Goal: Task Accomplishment & Management: Manage account settings

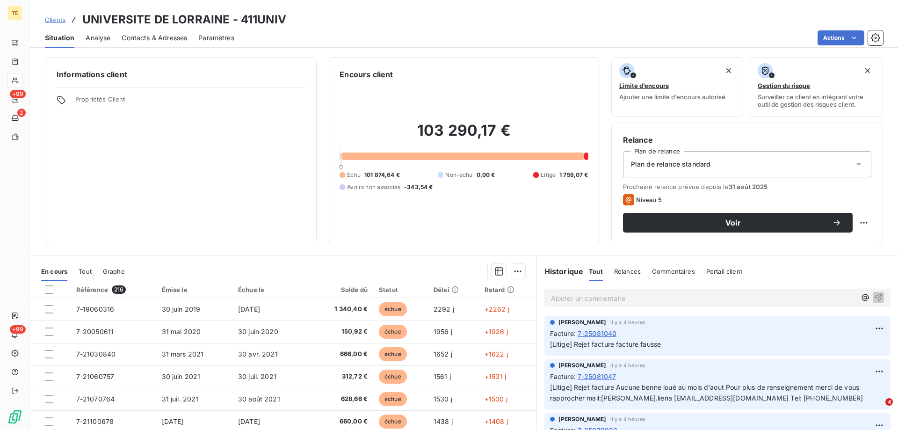
scroll to position [328, 0]
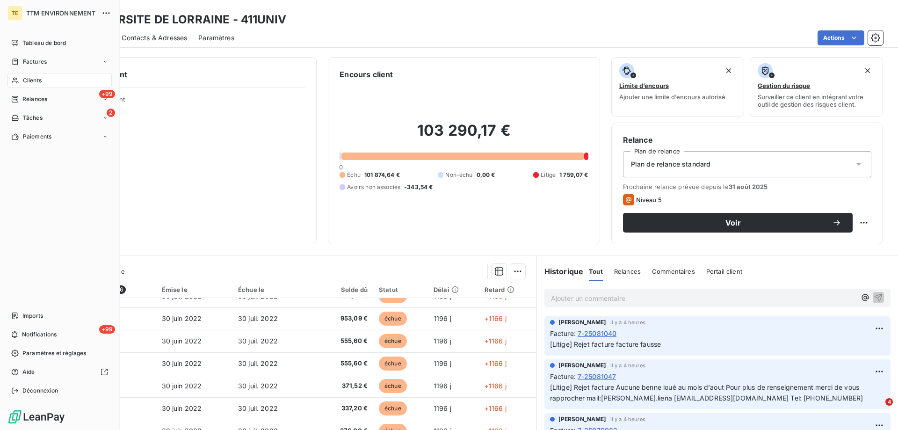
click at [35, 81] on span "Clients" at bounding box center [32, 80] width 19 height 8
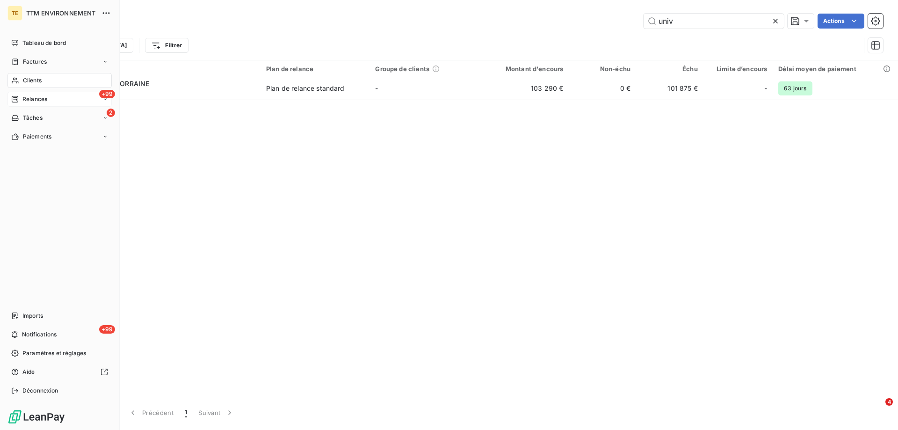
click at [31, 102] on span "Relances" at bounding box center [34, 99] width 25 height 8
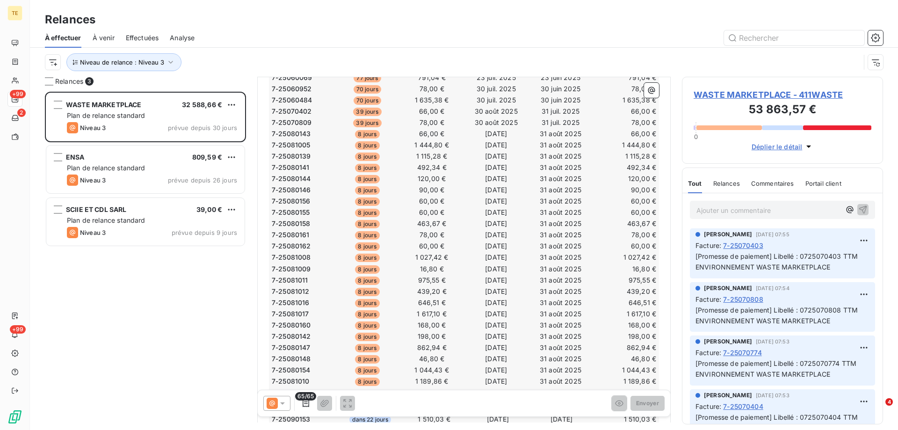
scroll to position [281, 0]
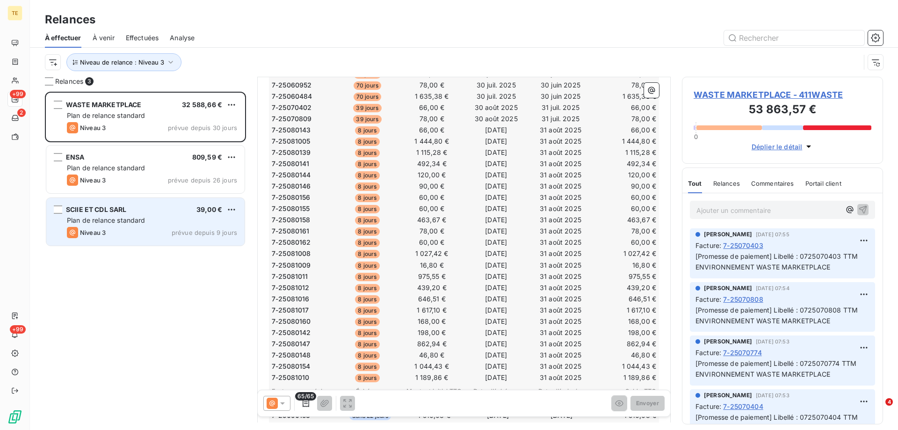
click at [87, 221] on span "Plan de relance standard" at bounding box center [106, 220] width 79 height 8
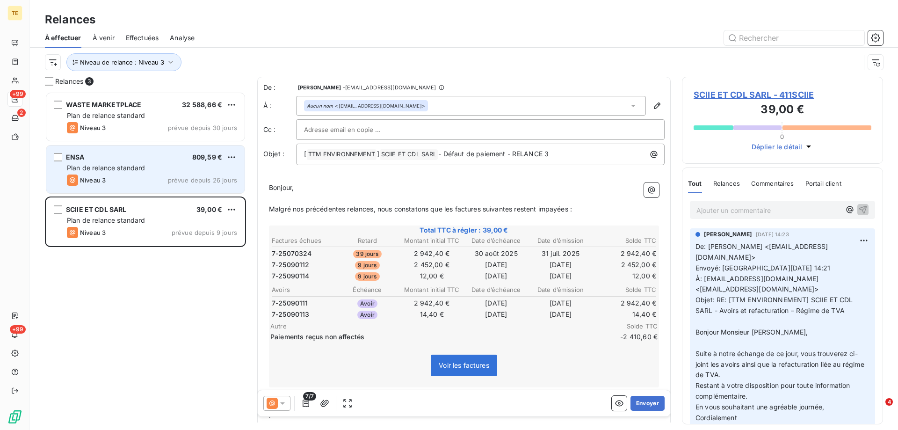
click at [122, 155] on div "ENSA 809,59 €" at bounding box center [152, 157] width 170 height 8
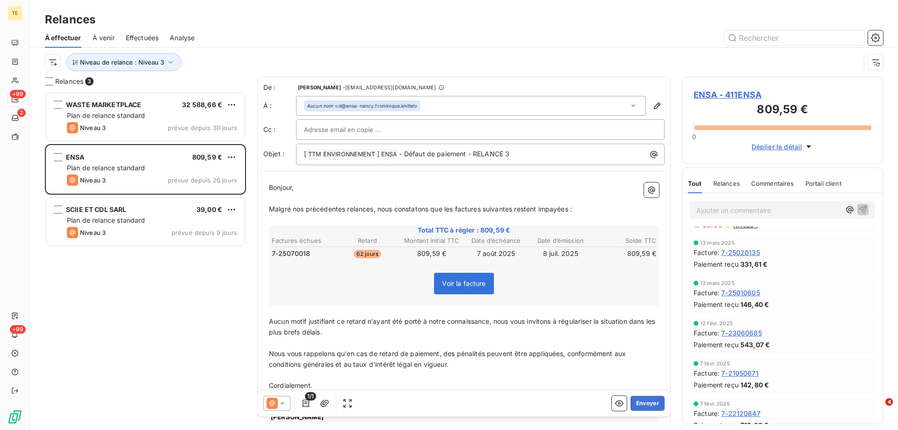
scroll to position [108, 0]
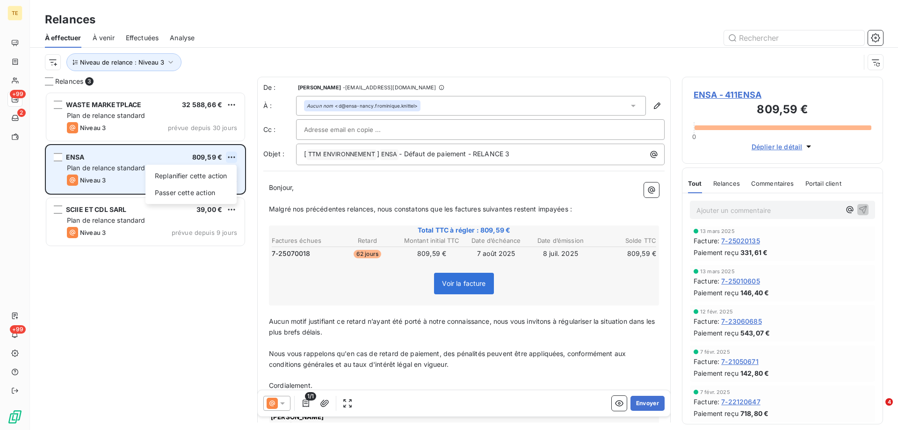
click at [231, 158] on html "TE +99 2 +99 Relances À effectuer À venir Effectuées Analyse Niveau de relance …" at bounding box center [449, 215] width 898 height 430
click at [189, 195] on div "Passer cette action" at bounding box center [191, 192] width 84 height 15
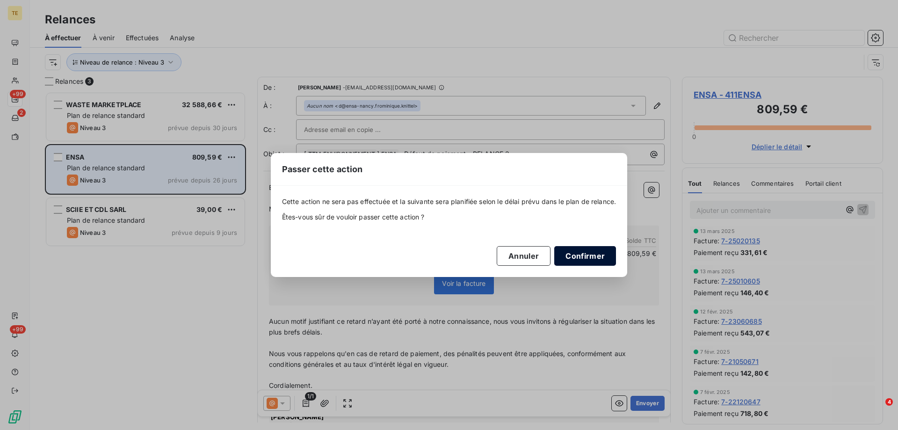
click at [597, 261] on button "Confirmer" at bounding box center [585, 256] width 62 height 20
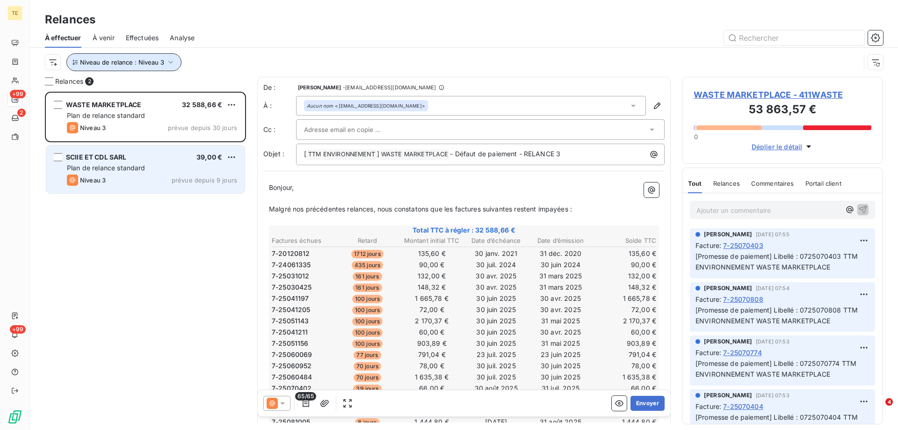
click at [168, 59] on icon "button" at bounding box center [170, 62] width 9 height 9
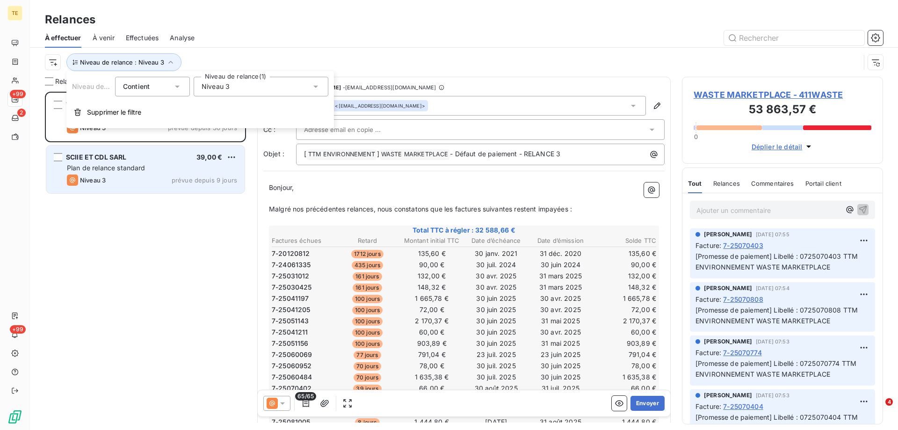
click at [208, 87] on span "Niveau 3" at bounding box center [216, 86] width 28 height 9
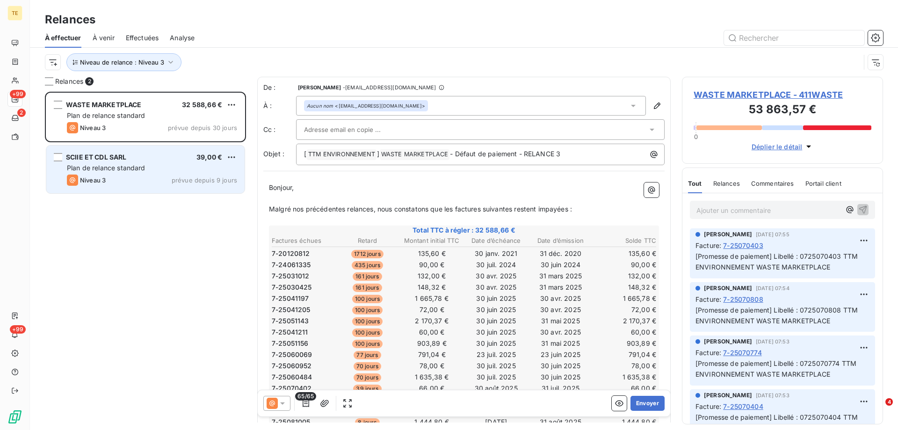
click at [136, 250] on div "WASTE MARKETPLACE 32 588,66 € Plan de relance standard Niveau 3 prévue depuis 3…" at bounding box center [145, 261] width 201 height 338
click at [172, 58] on icon "button" at bounding box center [170, 62] width 9 height 9
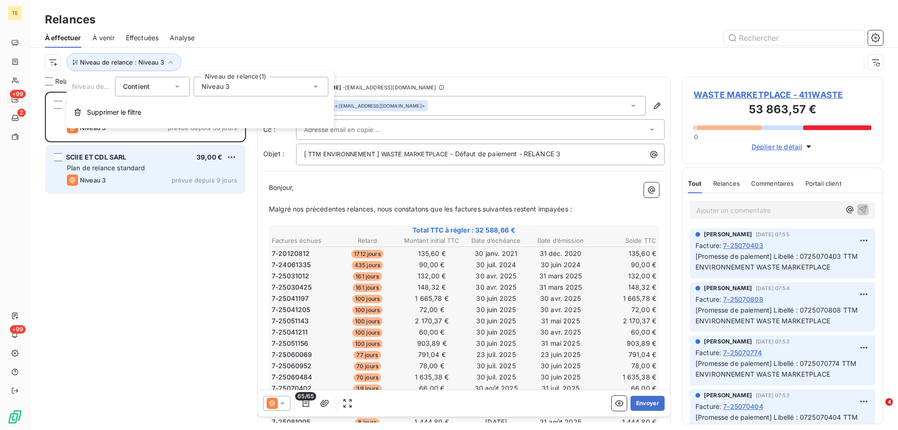
click at [251, 88] on div "Niveau 3" at bounding box center [261, 87] width 135 height 20
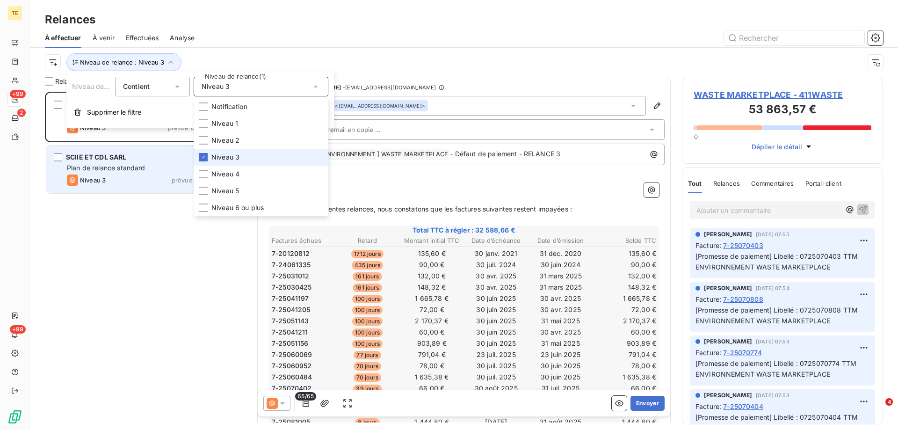
click at [215, 155] on span "Niveau 3" at bounding box center [225, 157] width 28 height 9
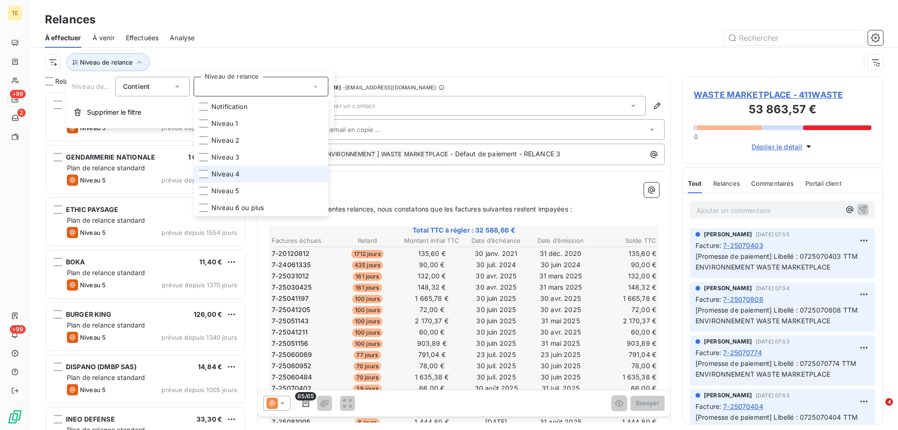
scroll to position [331, 194]
click at [212, 173] on span "Niveau 4" at bounding box center [225, 173] width 28 height 9
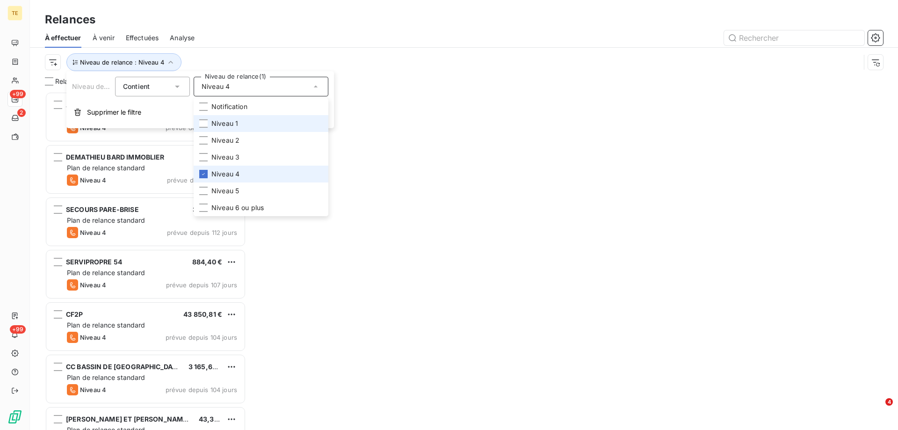
scroll to position [331, 194]
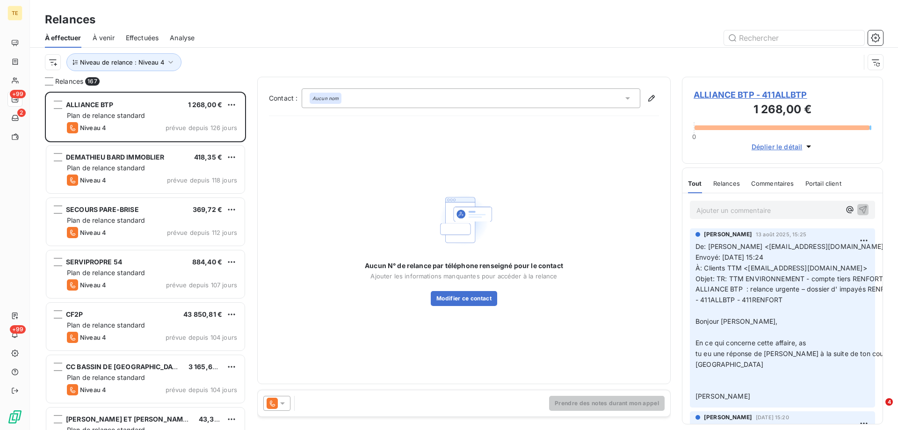
click at [258, 28] on div "Relances" at bounding box center [464, 19] width 868 height 17
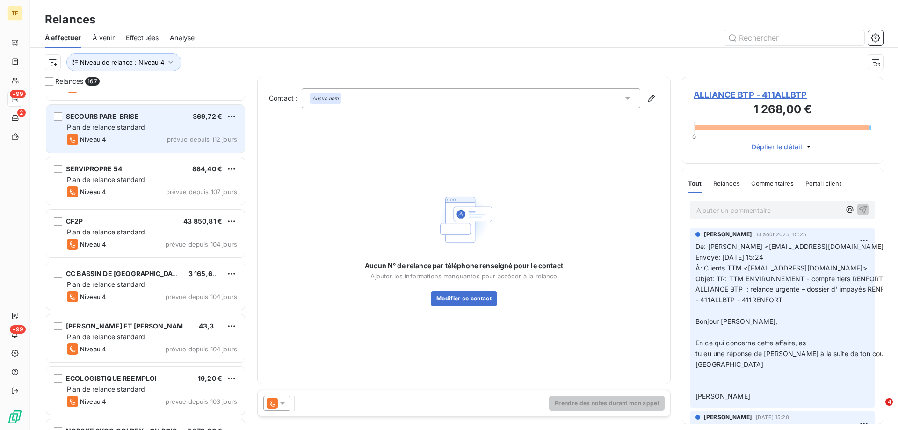
scroll to position [94, 0]
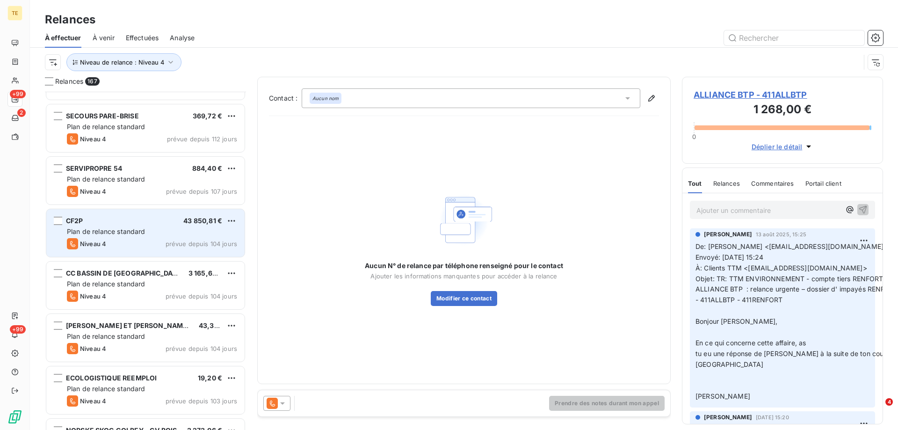
click at [111, 226] on div "CF2P 43 850,81 € Plan de relance standard Niveau 4 prévue depuis 104 jours" at bounding box center [145, 233] width 198 height 48
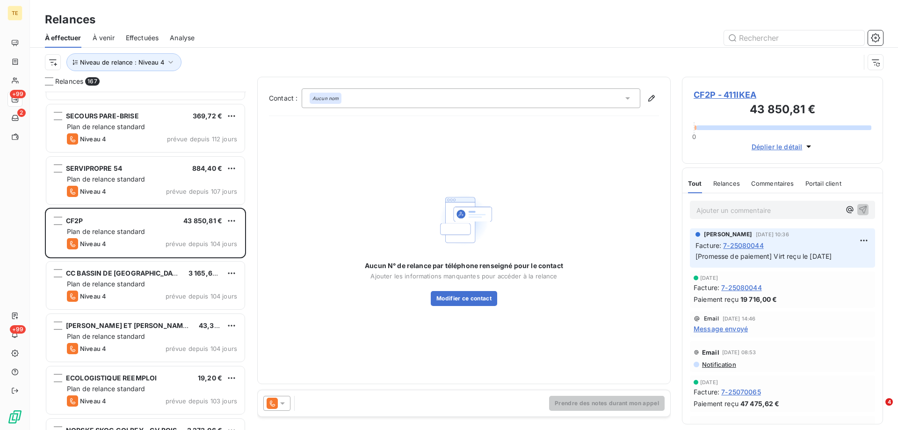
click at [728, 97] on span "CF2P - 411IKEA" at bounding box center [783, 94] width 178 height 13
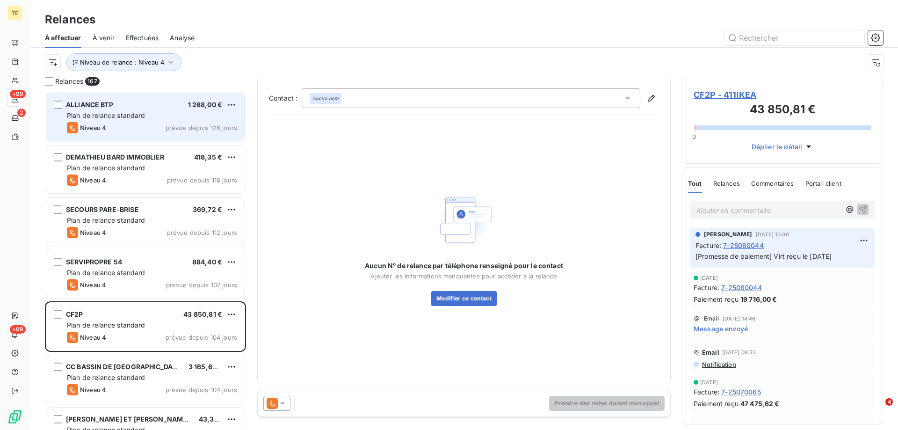
scroll to position [331, 194]
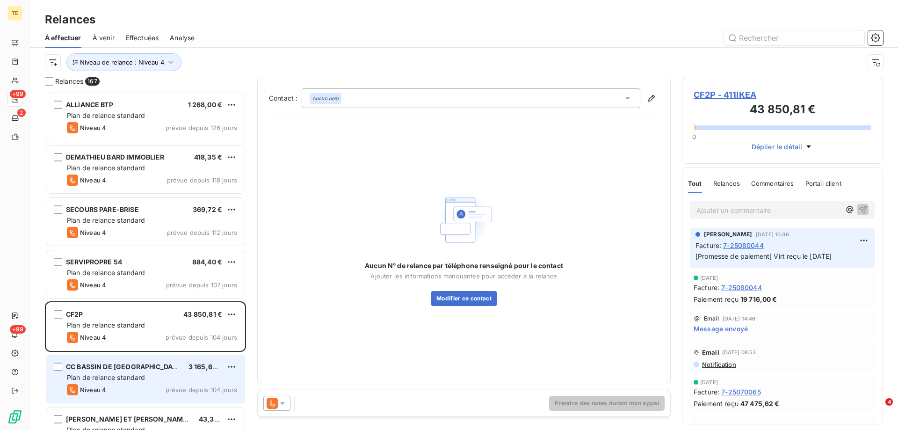
click at [121, 385] on div "Niveau 4 prévue depuis 104 jours" at bounding box center [152, 389] width 170 height 11
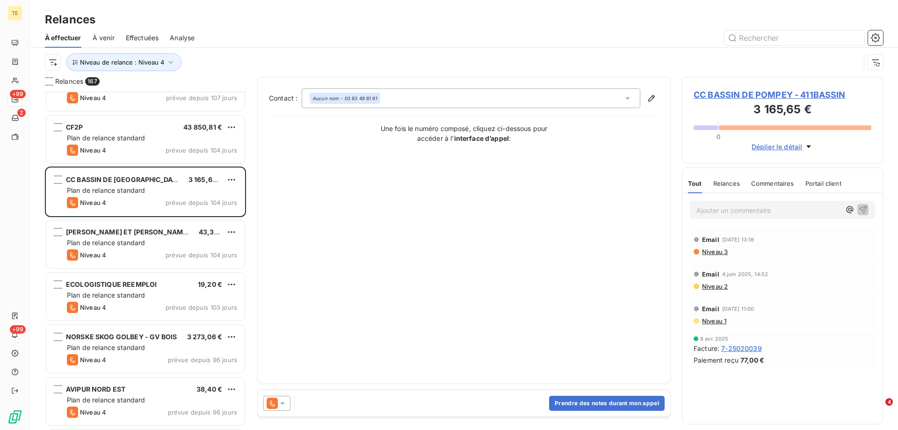
scroll to position [234, 0]
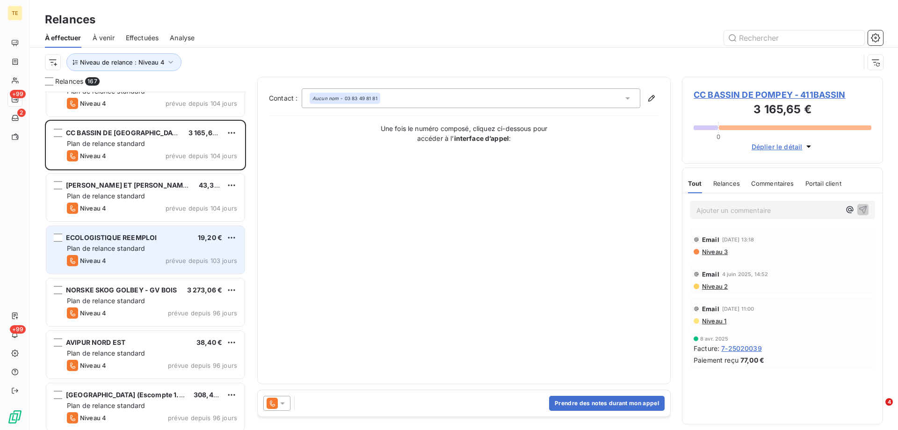
click at [120, 247] on span "Plan de relance standard" at bounding box center [106, 248] width 79 height 8
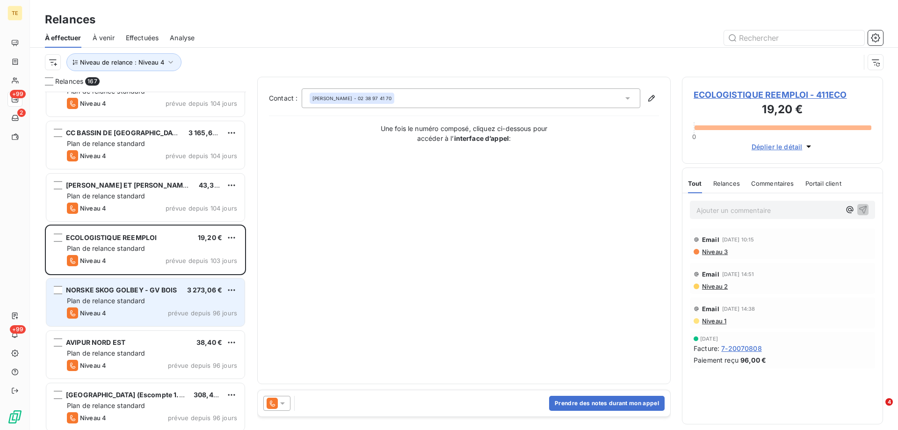
click at [118, 308] on div "Niveau 4 prévue depuis 96 jours" at bounding box center [152, 312] width 170 height 11
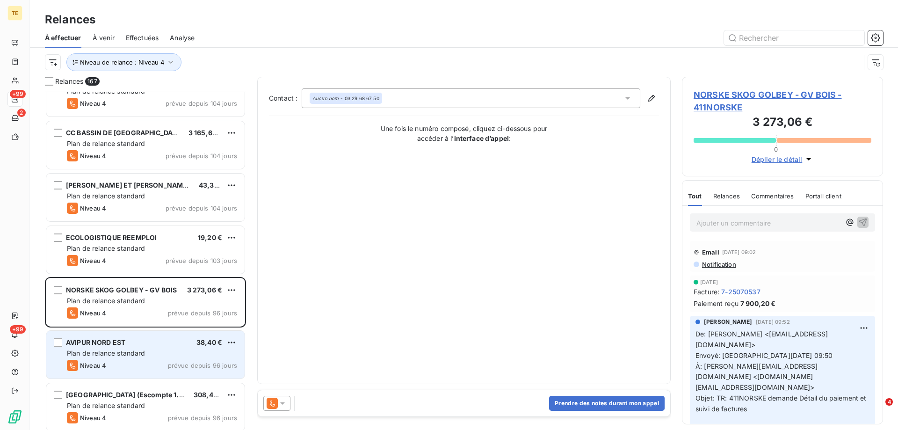
click at [97, 356] on span "Plan de relance standard" at bounding box center [106, 353] width 79 height 8
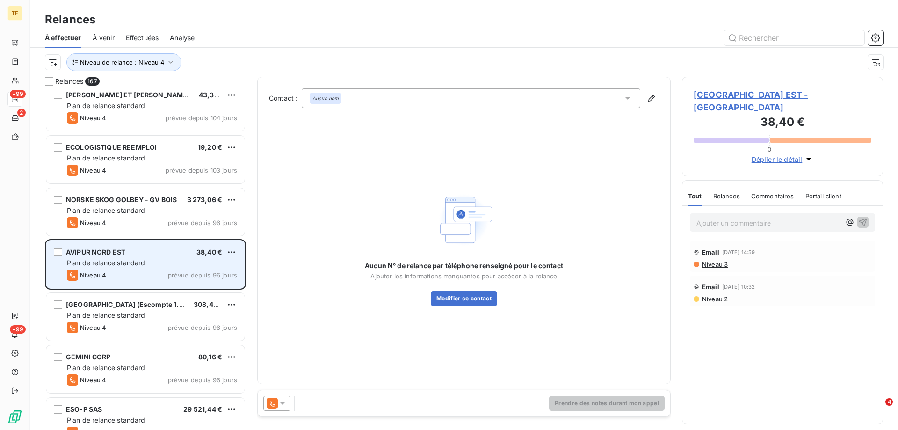
scroll to position [328, 0]
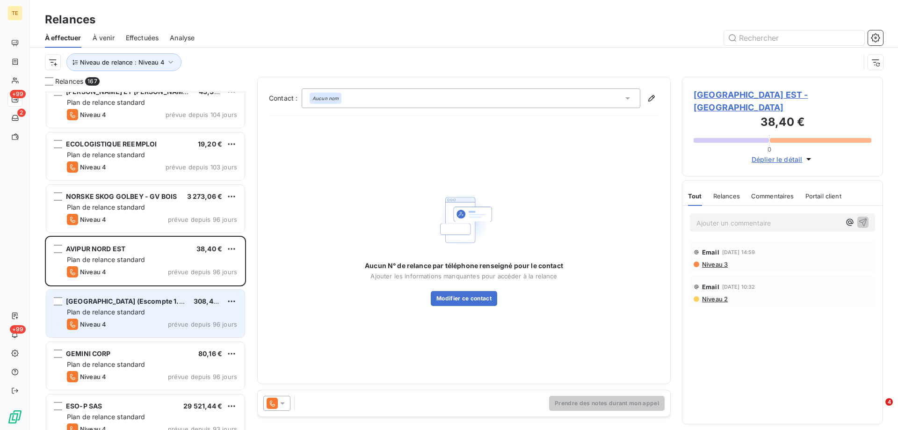
click at [115, 312] on span "Plan de relance standard" at bounding box center [106, 312] width 79 height 8
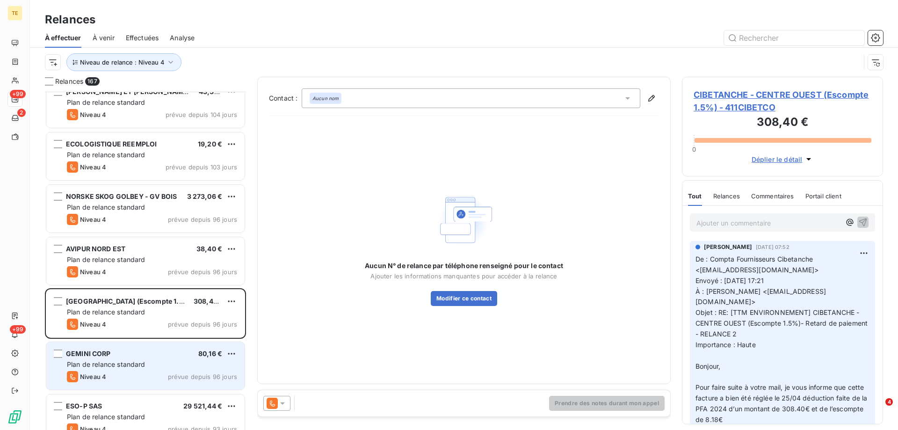
click at [107, 362] on span "Plan de relance standard" at bounding box center [106, 364] width 79 height 8
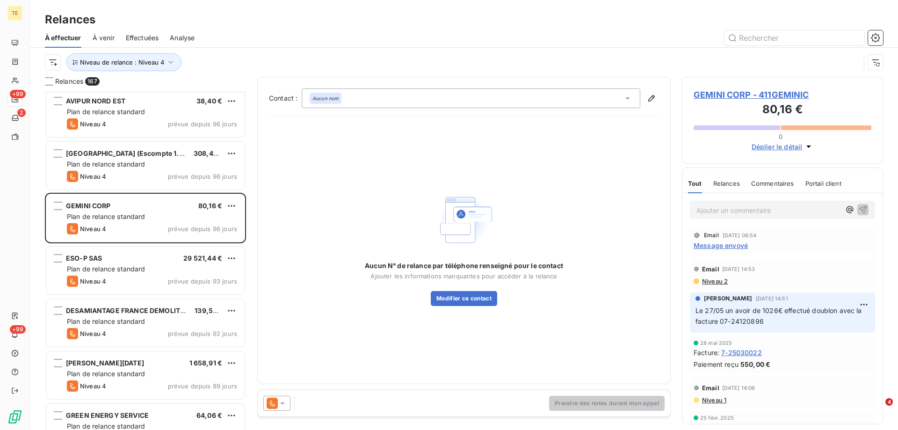
scroll to position [515, 0]
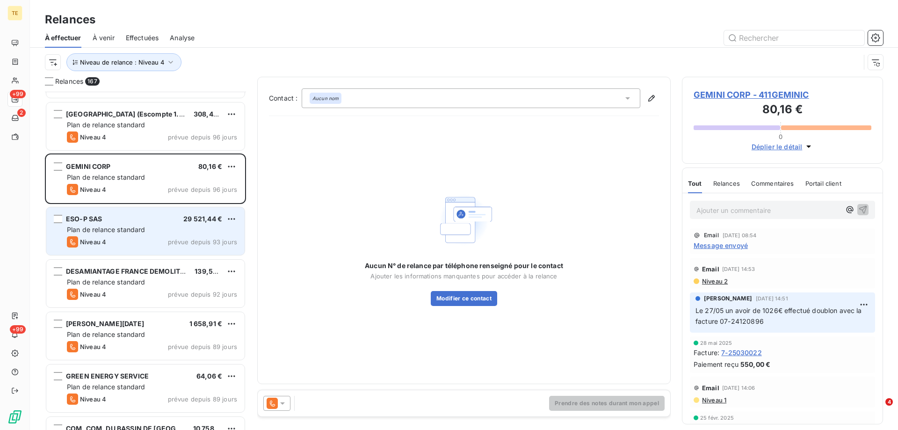
click at [121, 232] on span "Plan de relance standard" at bounding box center [106, 230] width 79 height 8
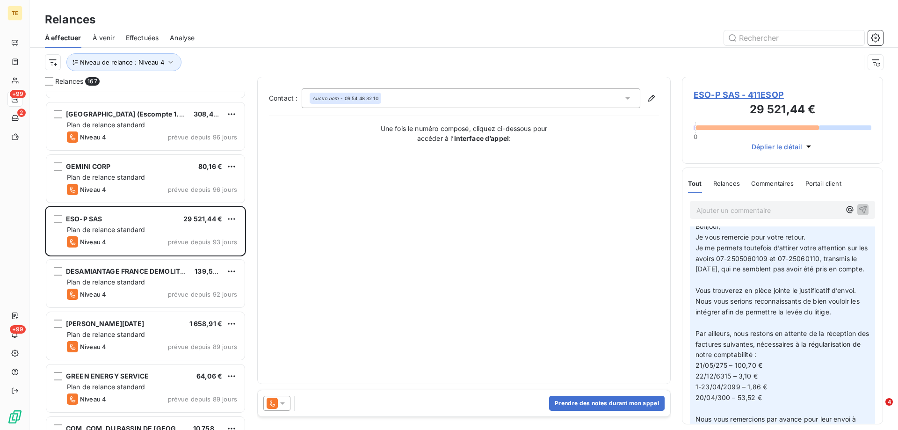
scroll to position [187, 0]
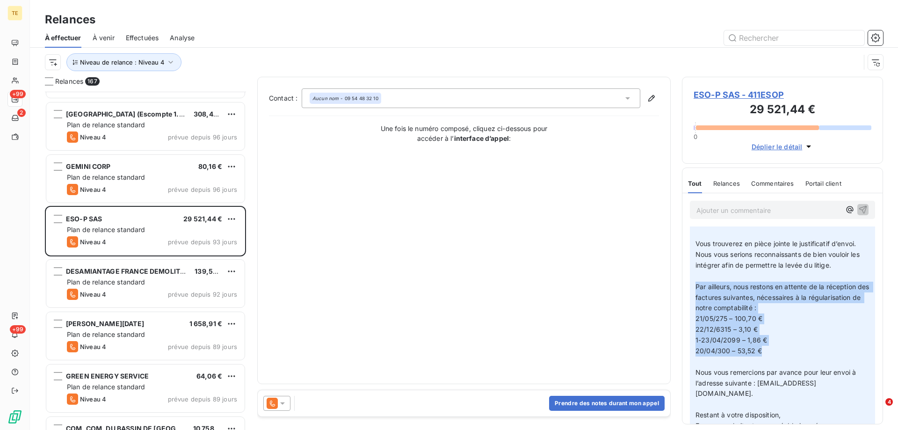
drag, startPoint x: 698, startPoint y: 297, endPoint x: 773, endPoint y: 361, distance: 98.6
click at [773, 361] on p "De: [PERSON_NAME] <[EMAIL_ADDRESS][DOMAIN_NAME]> Envoyé: [DATE] 09:11 À: compta…" at bounding box center [783, 287] width 174 height 396
copy p "Par ailleurs, nous restons en attente de la réception des factures suivantes, n…"
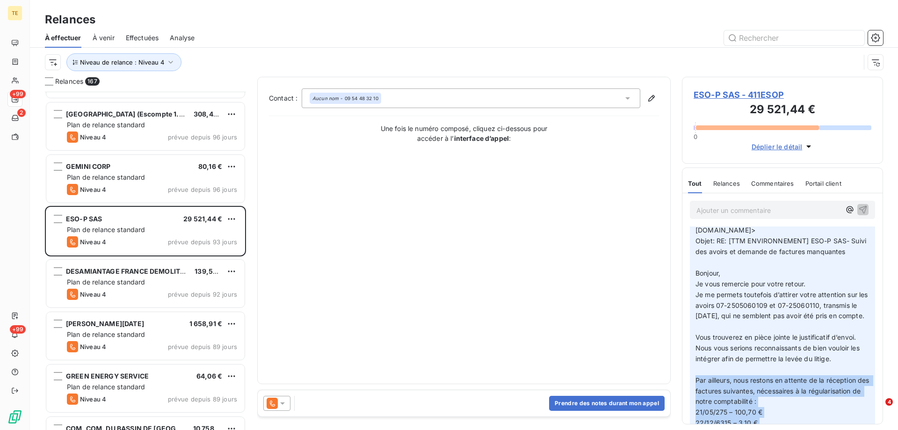
scroll to position [140, 0]
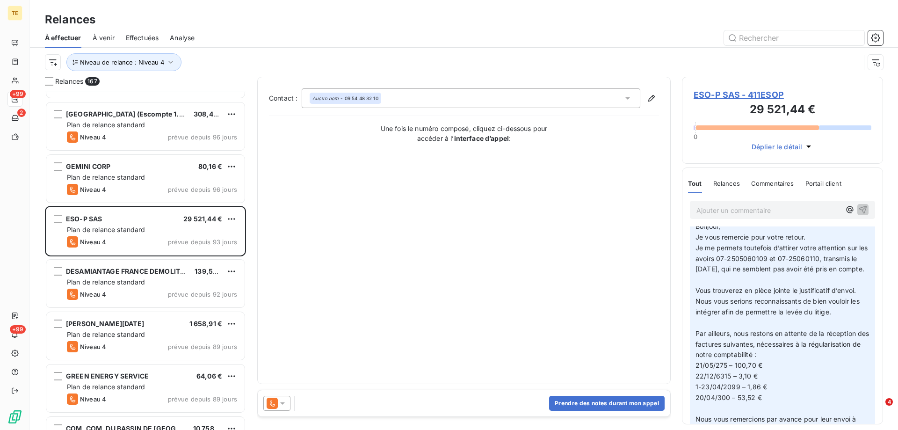
click at [713, 96] on span "ESO-P SAS - 411ESOP" at bounding box center [783, 94] width 178 height 13
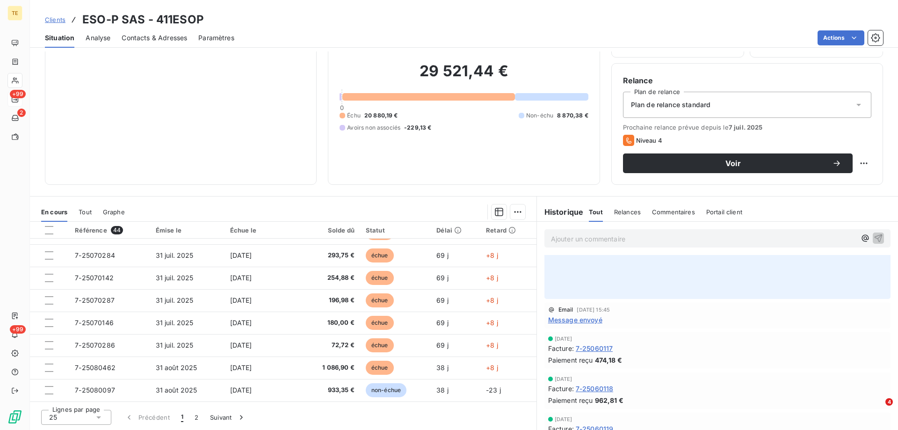
scroll to position [328, 0]
click at [571, 320] on span "Message envoyé" at bounding box center [575, 325] width 54 height 10
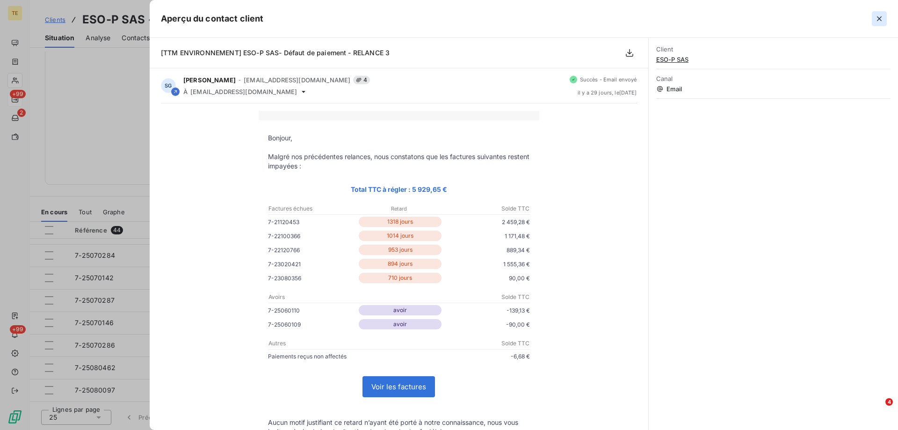
click at [882, 17] on icon "button" at bounding box center [879, 18] width 9 height 9
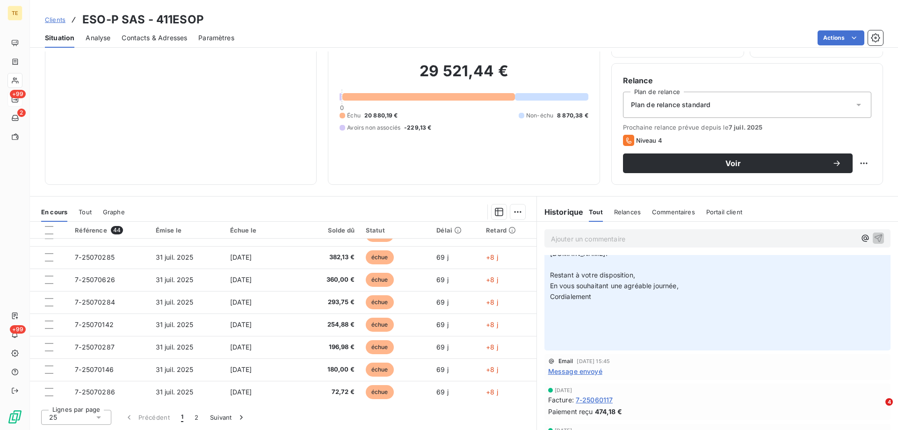
scroll to position [0, 0]
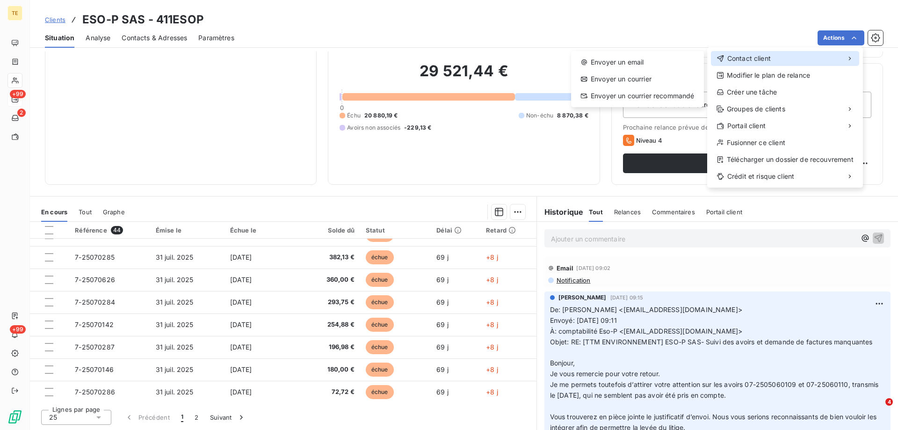
click at [734, 58] on span "Contact client" at bounding box center [750, 58] width 44 height 9
click at [628, 60] on div "Envoyer un email" at bounding box center [637, 62] width 125 height 15
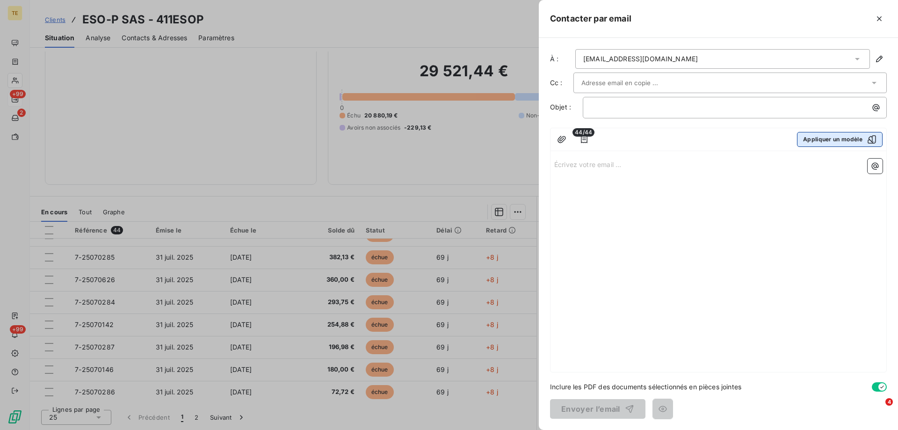
click at [846, 140] on button "Appliquer un modèle" at bounding box center [840, 139] width 86 height 15
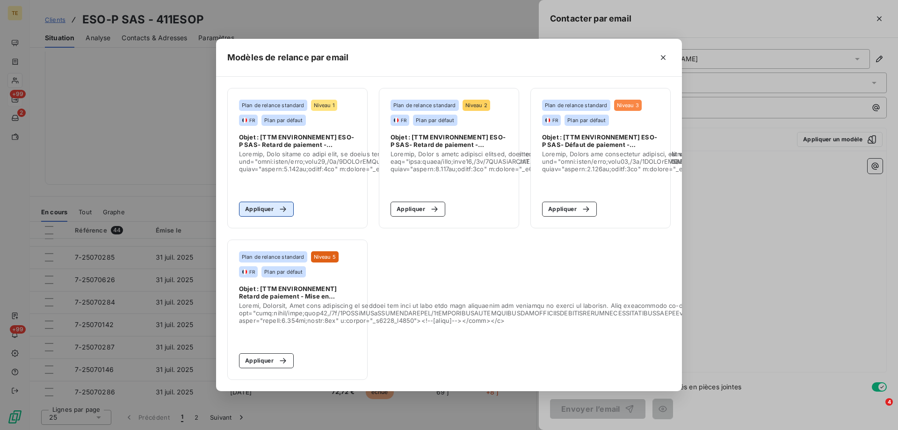
click at [260, 205] on button "Appliquer" at bounding box center [266, 209] width 55 height 15
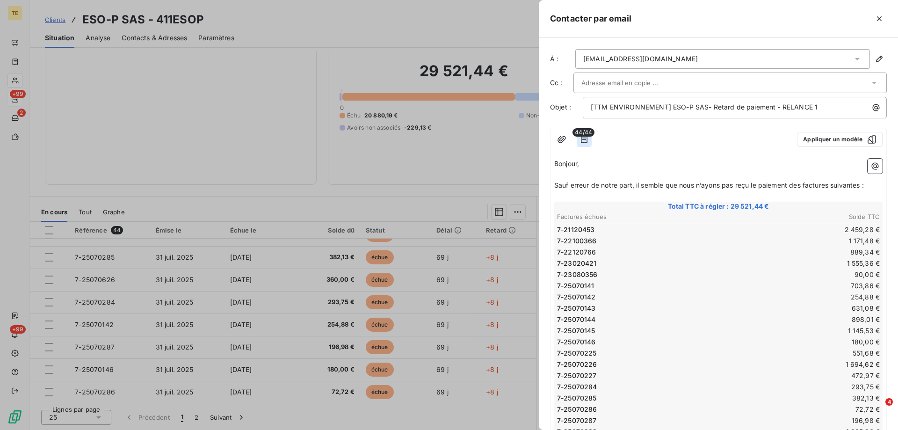
click at [585, 139] on icon "button" at bounding box center [584, 139] width 9 height 9
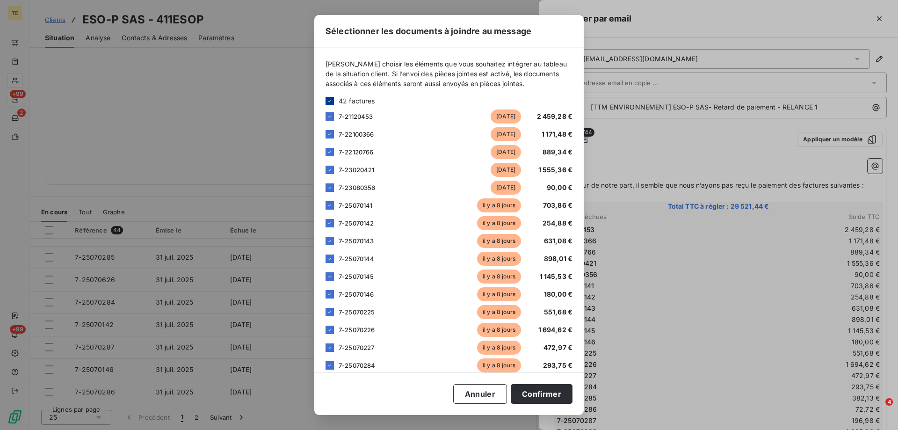
click at [330, 101] on icon at bounding box center [329, 101] width 3 height 2
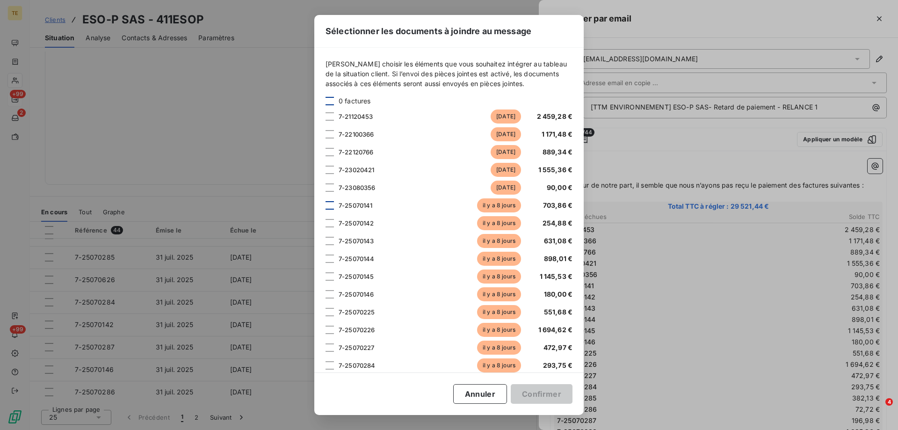
click at [327, 204] on div at bounding box center [330, 205] width 8 height 8
click at [330, 222] on div at bounding box center [330, 223] width 8 height 8
click at [330, 238] on div at bounding box center [330, 241] width 8 height 8
click at [330, 259] on div at bounding box center [330, 259] width 8 height 8
click at [329, 279] on div at bounding box center [330, 276] width 8 height 8
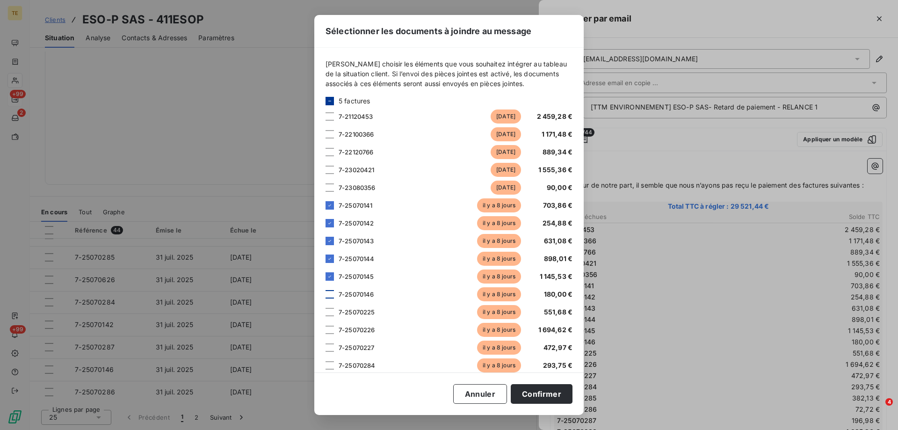
click at [330, 297] on div at bounding box center [330, 294] width 8 height 8
click at [330, 313] on div at bounding box center [330, 312] width 8 height 8
click at [330, 333] on div at bounding box center [330, 330] width 8 height 8
click at [328, 350] on div at bounding box center [330, 347] width 8 height 8
click at [326, 367] on div at bounding box center [330, 365] width 8 height 8
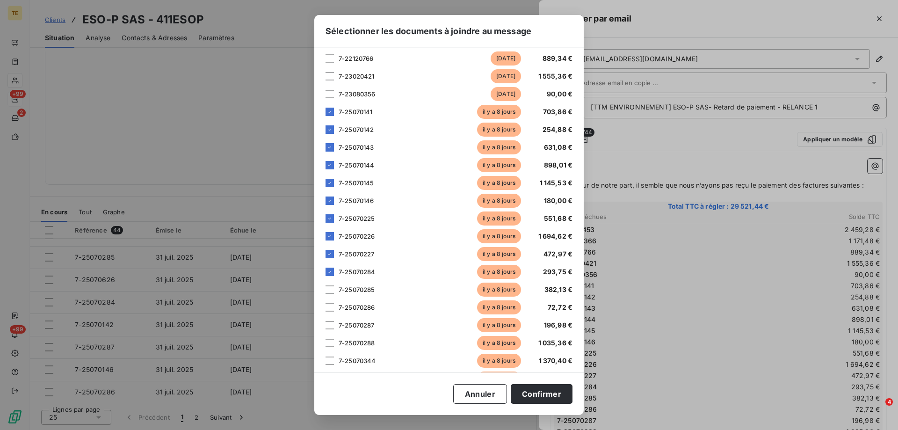
scroll to position [112, 0]
click at [330, 272] on div at bounding box center [330, 271] width 8 height 8
click at [328, 290] on div at bounding box center [330, 288] width 8 height 8
click at [328, 303] on div at bounding box center [330, 306] width 8 height 8
click at [328, 322] on div at bounding box center [330, 324] width 8 height 8
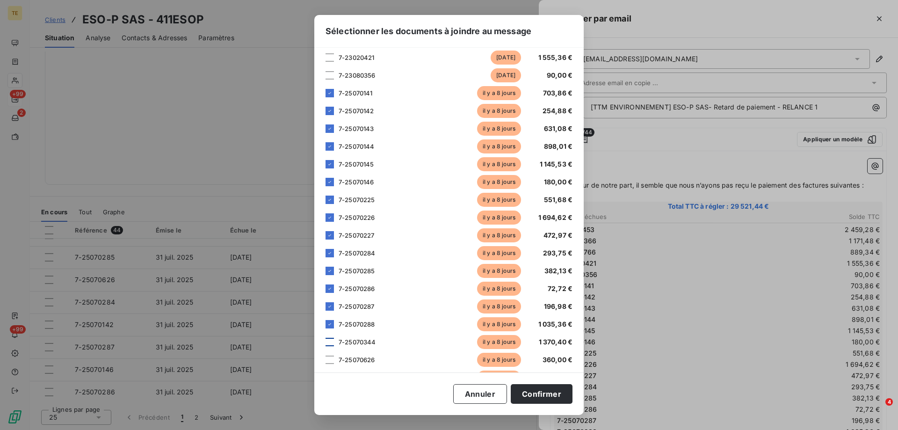
click at [328, 345] on div at bounding box center [330, 342] width 8 height 8
click at [328, 360] on div at bounding box center [330, 360] width 8 height 8
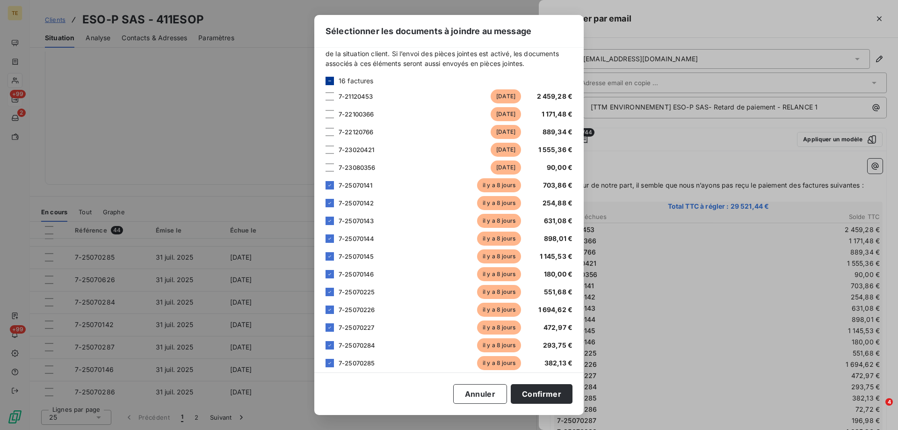
scroll to position [0, 0]
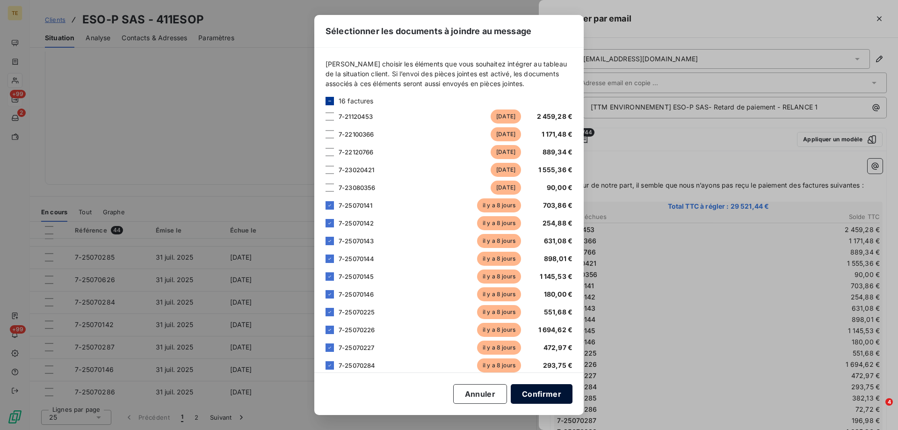
click at [538, 394] on button "Confirmer" at bounding box center [542, 394] width 62 height 20
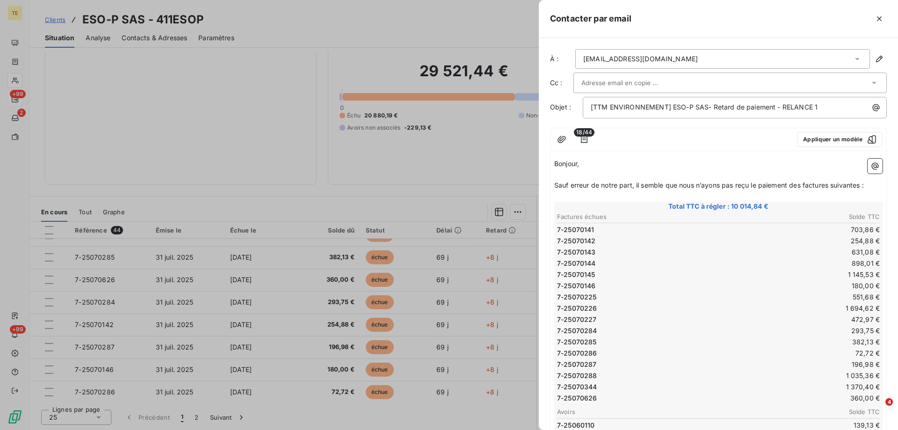
click at [599, 81] on input "text" at bounding box center [632, 83] width 101 height 14
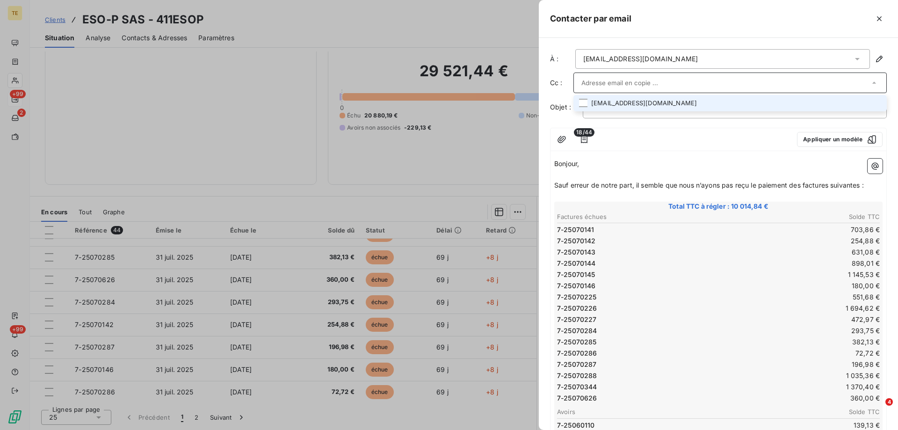
paste input "[EMAIL_ADDRESS][DOMAIN_NAME]"
type input "[EMAIL_ADDRESS][DOMAIN_NAME]"
click at [617, 101] on li "[EMAIL_ADDRESS][DOMAIN_NAME]" at bounding box center [730, 103] width 313 height 16
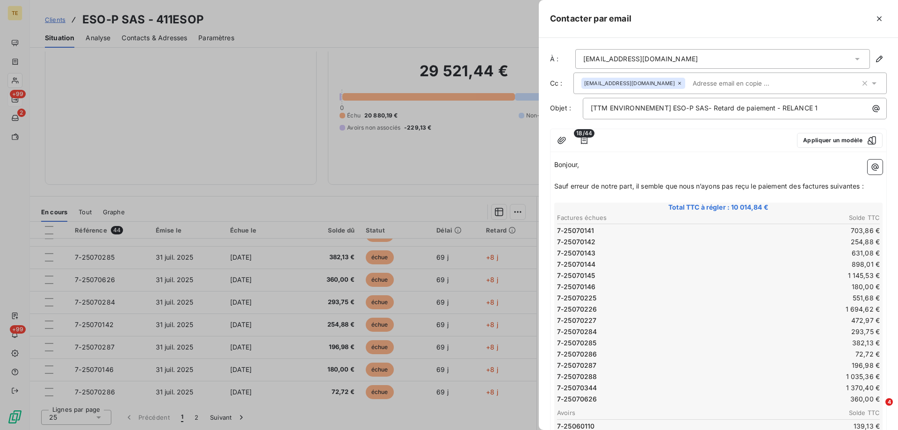
click at [710, 277] on td "7-25070145" at bounding box center [637, 275] width 161 height 10
click at [585, 131] on span "18/44" at bounding box center [584, 133] width 21 height 8
click at [583, 138] on icon "button" at bounding box center [584, 140] width 9 height 9
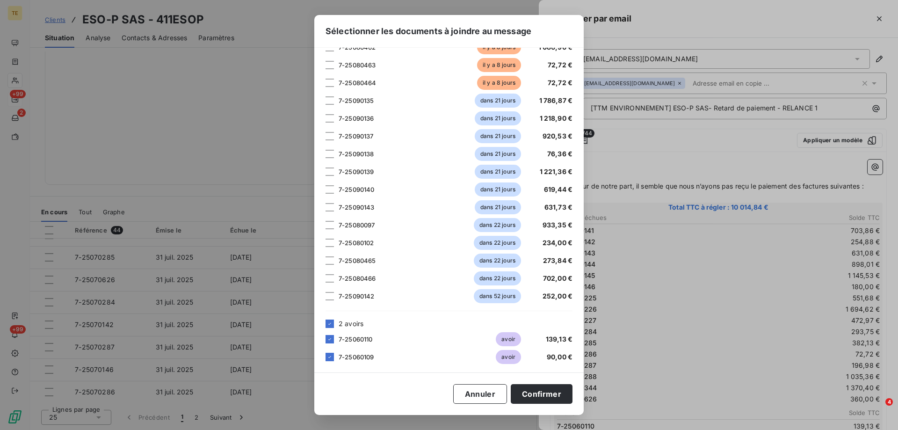
scroll to position [552, 0]
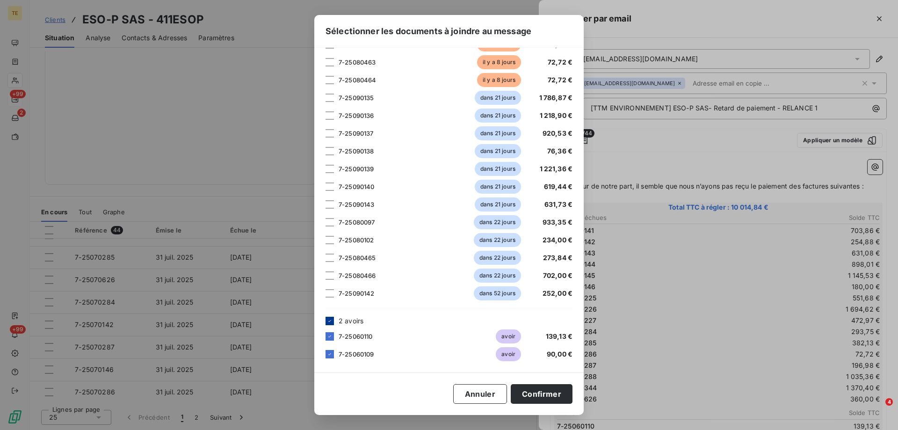
click at [328, 321] on icon at bounding box center [330, 321] width 6 height 6
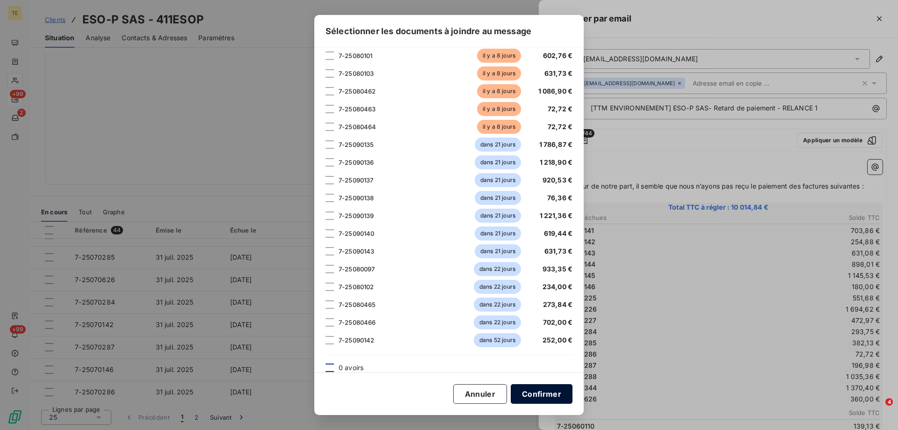
click at [536, 397] on button "Confirmer" at bounding box center [542, 394] width 62 height 20
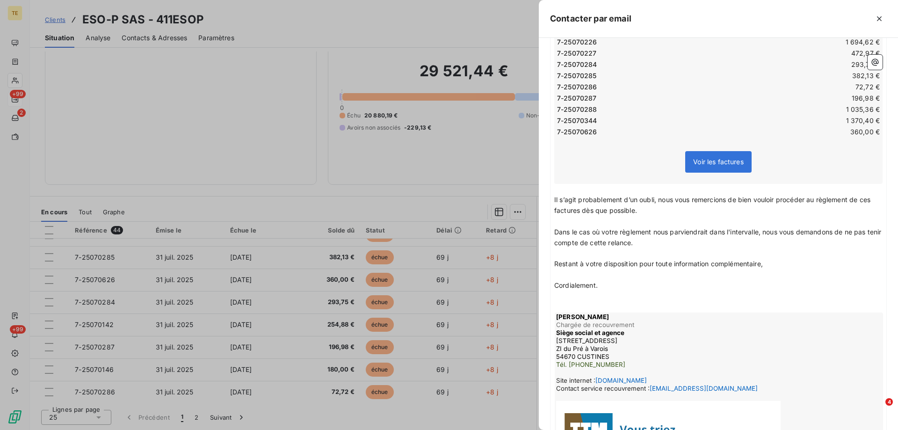
scroll to position [375, 0]
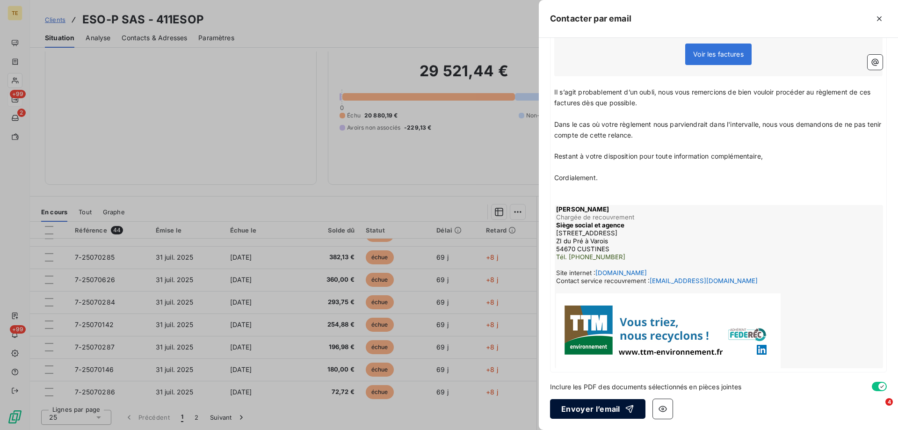
click at [579, 410] on button "Envoyer l’email" at bounding box center [597, 409] width 95 height 20
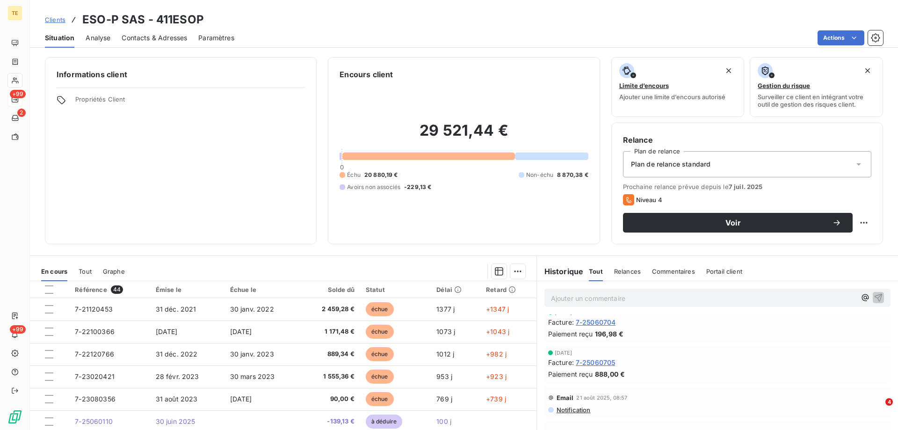
scroll to position [842, 0]
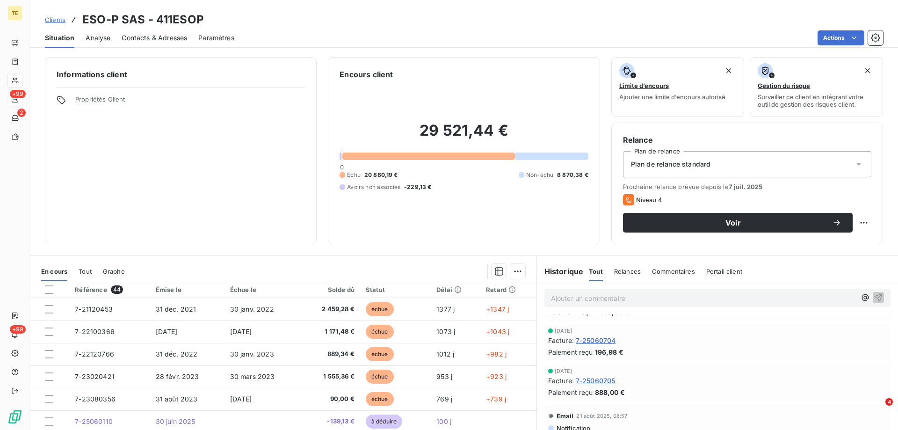
click at [570, 424] on span "Notification" at bounding box center [573, 427] width 35 height 7
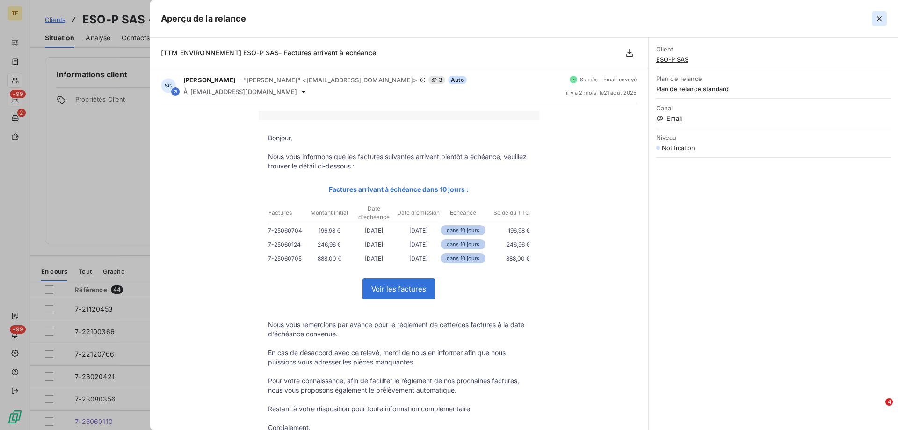
click at [875, 17] on icon "button" at bounding box center [879, 18] width 9 height 9
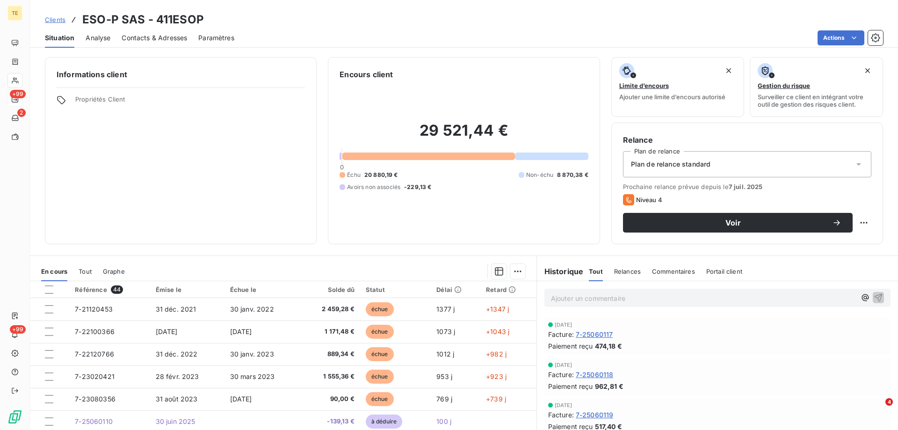
scroll to position [374, 0]
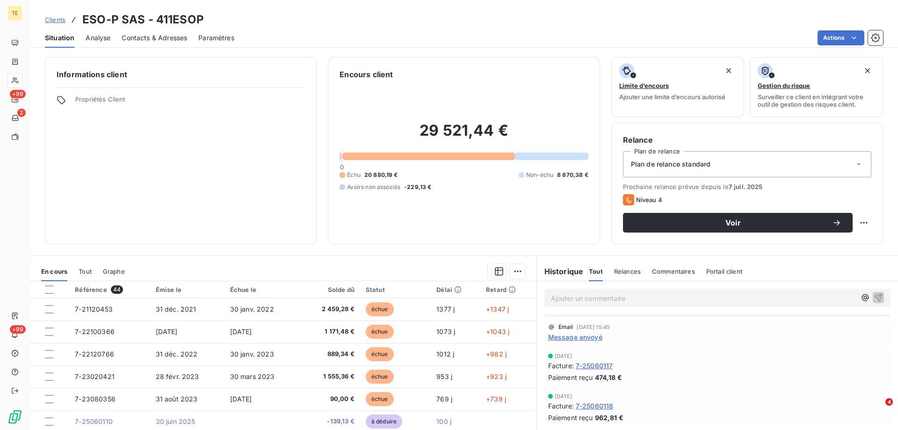
click at [591, 332] on span "Message envoyé" at bounding box center [575, 337] width 54 height 10
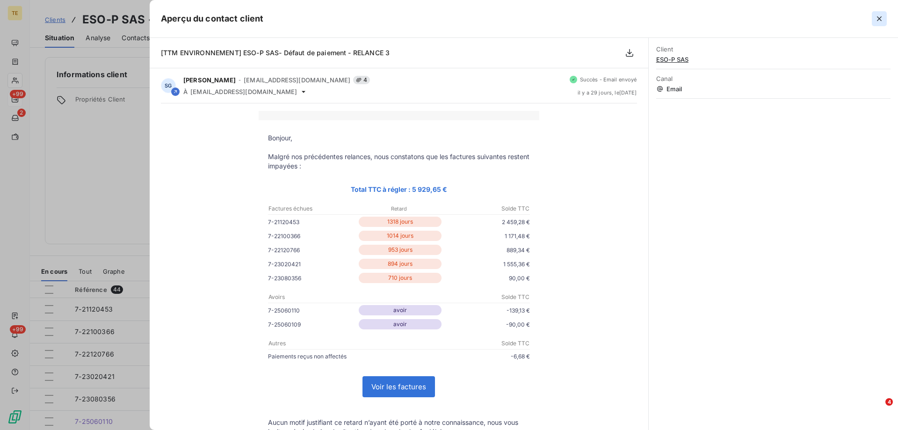
click at [880, 22] on icon "button" at bounding box center [879, 18] width 9 height 9
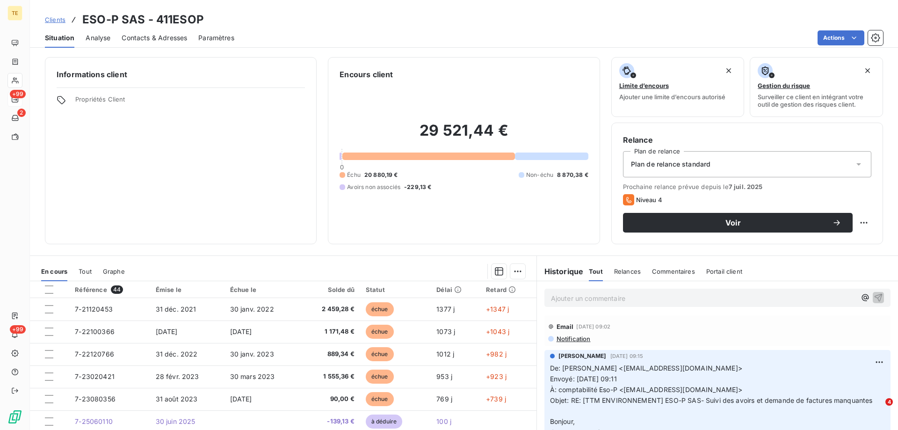
scroll to position [0, 0]
click at [573, 336] on span "Notification" at bounding box center [573, 339] width 35 height 7
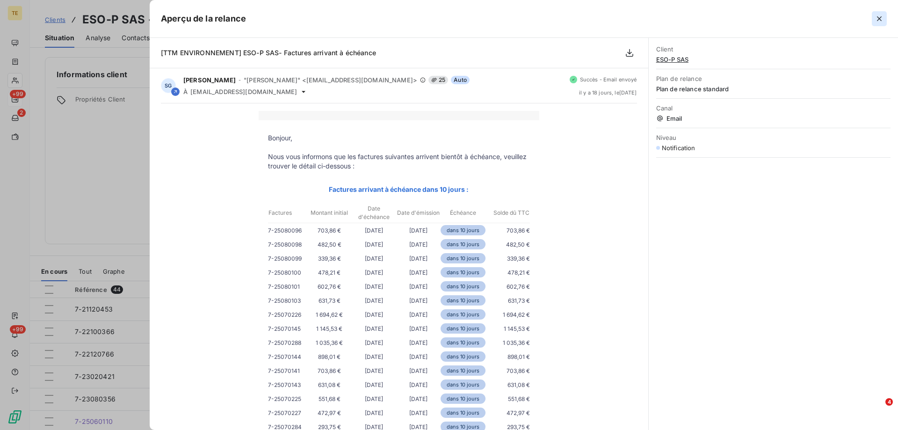
click at [880, 17] on icon "button" at bounding box center [879, 18] width 9 height 9
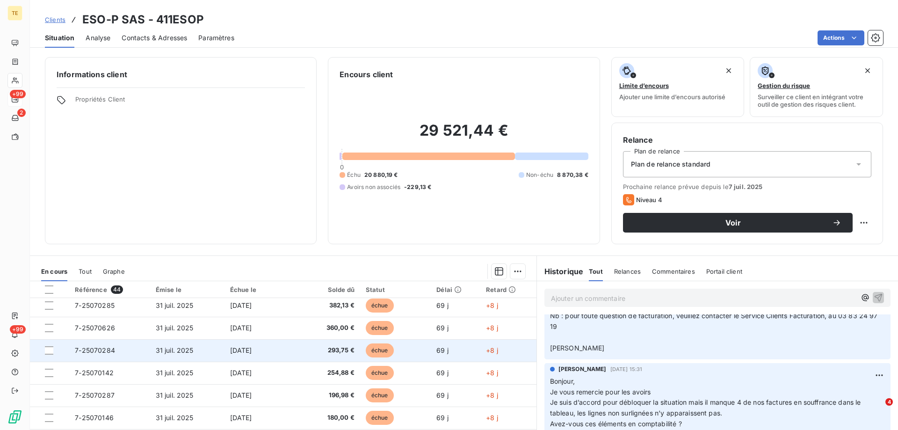
scroll to position [399, 0]
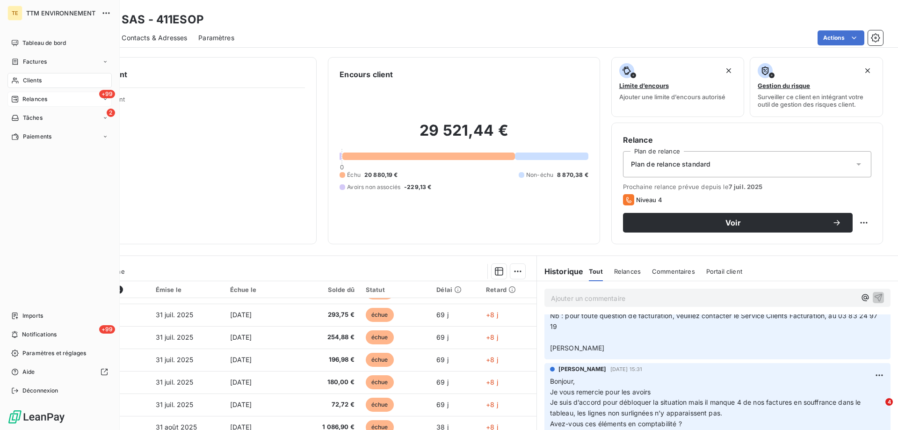
click at [36, 96] on span "Relances" at bounding box center [34, 99] width 25 height 8
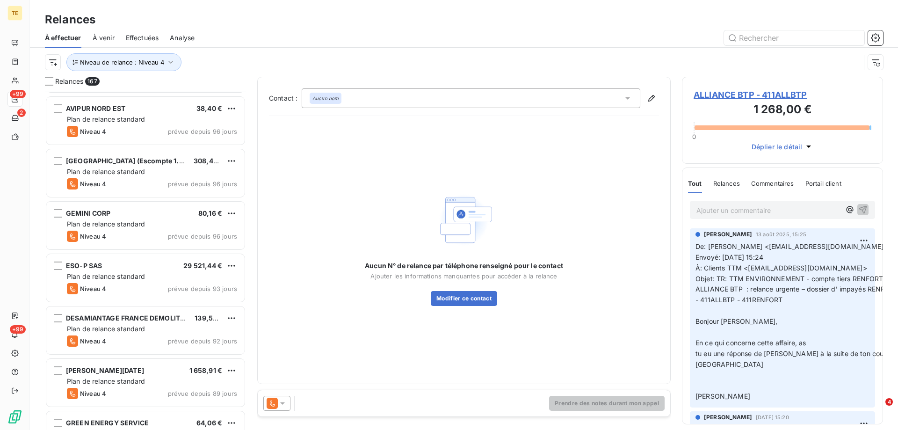
scroll to position [515, 0]
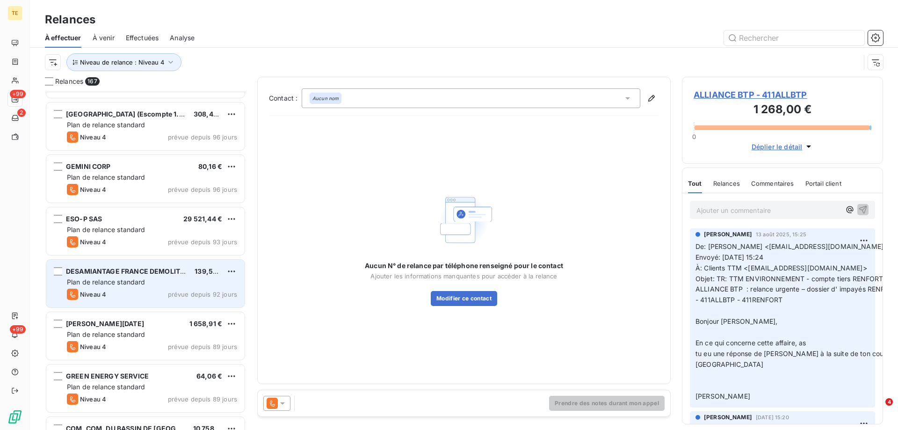
click at [164, 283] on div "Plan de relance standard" at bounding box center [152, 281] width 170 height 9
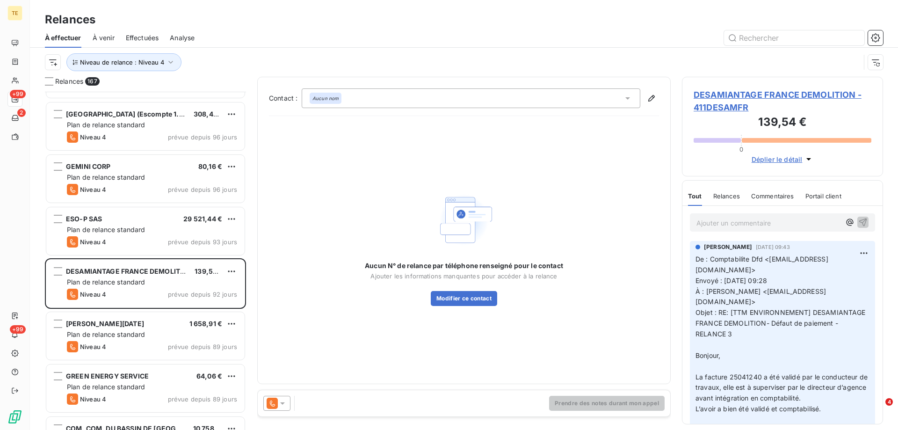
scroll to position [47, 0]
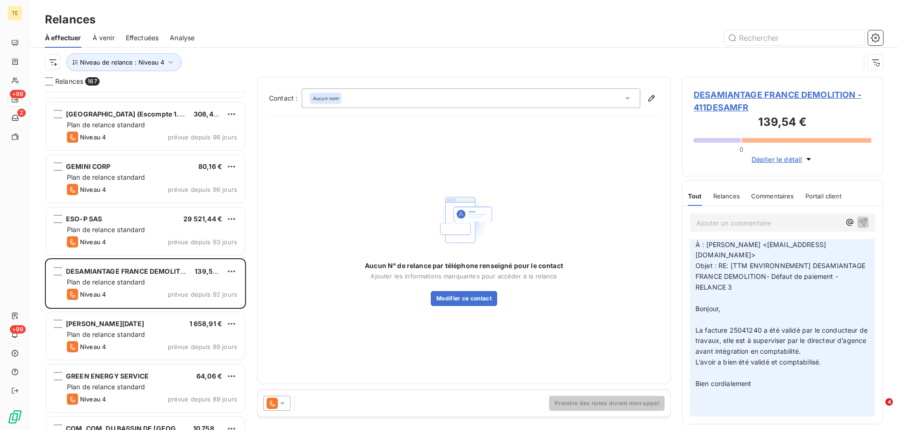
click at [742, 93] on span "DESAMIANTAGE FRANCE DEMOLITION - 411DESAMFR" at bounding box center [783, 100] width 178 height 25
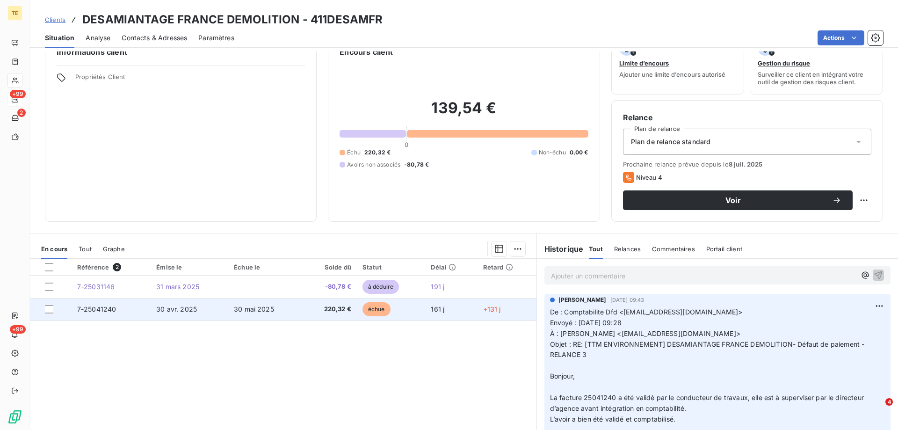
scroll to position [47, 0]
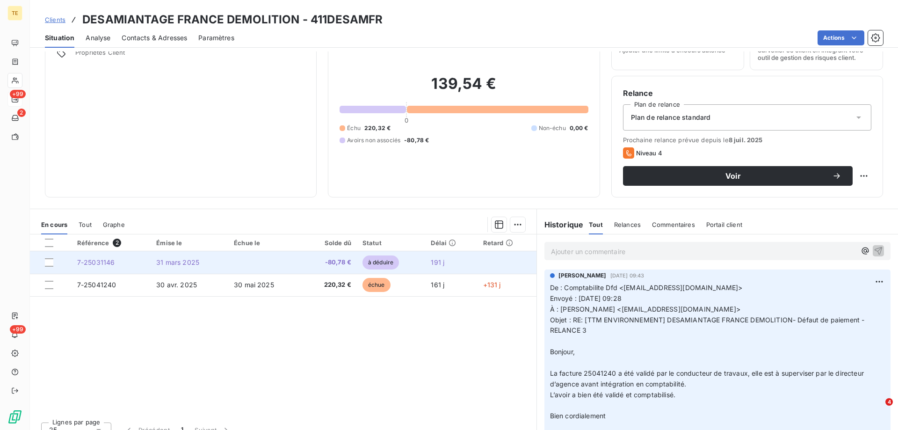
click at [97, 262] on span "7-25031146" at bounding box center [96, 262] width 38 height 8
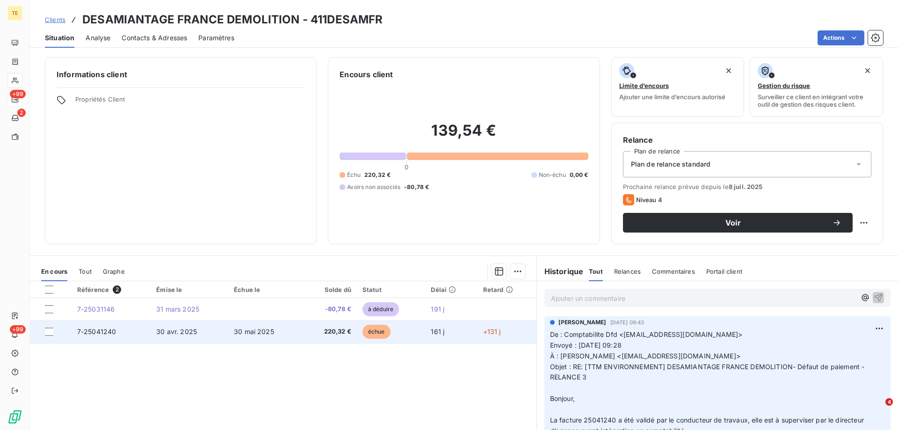
click at [100, 333] on span "7-25041240" at bounding box center [96, 332] width 39 height 8
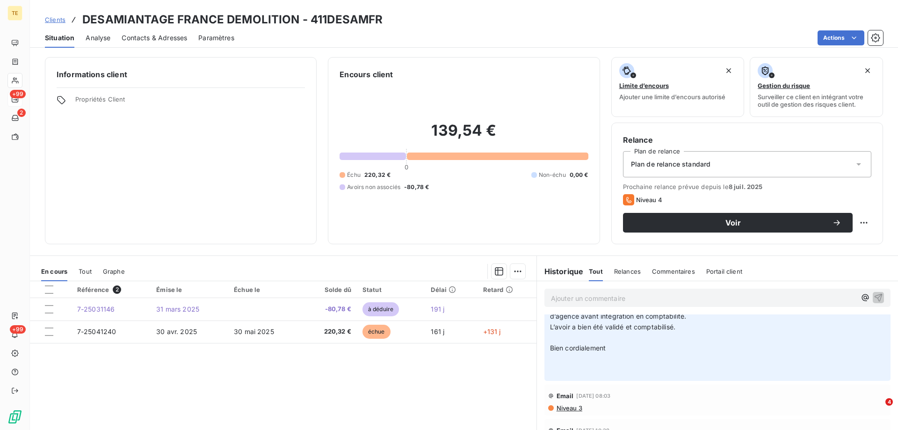
scroll to position [140, 0]
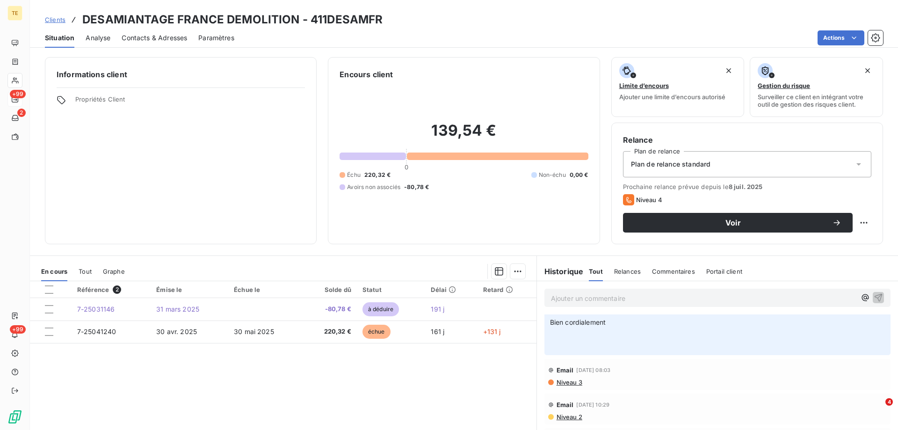
click at [561, 383] on span "Niveau 3" at bounding box center [569, 382] width 27 height 7
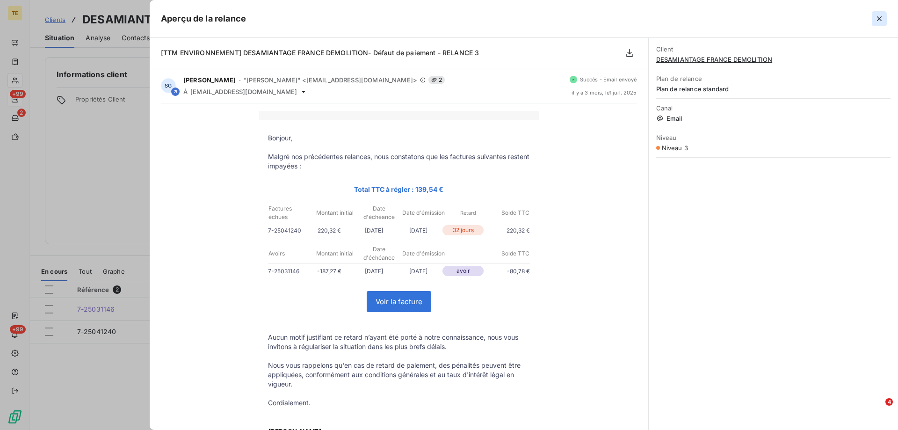
click at [882, 17] on icon "button" at bounding box center [879, 18] width 9 height 9
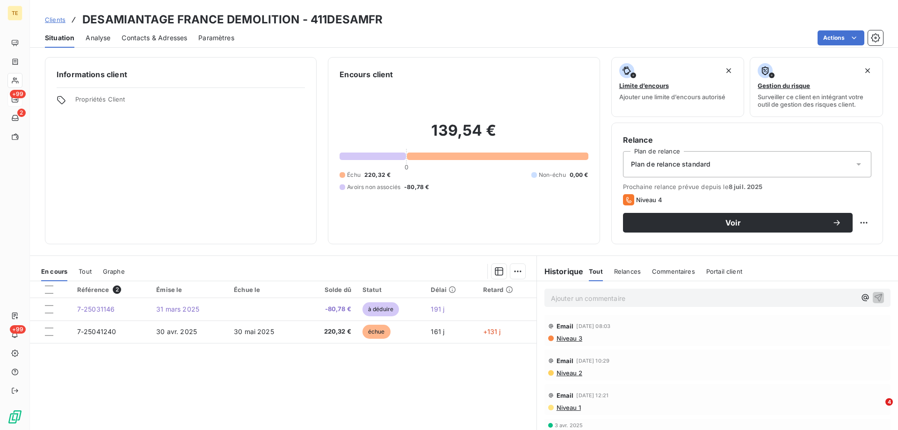
scroll to position [187, 0]
click at [568, 369] on span "Niveau 2" at bounding box center [569, 369] width 27 height 7
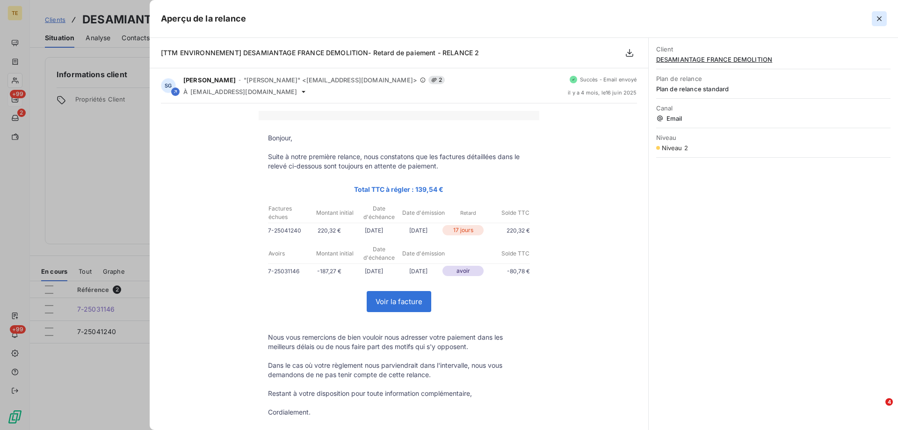
click at [881, 20] on icon "button" at bounding box center [879, 18] width 5 height 5
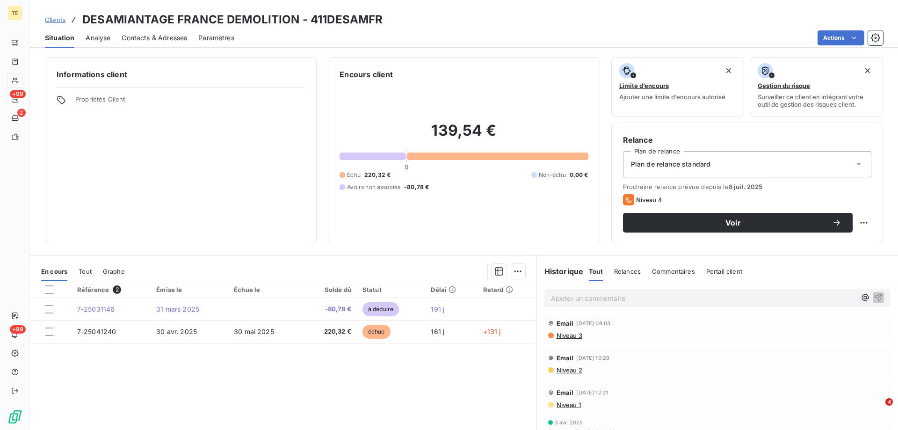
click at [569, 402] on span "Niveau 1" at bounding box center [568, 404] width 25 height 7
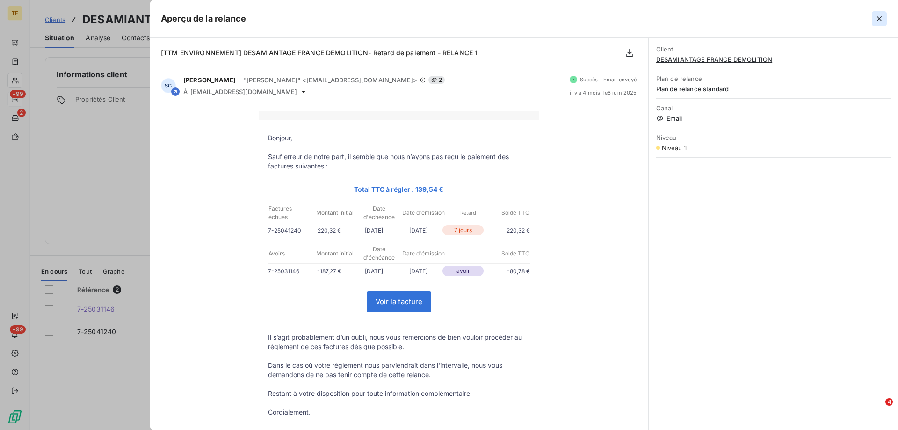
click at [883, 17] on icon "button" at bounding box center [879, 18] width 9 height 9
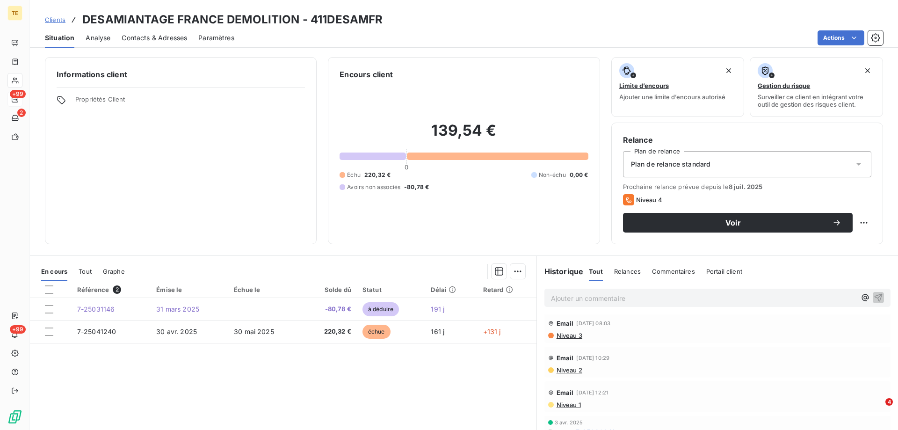
click at [564, 336] on span "Niveau 3" at bounding box center [569, 335] width 27 height 7
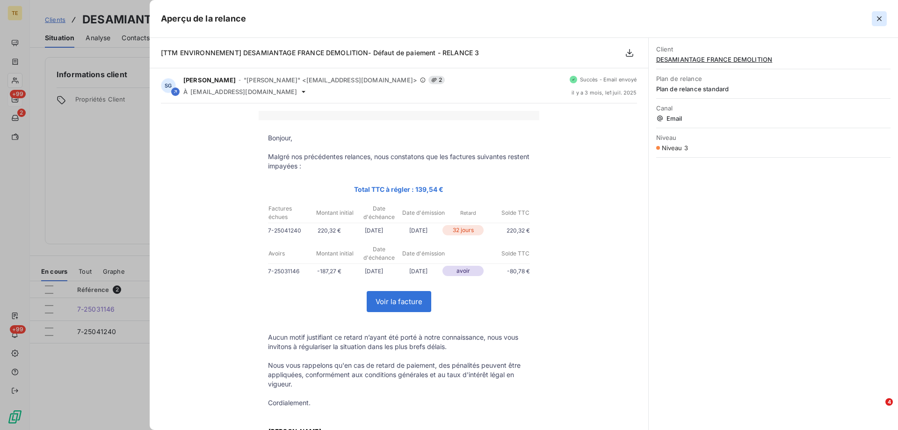
click at [883, 23] on icon "button" at bounding box center [879, 18] width 9 height 9
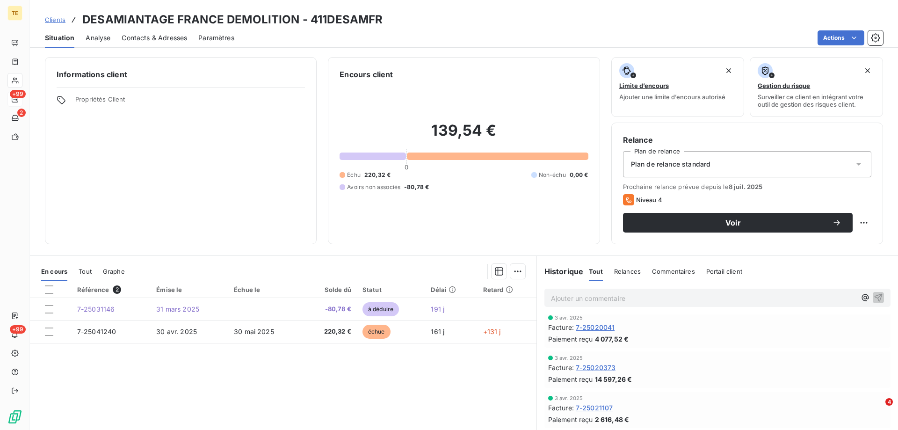
scroll to position [328, 0]
click at [554, 299] on p "Ajouter un commentaire ﻿" at bounding box center [703, 298] width 305 height 12
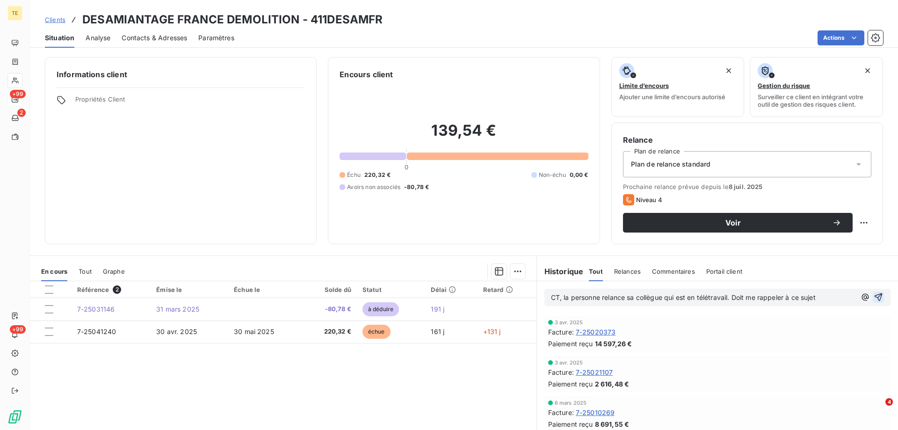
click at [874, 293] on icon "button" at bounding box center [878, 296] width 9 height 9
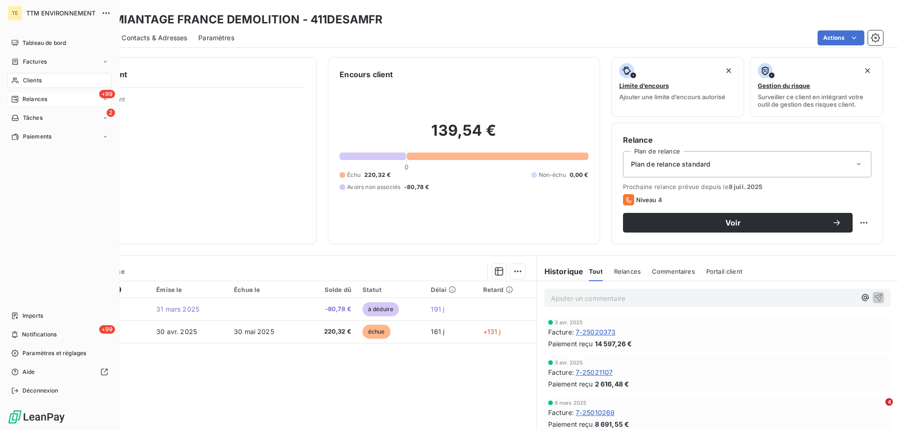
click at [29, 103] on div "+99 Relances" at bounding box center [59, 99] width 104 height 15
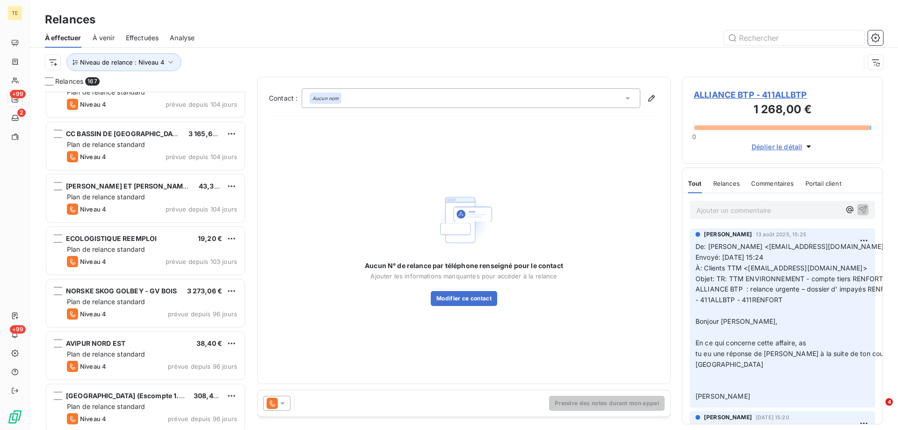
scroll to position [234, 0]
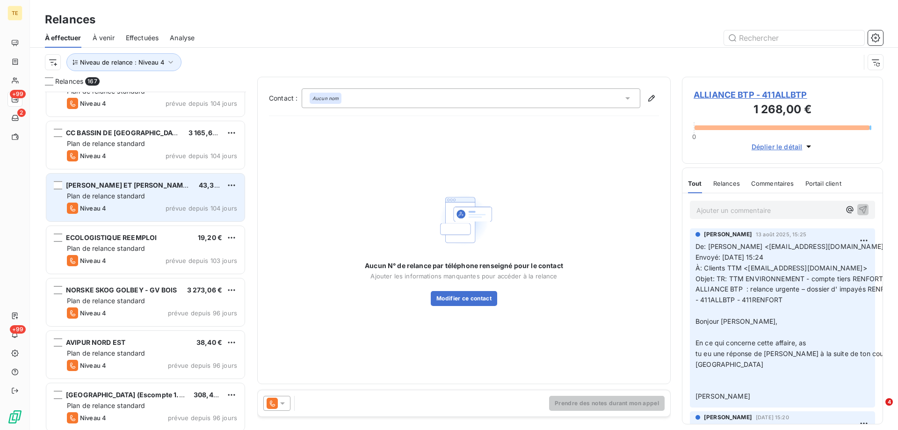
click at [98, 190] on div "[PERSON_NAME] ET [PERSON_NAME] ETS" at bounding box center [128, 185] width 125 height 9
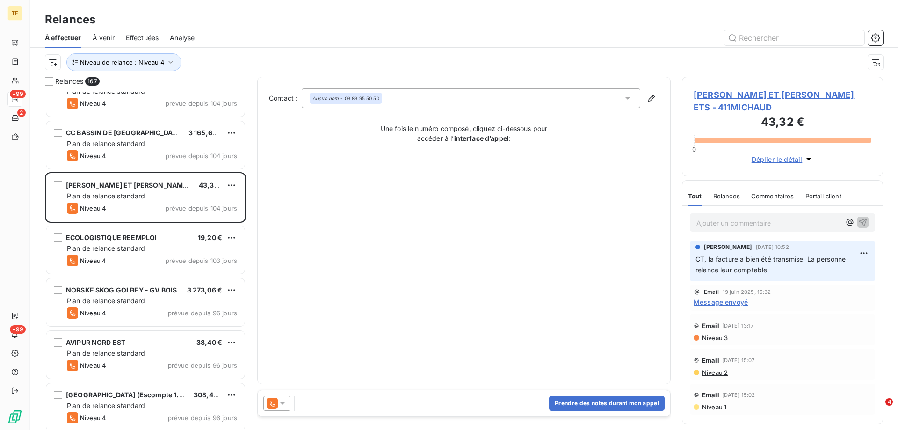
click at [710, 217] on p "Ajouter un commentaire ﻿" at bounding box center [769, 223] width 144 height 12
drag, startPoint x: 216, startPoint y: 182, endPoint x: 574, endPoint y: 260, distance: 366.4
click at [574, 260] on div "Relances 167 SERVIPROPRE 54 884,40 € Plan de relance standard Niveau 4 prévue d…" at bounding box center [464, 253] width 868 height 353
click at [573, 259] on div "Contact : Aucun nom - 03 83 95 50 50 Une fois le numéro composé, cliquez ci-des…" at bounding box center [464, 230] width 390 height 284
drag, startPoint x: 830, startPoint y: 212, endPoint x: 688, endPoint y: 215, distance: 141.8
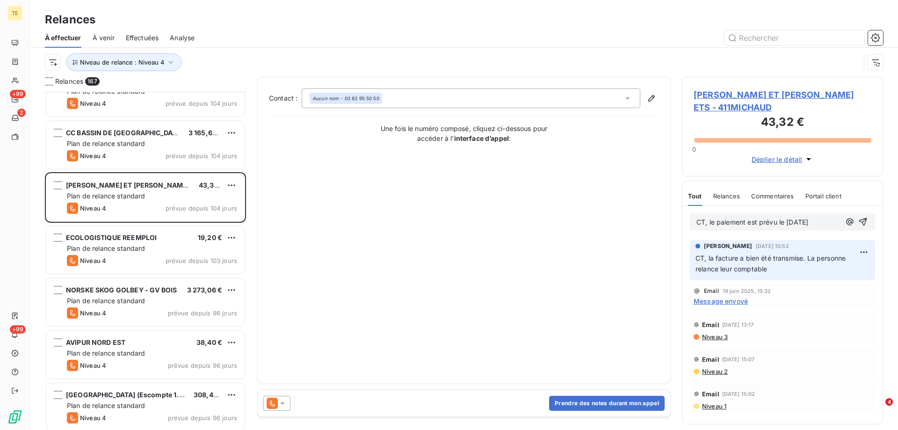
click at [688, 215] on div "CT, le paiement est prévu le [DATE]" at bounding box center [783, 222] width 200 height 32
copy span "CT, le paiement est prévu le [DATE]"
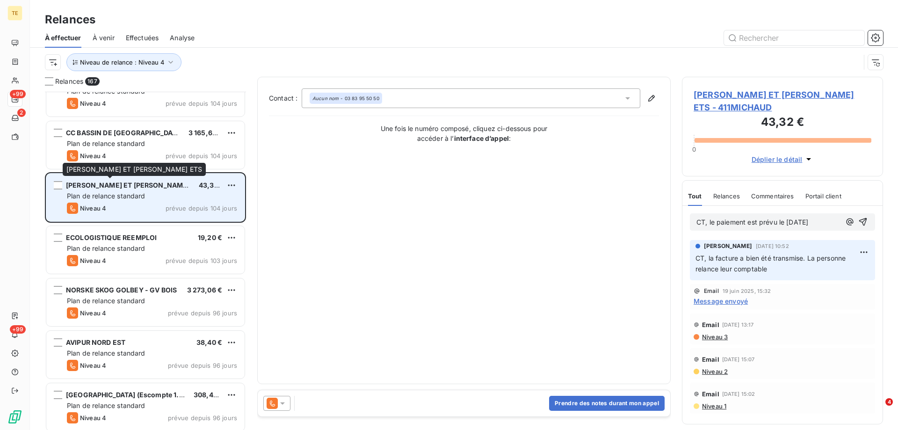
click at [80, 181] on span "[PERSON_NAME] ET [PERSON_NAME] ETS" at bounding box center [135, 185] width 138 height 8
click at [132, 188] on span "[PERSON_NAME] ET [PERSON_NAME] ETS" at bounding box center [135, 185] width 138 height 8
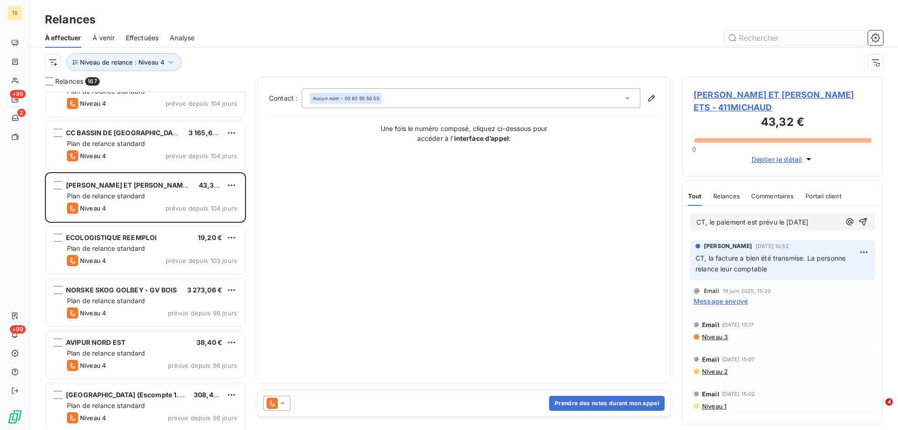
click at [714, 96] on span "[PERSON_NAME] ET [PERSON_NAME] ETS - 411MICHAUD" at bounding box center [783, 100] width 178 height 25
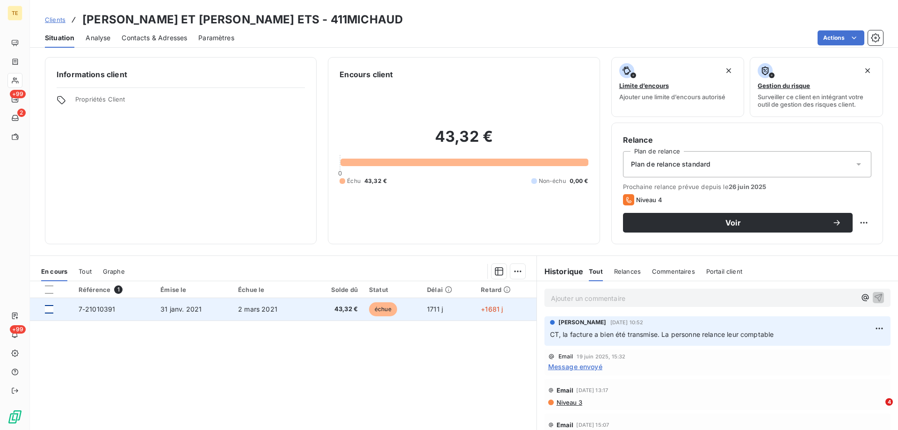
click at [50, 309] on div at bounding box center [49, 309] width 8 height 8
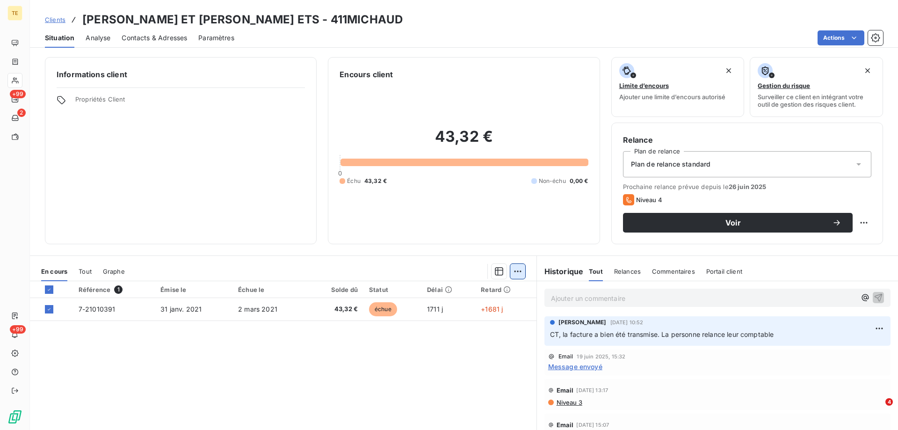
click at [516, 270] on html "TE +99 2 +99 Clients [PERSON_NAME] ET CHAILLY ETS - 411MICHAUD Situation Analys…" at bounding box center [449, 215] width 898 height 430
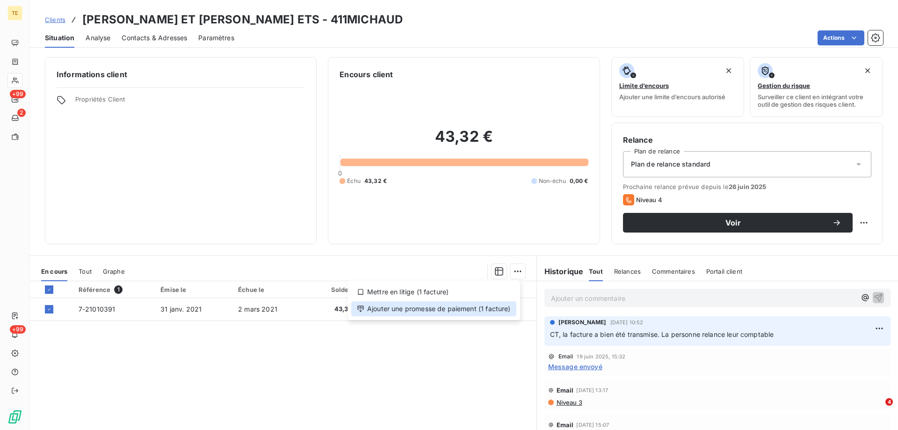
click at [472, 309] on div "Ajouter une promesse de paiement (1 facture)" at bounding box center [433, 308] width 165 height 15
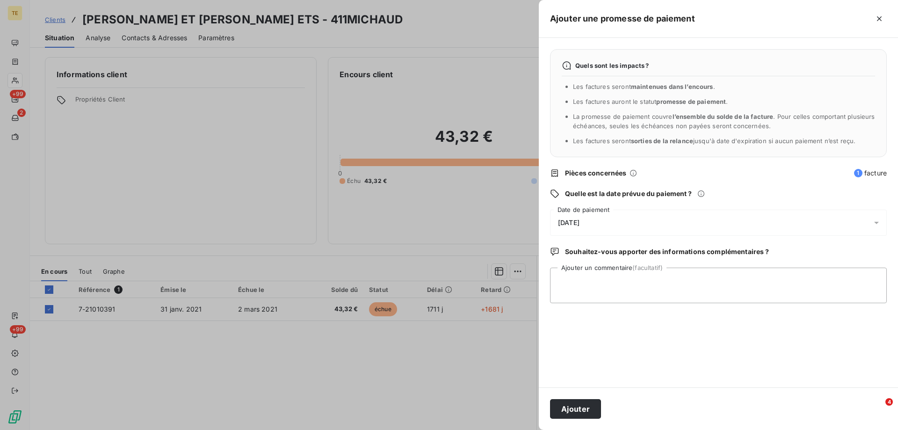
click at [576, 228] on div "[DATE]" at bounding box center [718, 223] width 337 height 26
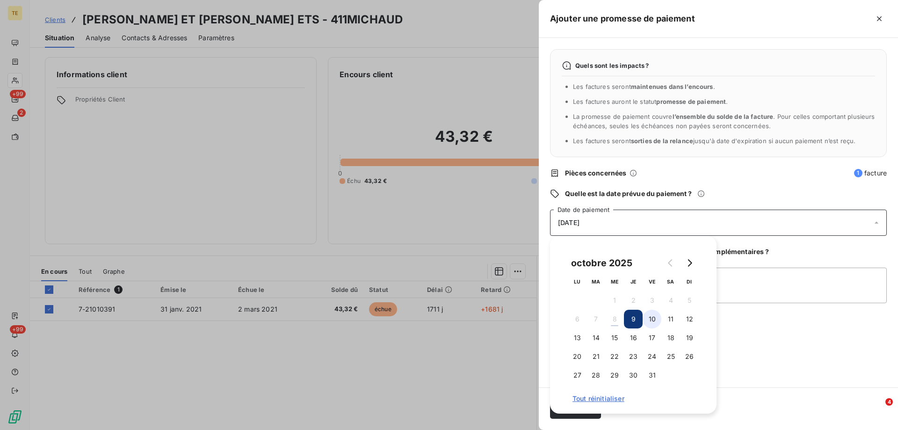
click at [649, 318] on button "10" at bounding box center [652, 319] width 19 height 19
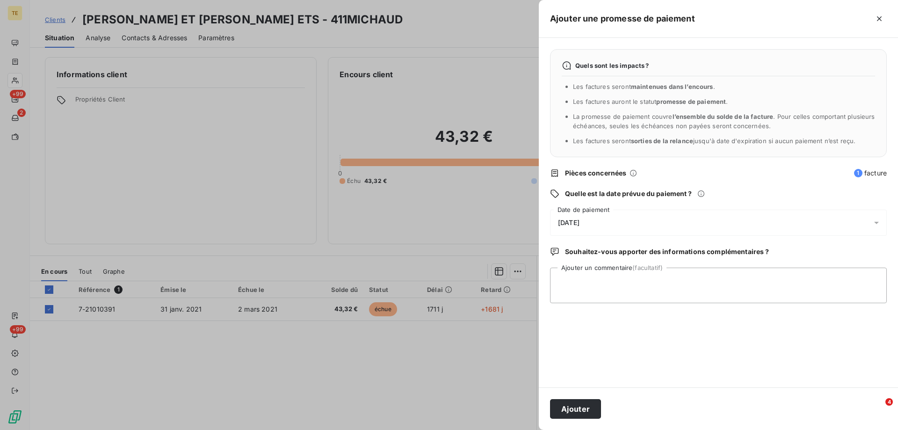
click at [779, 323] on div "Quels sont les impacts ? Les factures seront maintenues dans l’encours . Les fa…" at bounding box center [718, 213] width 359 height 350
click at [582, 278] on textarea "Ajouter un commentaire (facultatif)" at bounding box center [718, 286] width 337 height 36
paste textarea "CT, le paiement est prévu le [DATE]"
type textarea "CT, le paiement est prévu le [DATE]"
click at [582, 409] on button "Ajouter" at bounding box center [575, 409] width 51 height 20
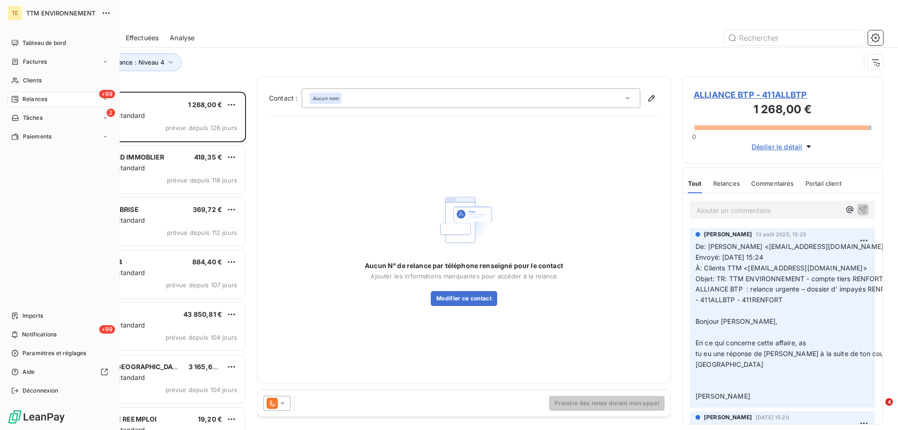
scroll to position [331, 194]
click at [30, 99] on span "Relances" at bounding box center [34, 99] width 25 height 8
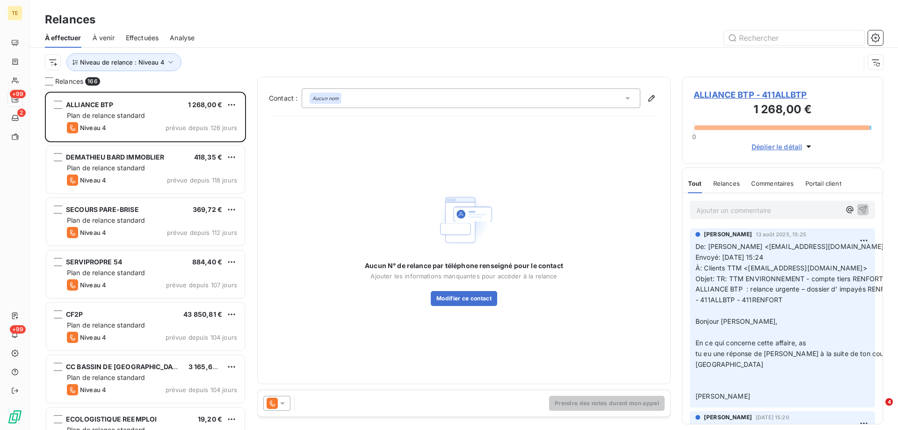
click at [306, 201] on div "Aucun N° de relance par téléphone renseigné pour le contact Ajouter les informa…" at bounding box center [464, 248] width 390 height 249
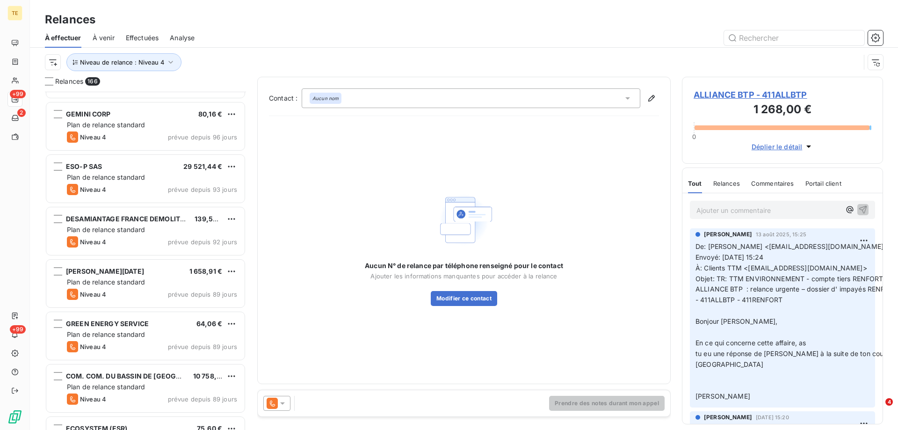
scroll to position [562, 0]
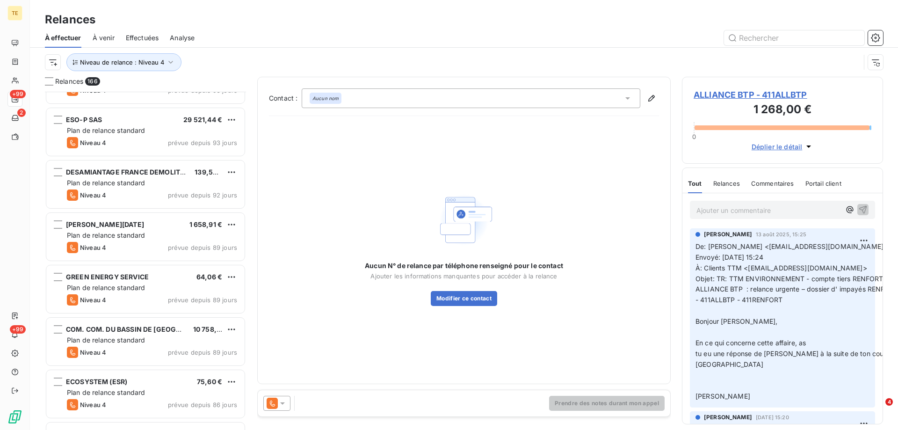
click at [183, 225] on div "[PERSON_NAME][DATE] 1 658,91 €" at bounding box center [152, 224] width 170 height 8
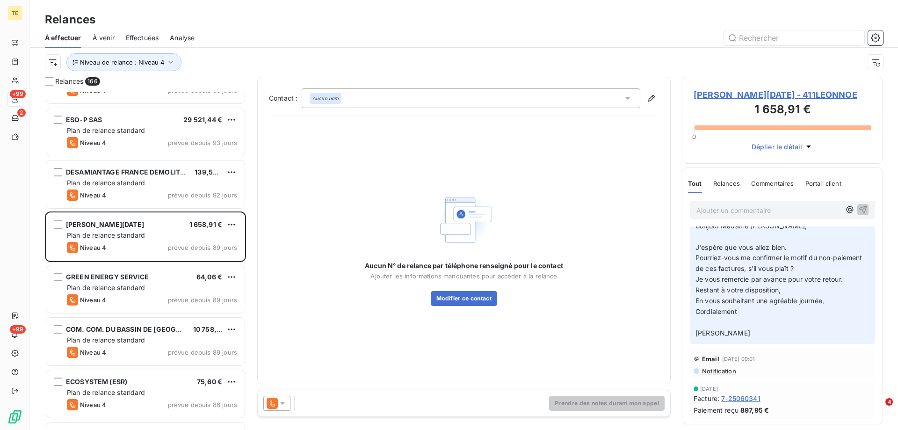
scroll to position [140, 0]
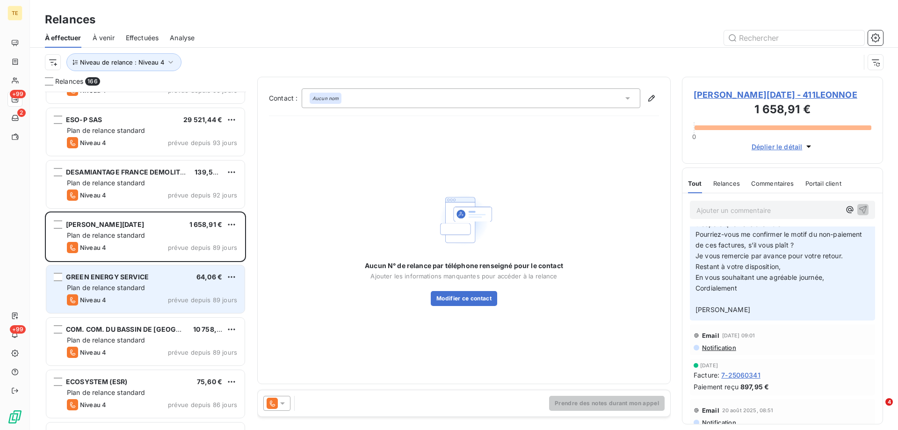
click at [105, 289] on span "Plan de relance standard" at bounding box center [106, 288] width 79 height 8
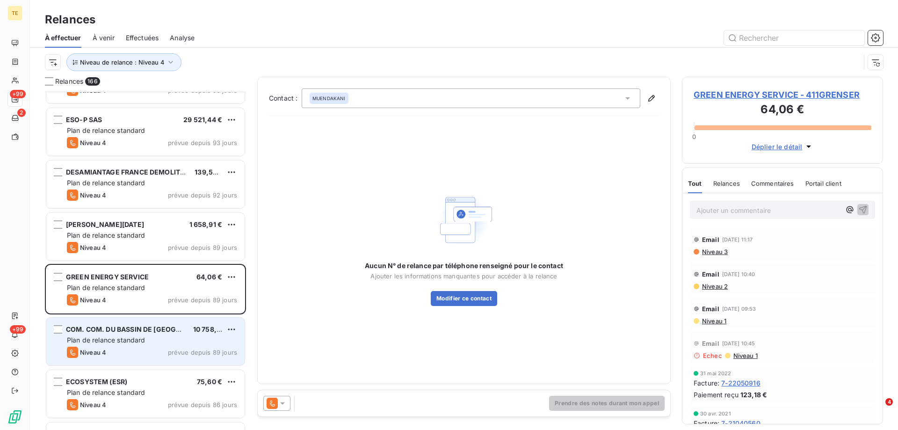
click at [106, 338] on span "Plan de relance standard" at bounding box center [106, 340] width 79 height 8
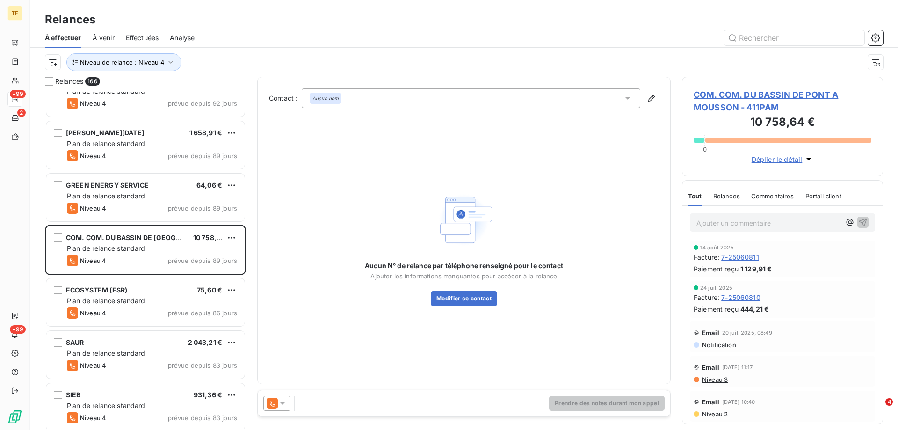
scroll to position [656, 0]
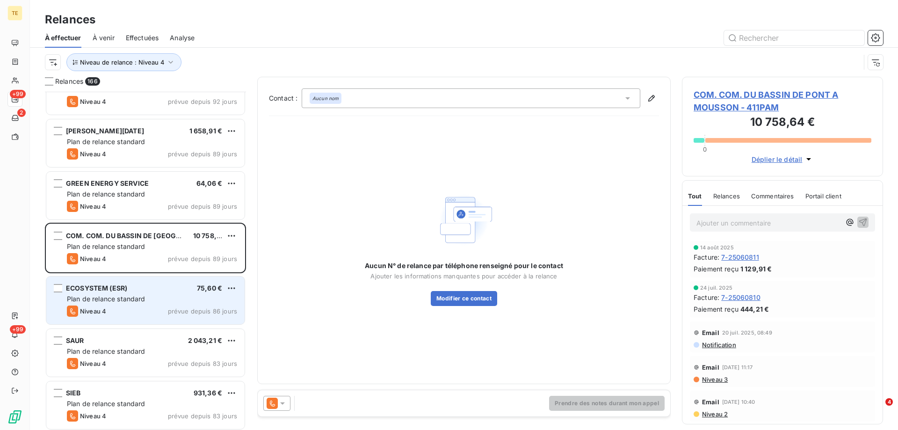
click at [95, 298] on span "Plan de relance standard" at bounding box center [106, 299] width 79 height 8
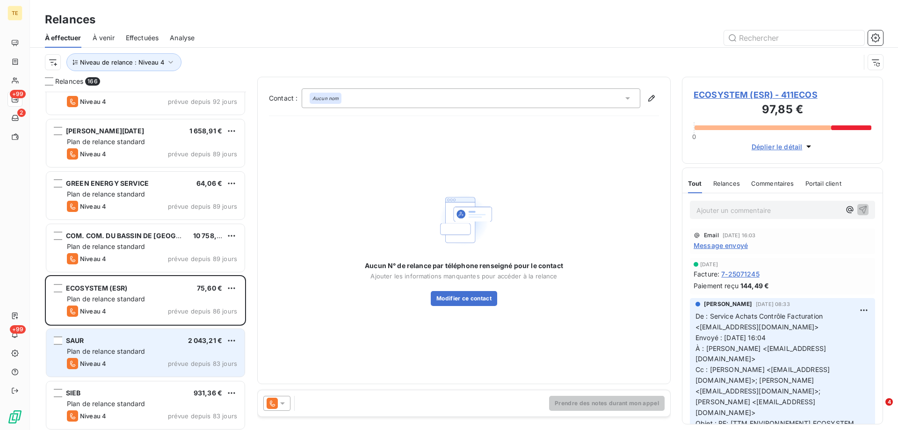
click at [91, 357] on div "SAUR 2 043,21 € Plan de relance standard Niveau 4 prévue depuis 83 jours" at bounding box center [145, 353] width 198 height 48
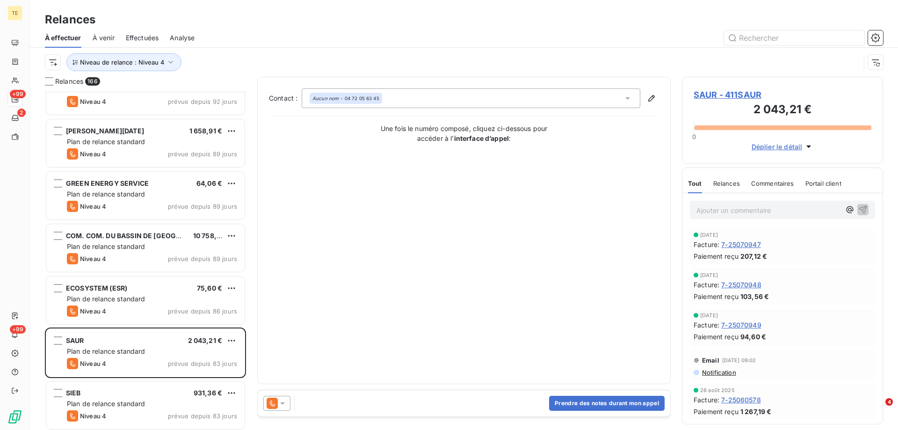
click at [710, 95] on span "SAUR - 411SAUR" at bounding box center [783, 94] width 178 height 13
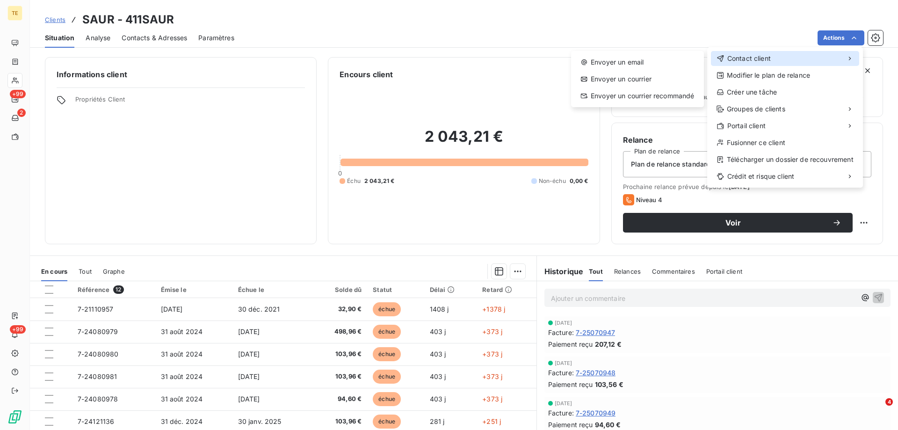
click at [754, 56] on span "Contact client" at bounding box center [750, 58] width 44 height 9
click at [603, 62] on div "Envoyer un email" at bounding box center [637, 62] width 125 height 15
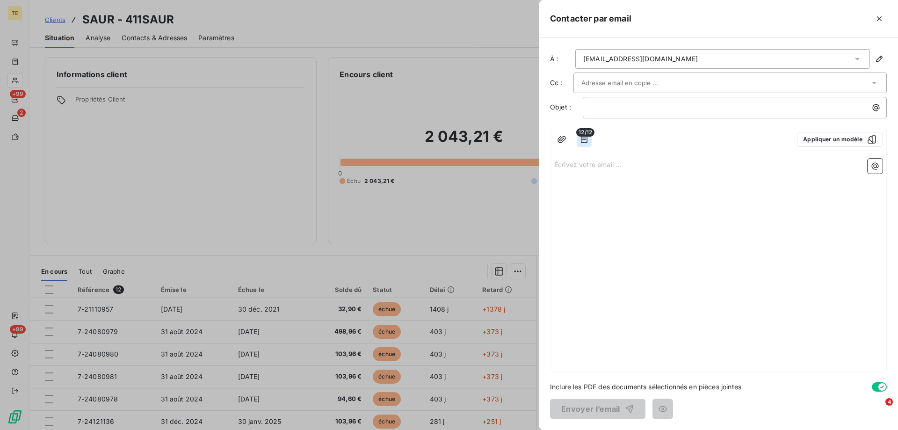
click at [584, 139] on icon "button" at bounding box center [584, 139] width 9 height 9
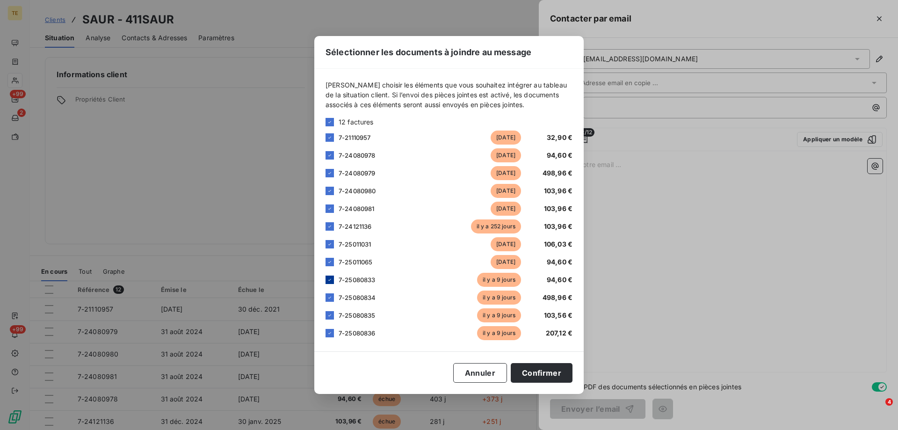
click at [329, 280] on icon at bounding box center [329, 280] width 3 height 2
click at [331, 299] on icon at bounding box center [330, 298] width 6 height 6
click at [331, 281] on div at bounding box center [330, 280] width 8 height 8
click at [331, 300] on div at bounding box center [330, 297] width 8 height 8
click at [332, 280] on icon at bounding box center [330, 280] width 6 height 6
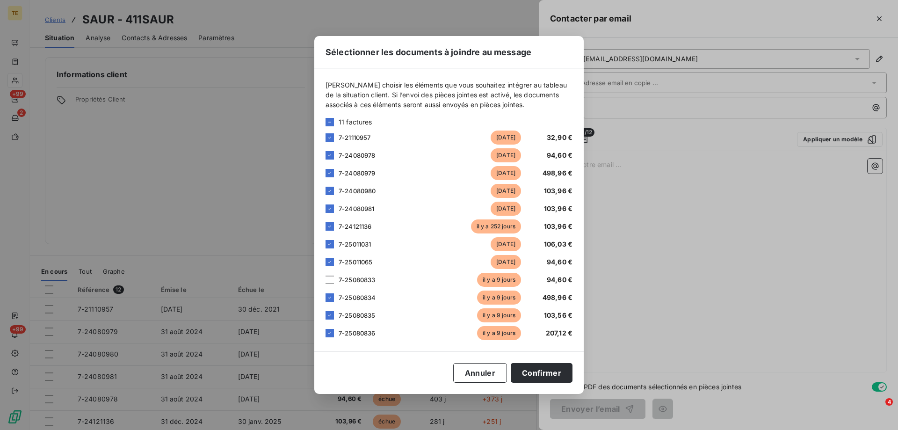
click at [332, 303] on div "7-25080834 [DATE] 498,96 €" at bounding box center [449, 298] width 247 height 14
click at [332, 297] on icon at bounding box center [330, 298] width 6 height 6
click at [332, 316] on icon at bounding box center [330, 316] width 6 height 6
click at [330, 333] on icon at bounding box center [329, 333] width 3 height 2
click at [544, 372] on button "Confirmer" at bounding box center [542, 373] width 62 height 20
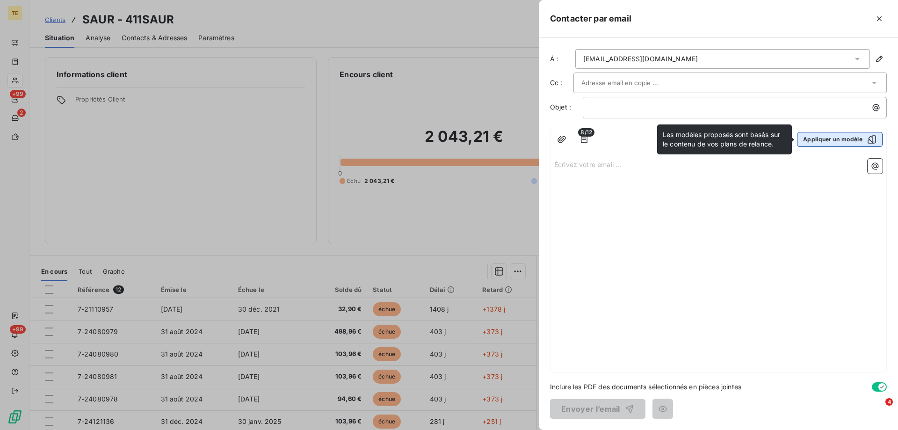
click at [820, 142] on button "Appliquer un modèle" at bounding box center [840, 139] width 86 height 15
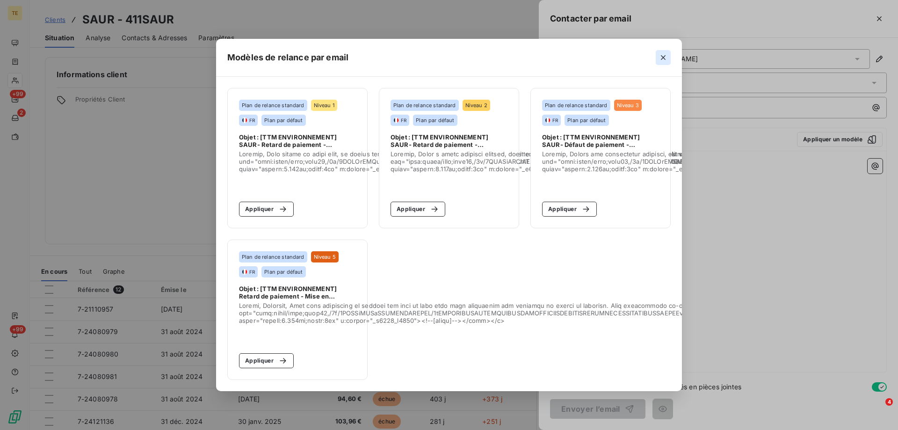
click at [663, 55] on icon "button" at bounding box center [663, 57] width 5 height 5
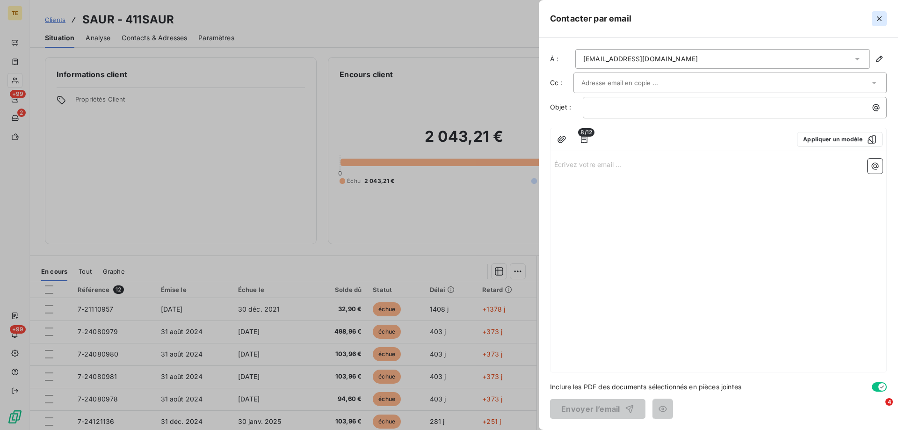
click at [878, 18] on icon "button" at bounding box center [879, 18] width 9 height 9
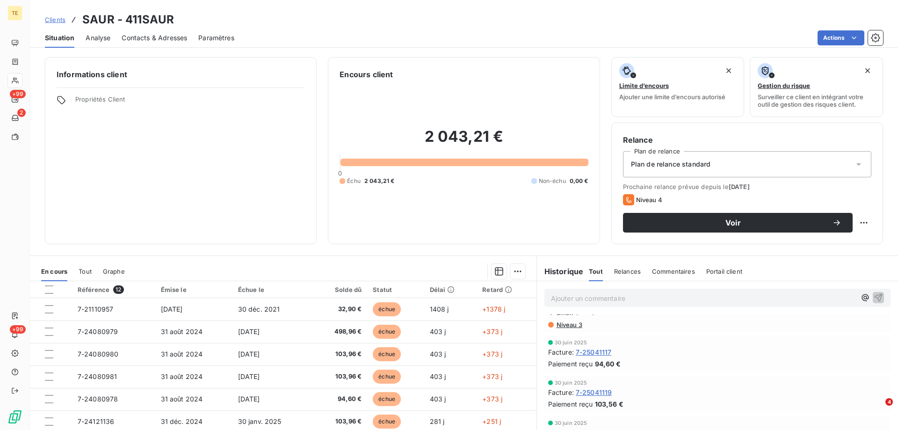
scroll to position [842, 0]
click at [560, 323] on span "Niveau 3" at bounding box center [569, 325] width 27 height 7
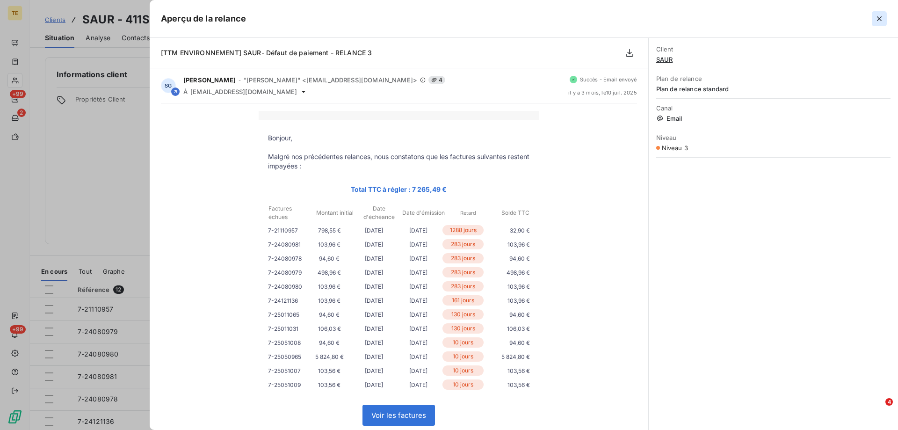
click at [882, 19] on icon "button" at bounding box center [879, 18] width 9 height 9
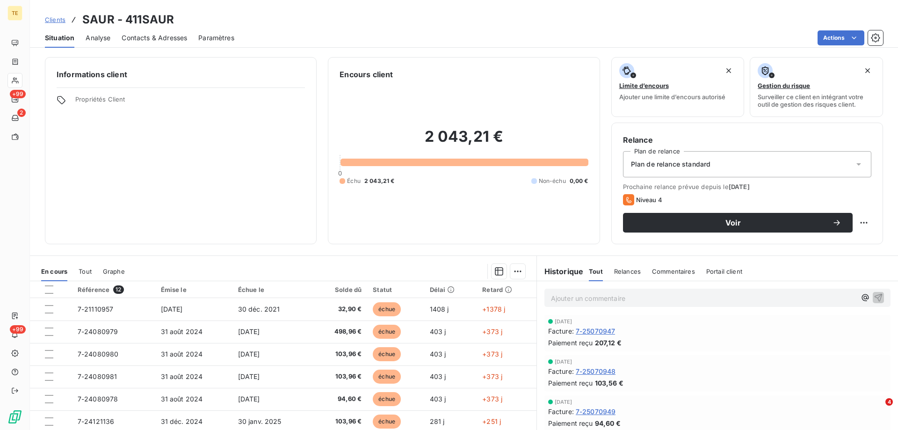
scroll to position [0, 0]
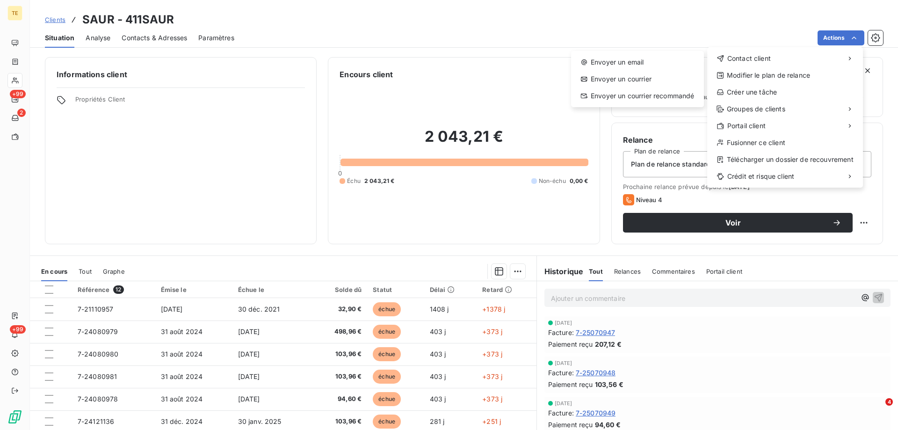
drag, startPoint x: 642, startPoint y: 58, endPoint x: 510, endPoint y: 191, distance: 186.9
click at [696, 387] on html "TE +99 2 +99 Clients SAUR - 411SAUR Situation Analyse Contacts & Adresses Param…" at bounding box center [449, 215] width 898 height 430
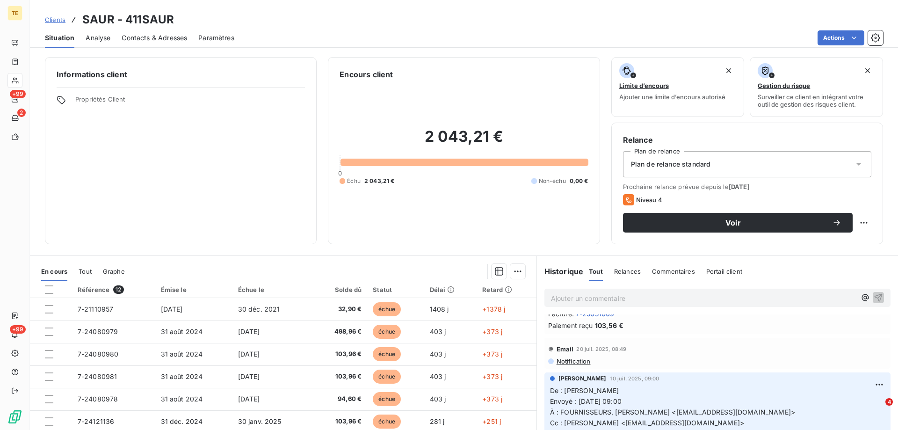
scroll to position [561, 0]
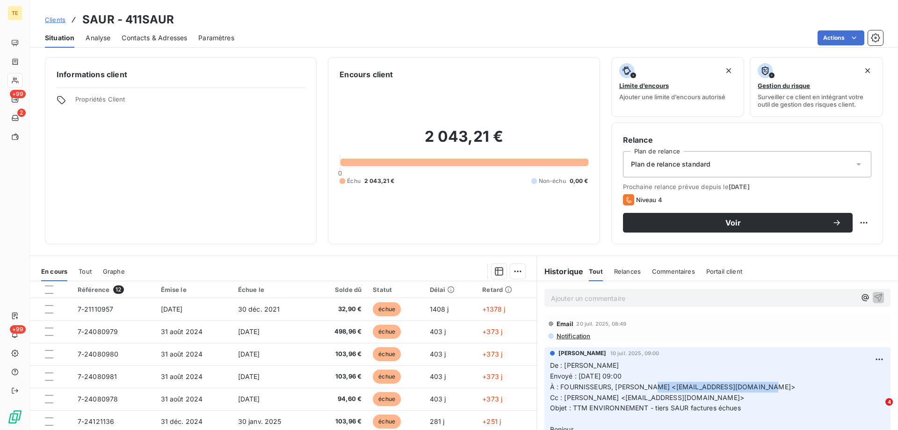
drag, startPoint x: 646, startPoint y: 387, endPoint x: 750, endPoint y: 389, distance: 103.9
click at [750, 389] on span "À : FOURNISSEURS, [PERSON_NAME] <[EMAIL_ADDRESS][DOMAIN_NAME]>" at bounding box center [672, 387] width 245 height 8
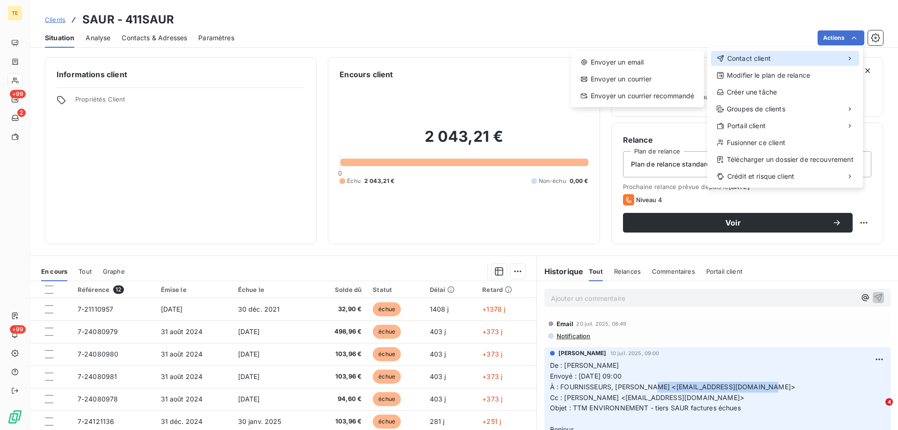
click at [757, 61] on span "Contact client" at bounding box center [750, 58] width 44 height 9
click at [591, 60] on div "Envoyer un email" at bounding box center [637, 62] width 125 height 15
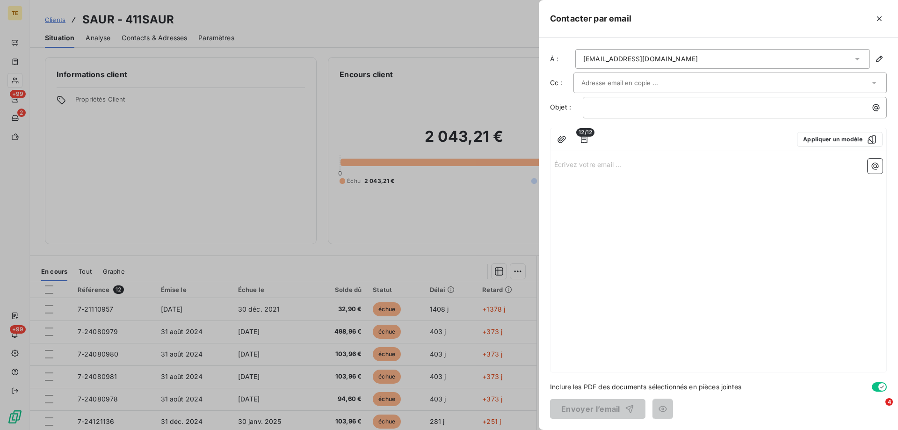
click at [655, 83] on input "text" at bounding box center [632, 83] width 101 height 14
click at [624, 78] on input "sebastien" at bounding box center [632, 83] width 101 height 14
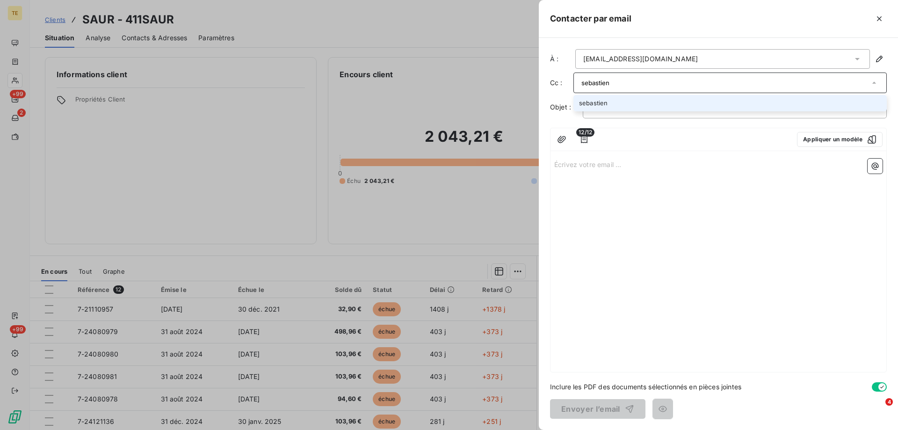
drag, startPoint x: 579, startPoint y: 85, endPoint x: 510, endPoint y: 83, distance: 69.3
click at [510, 430] on div "Contacter par email À : [EMAIL_ADDRESS][DOMAIN_NAME] Cc : sebastien sebastien O…" at bounding box center [449, 430] width 898 height 0
paste input ".[EMAIL_ADDRESS][DOMAIN_NAME]"
type input "[EMAIL_ADDRESS][DOMAIN_NAME]"
click at [596, 102] on li "[EMAIL_ADDRESS][DOMAIN_NAME]" at bounding box center [730, 103] width 313 height 16
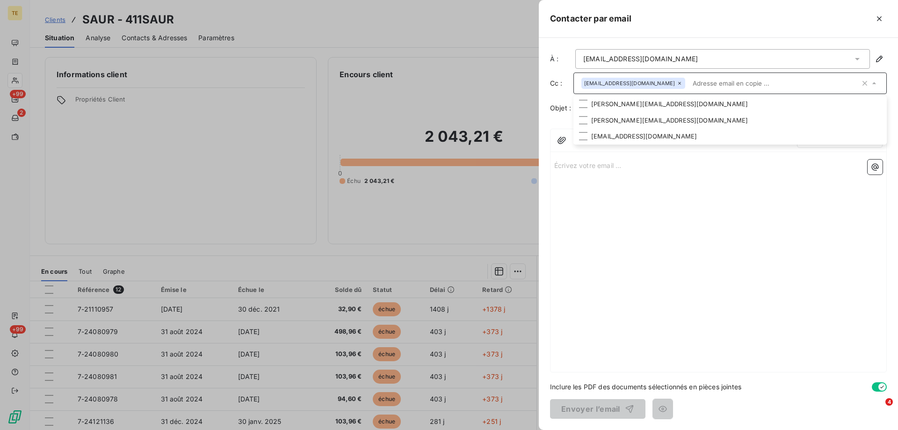
click at [611, 229] on div "Écrivez votre email ... ﻿" at bounding box center [719, 264] width 336 height 216
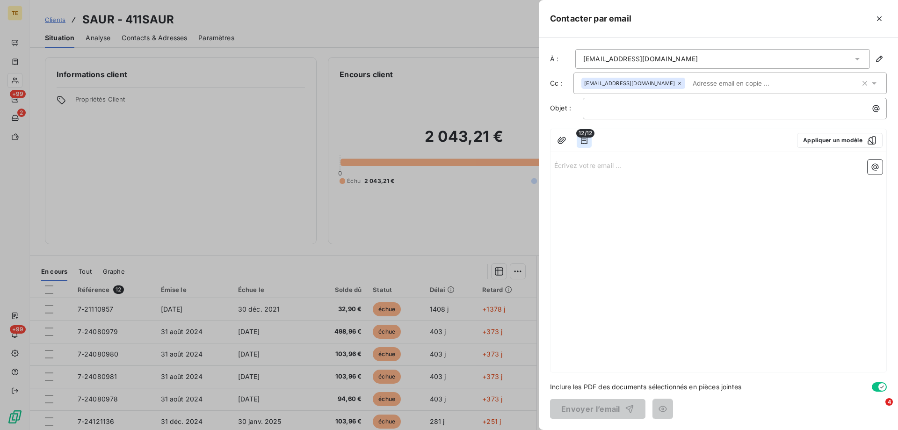
click at [585, 138] on icon "button" at bounding box center [584, 140] width 9 height 9
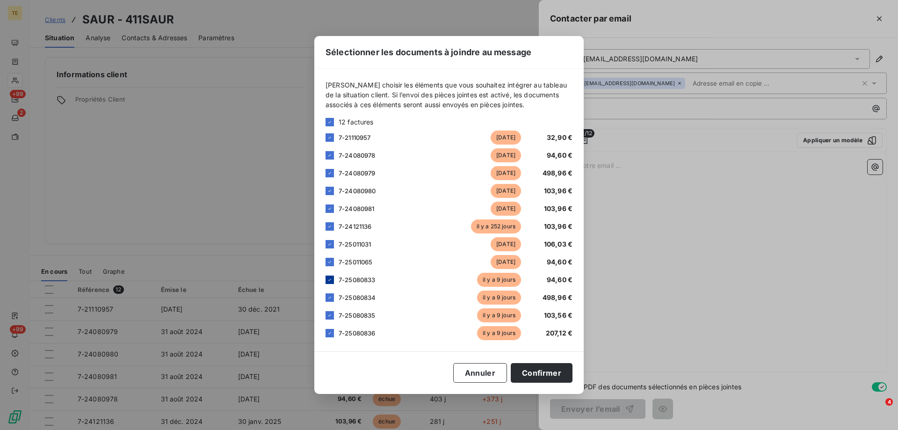
click at [330, 279] on icon at bounding box center [329, 280] width 3 height 2
click at [329, 296] on icon at bounding box center [330, 298] width 6 height 6
click at [332, 315] on icon at bounding box center [330, 316] width 6 height 6
click at [331, 333] on icon at bounding box center [330, 333] width 6 height 6
click at [538, 377] on button "Confirmer" at bounding box center [542, 373] width 62 height 20
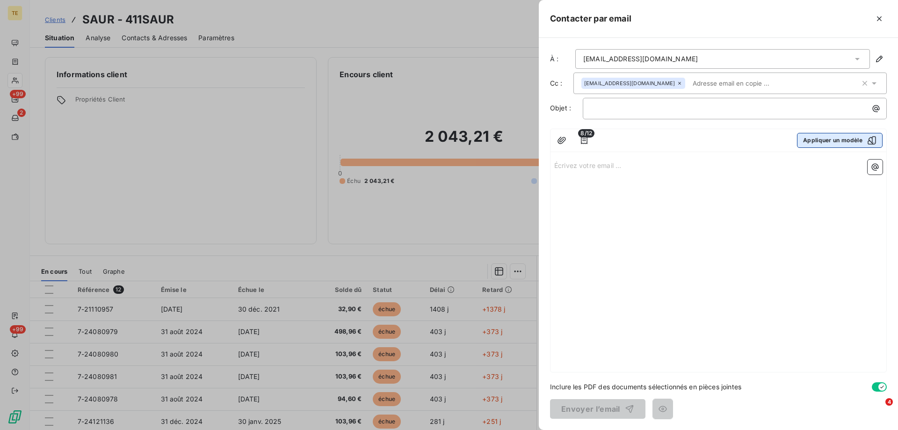
click at [829, 142] on button "Appliquer un modèle" at bounding box center [840, 140] width 86 height 15
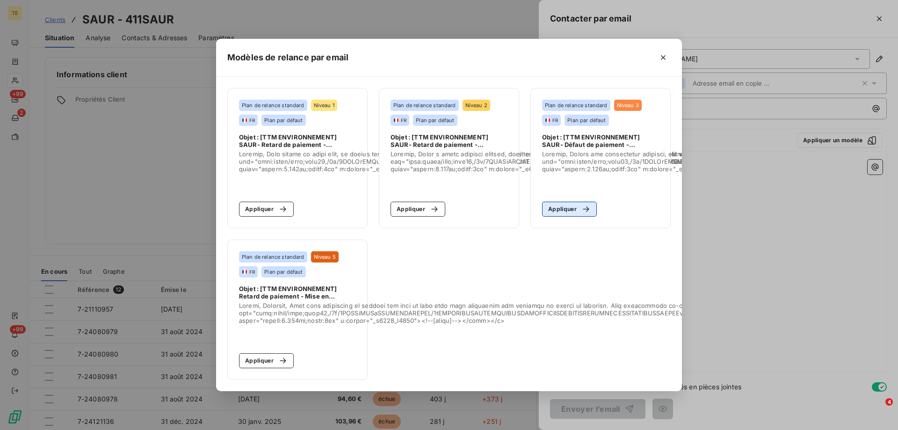
click at [567, 204] on button "Appliquer" at bounding box center [569, 209] width 55 height 15
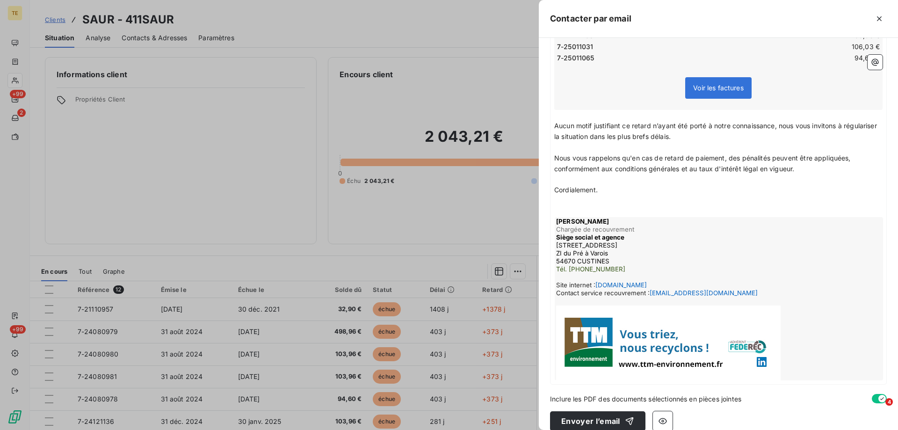
scroll to position [263, 0]
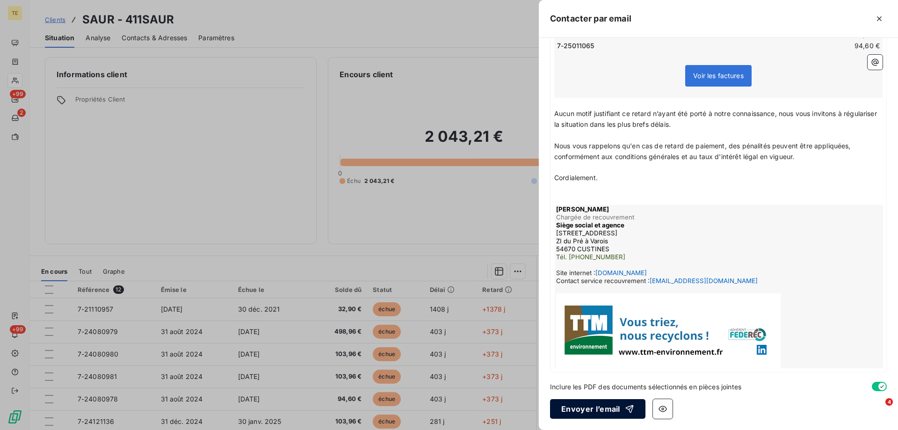
click at [577, 408] on button "Envoyer l’email" at bounding box center [597, 409] width 95 height 20
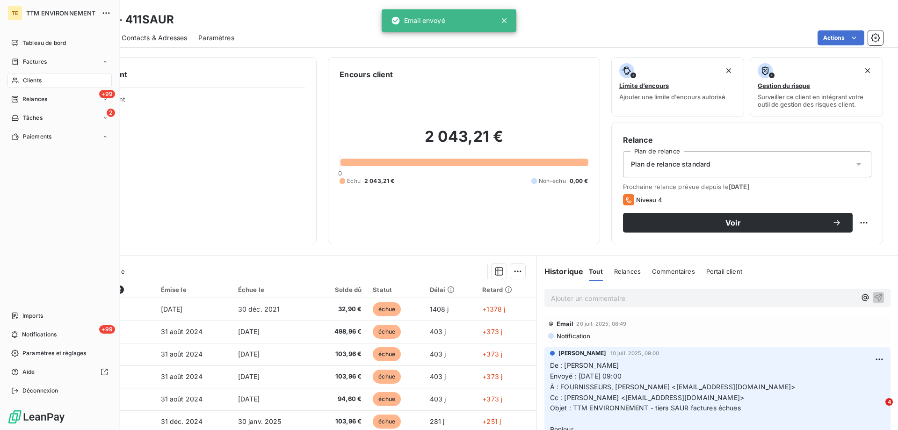
click at [32, 98] on span "Relances" at bounding box center [34, 99] width 25 height 8
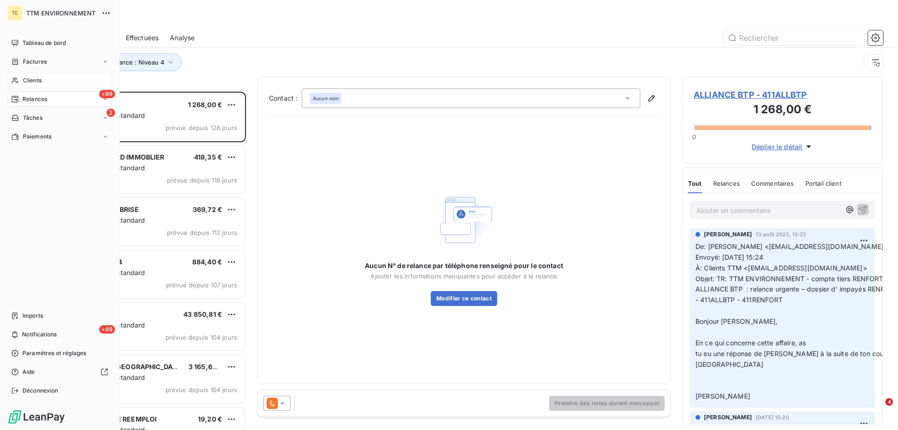
click at [24, 80] on span "Clients" at bounding box center [32, 80] width 19 height 8
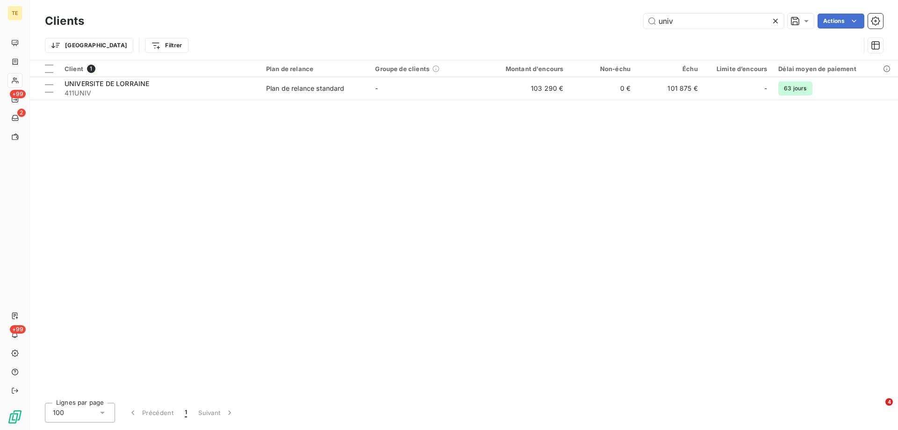
drag, startPoint x: 681, startPoint y: 22, endPoint x: 620, endPoint y: 22, distance: 60.4
click at [620, 22] on div "univ Actions" at bounding box center [489, 21] width 788 height 15
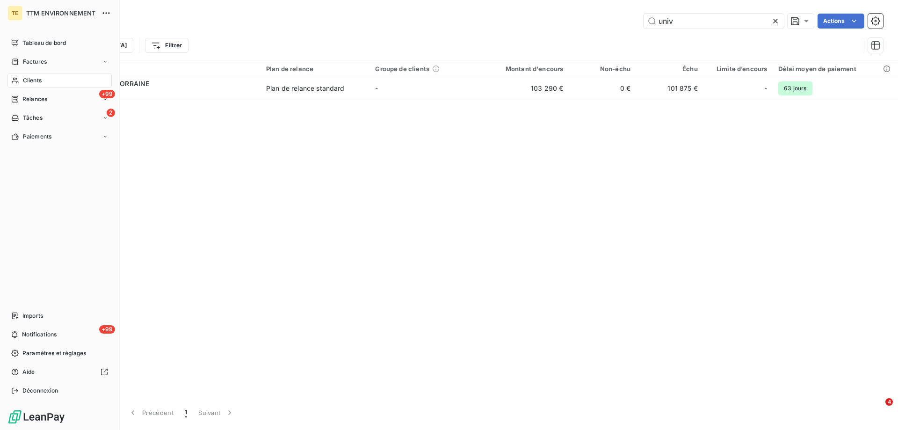
click at [30, 83] on span "Clients" at bounding box center [32, 80] width 19 height 8
click at [33, 96] on span "Relances" at bounding box center [34, 99] width 25 height 8
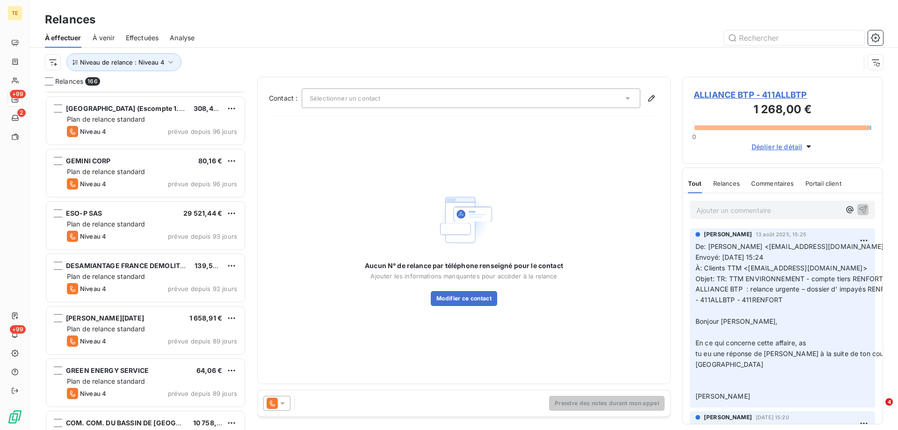
scroll to position [515, 0]
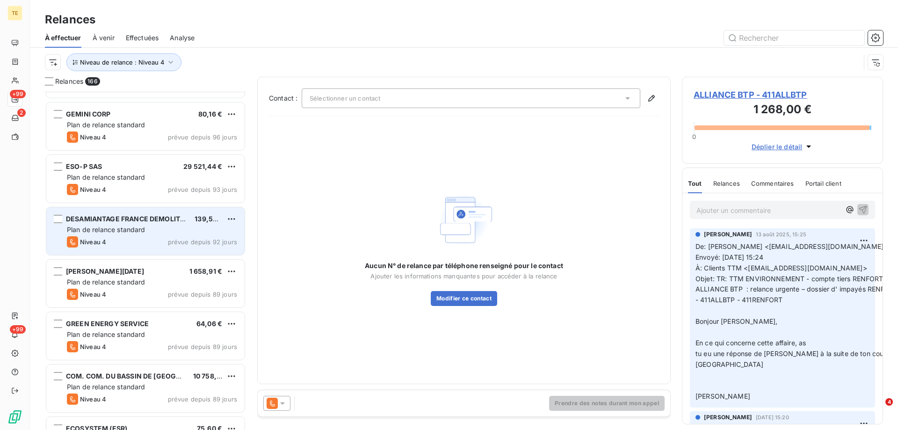
click at [84, 225] on div "Plan de relance standard" at bounding box center [152, 229] width 170 height 9
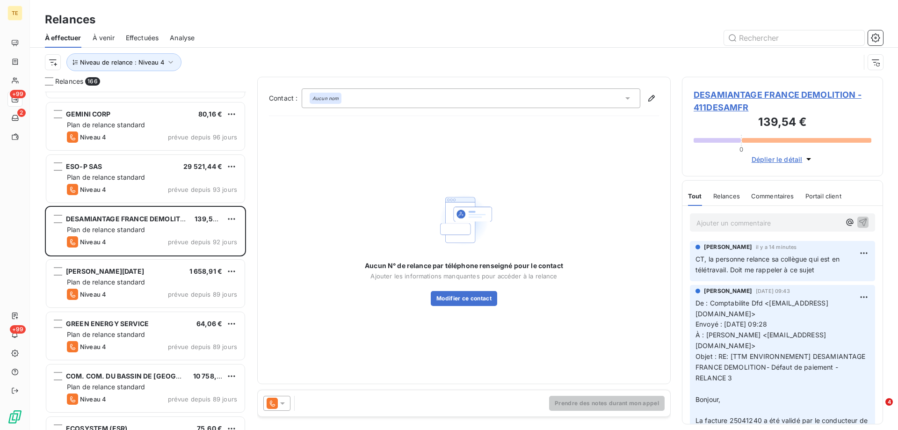
click at [700, 222] on p "Ajouter un commentaire ﻿" at bounding box center [769, 223] width 144 height 12
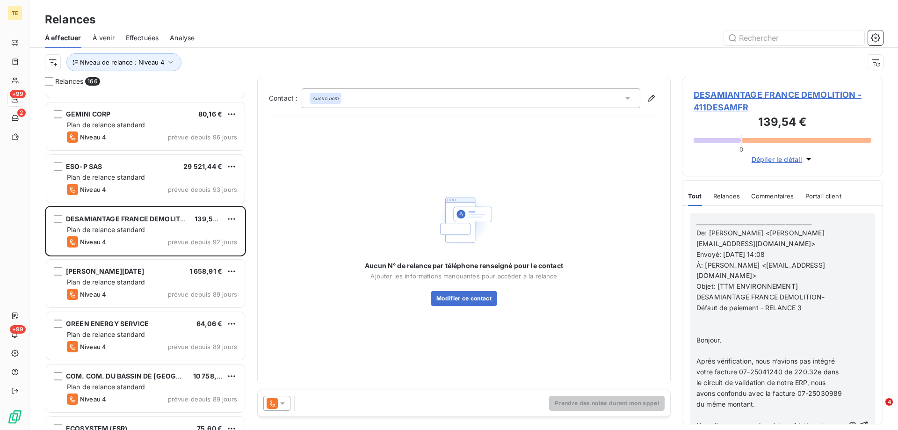
click at [714, 327] on p "﻿" at bounding box center [771, 329] width 148 height 11
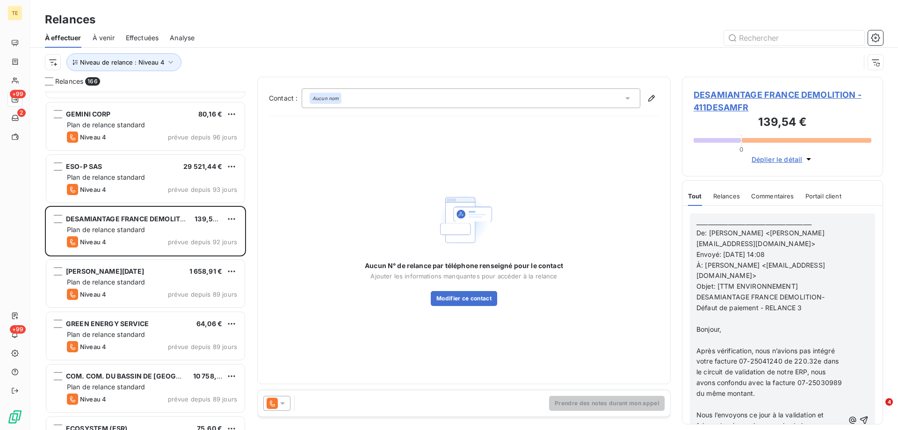
click at [715, 318] on p "﻿" at bounding box center [771, 318] width 148 height 11
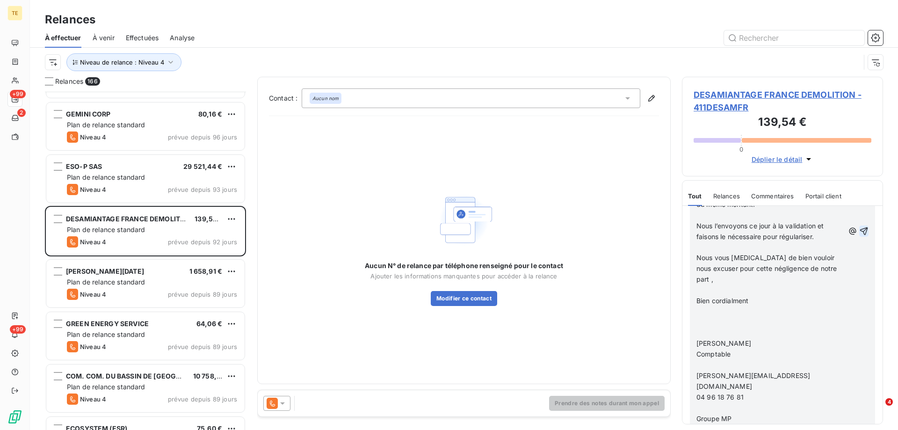
click at [860, 227] on icon "button" at bounding box center [864, 231] width 8 height 8
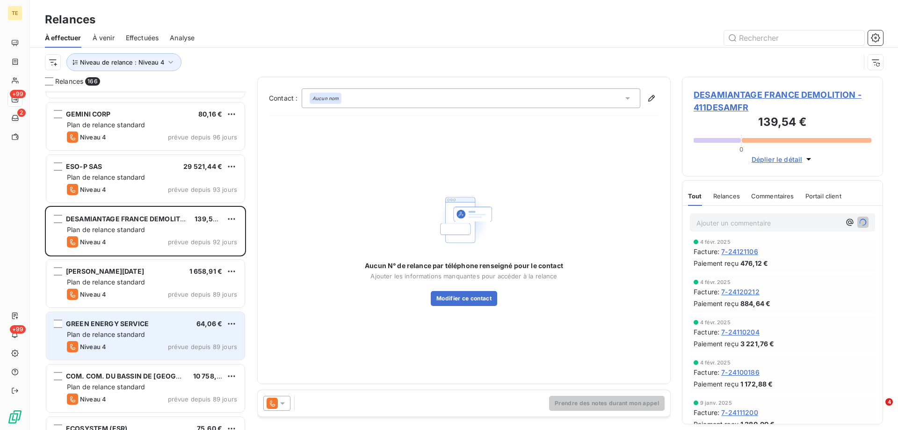
click at [104, 328] on div "GREEN ENERGY SERVICE" at bounding box center [107, 323] width 83 height 9
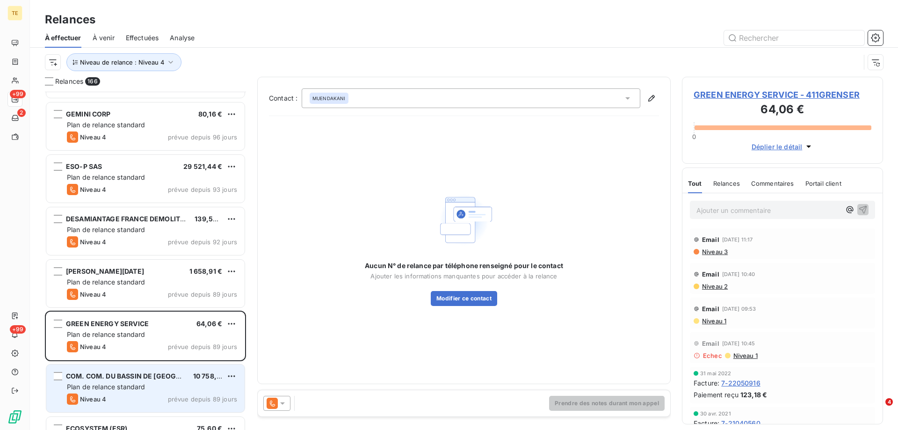
click at [96, 380] on div "COM. COM. DU BASSIN DE [GEOGRAPHIC_DATA]" at bounding box center [126, 376] width 120 height 9
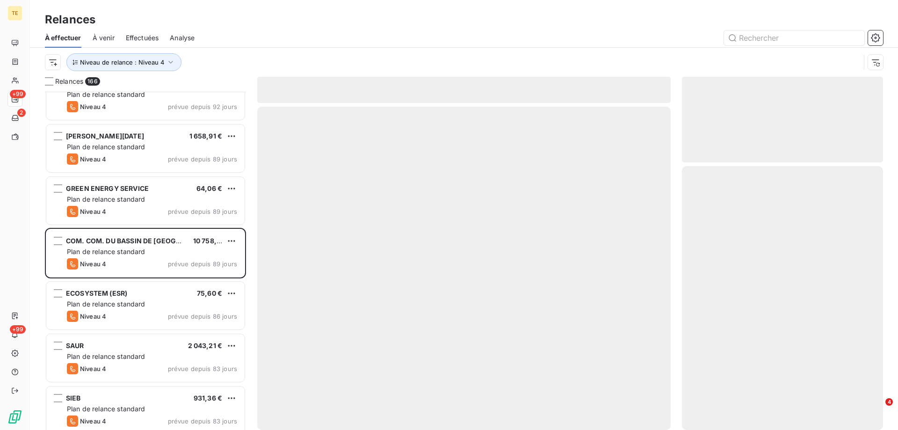
scroll to position [656, 0]
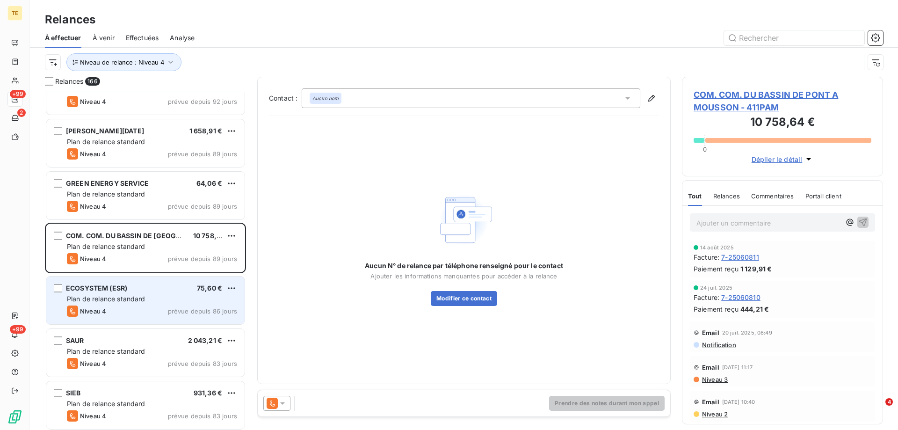
click at [100, 295] on span "Plan de relance standard" at bounding box center [106, 299] width 79 height 8
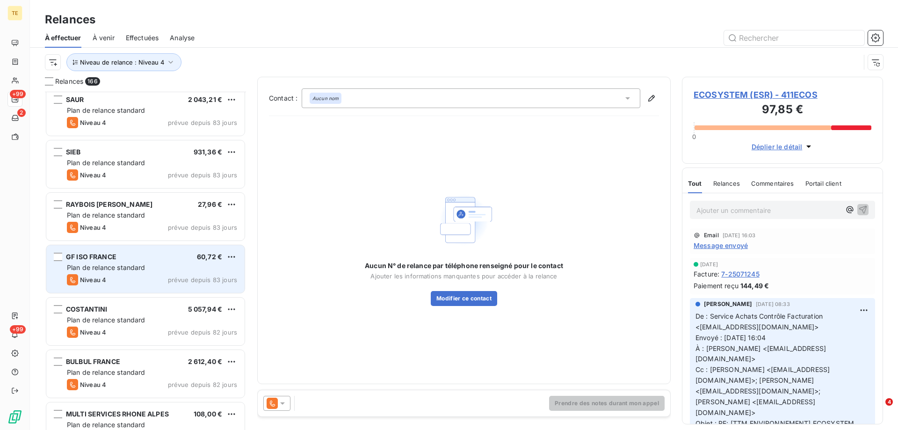
scroll to position [936, 0]
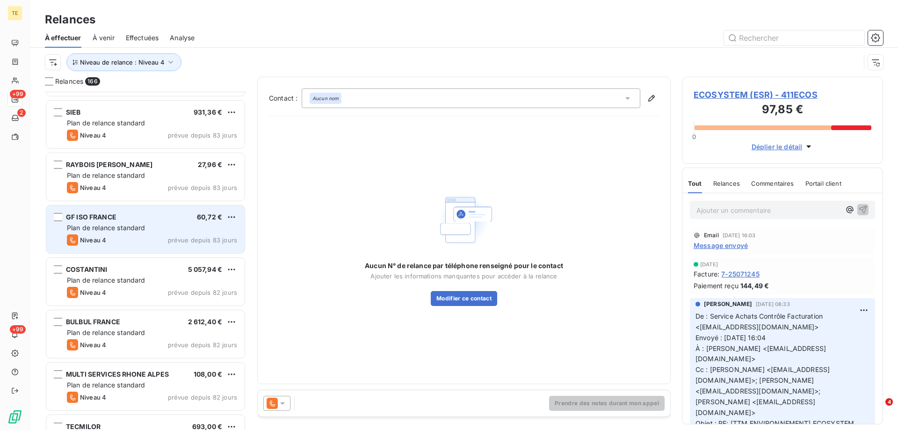
click at [96, 224] on span "Plan de relance standard" at bounding box center [106, 228] width 79 height 8
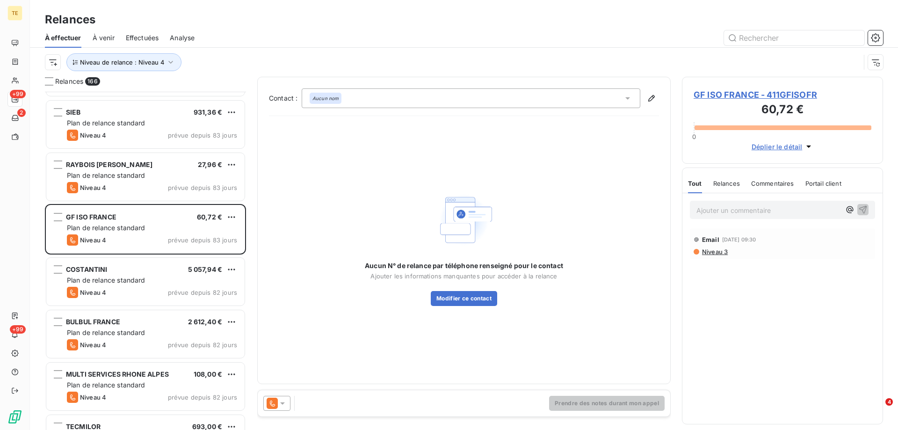
click at [770, 92] on span "GF ISO FRANCE - 411GFISOFR" at bounding box center [783, 94] width 178 height 13
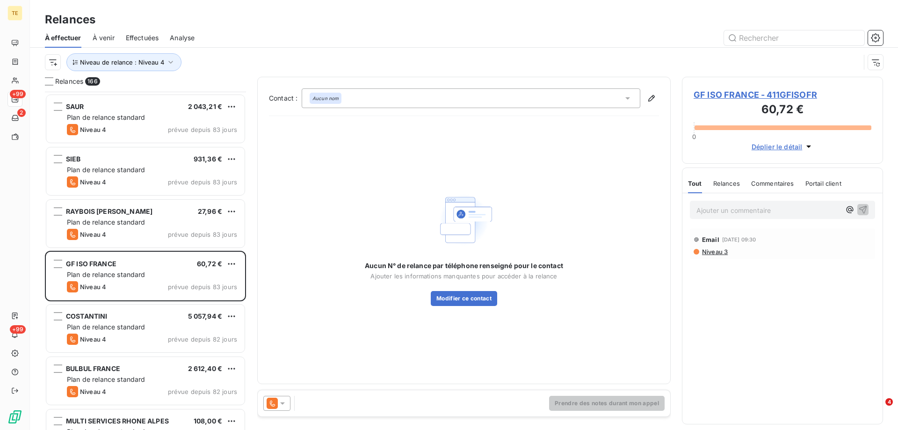
scroll to position [936, 0]
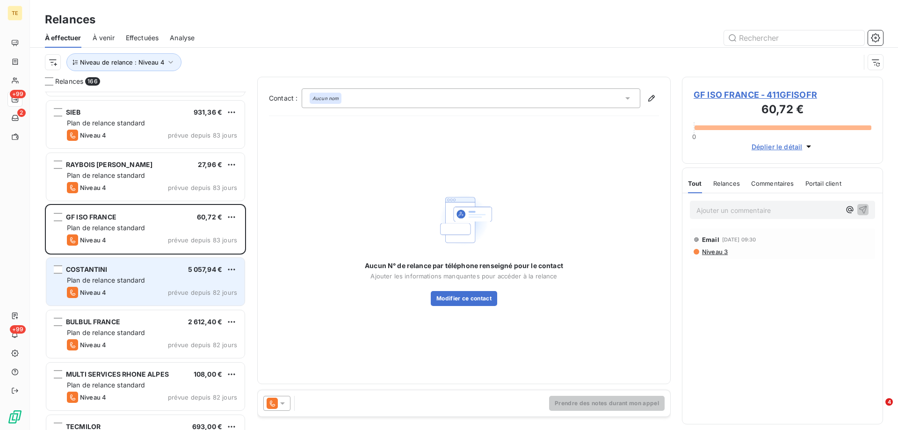
click at [102, 278] on span "Plan de relance standard" at bounding box center [106, 280] width 79 height 8
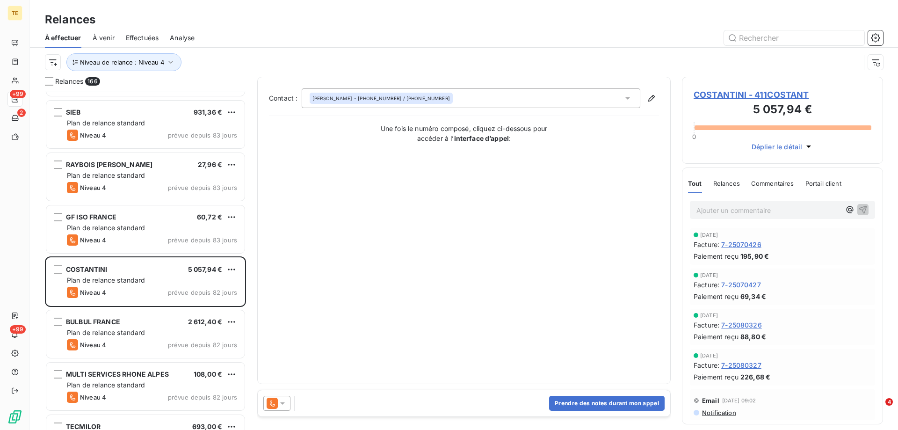
click at [757, 96] on span "COSTANTINI - 411COSTANT" at bounding box center [783, 94] width 178 height 13
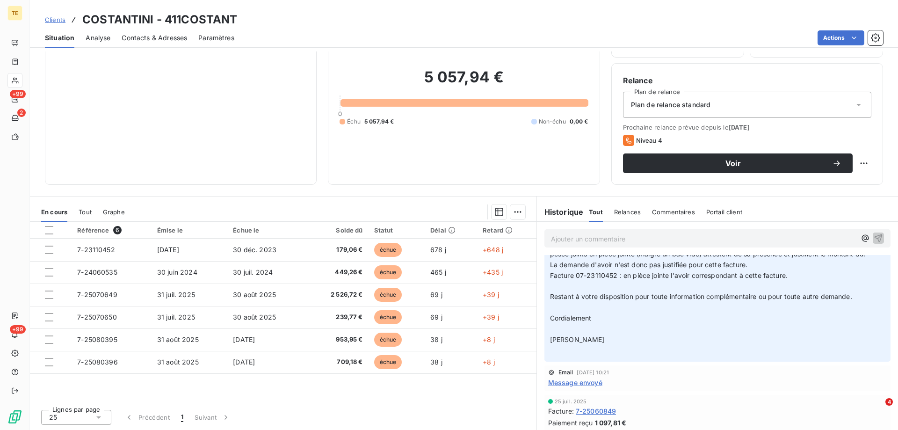
scroll to position [983, 0]
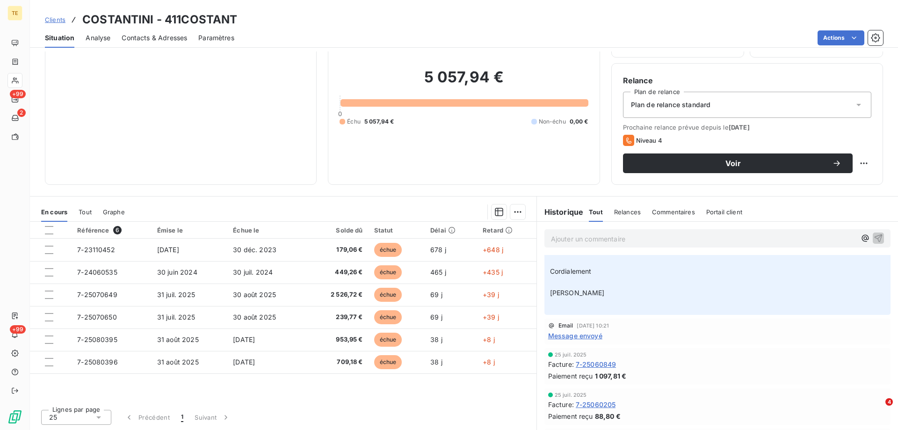
click at [581, 337] on span "Message envoyé" at bounding box center [575, 336] width 54 height 10
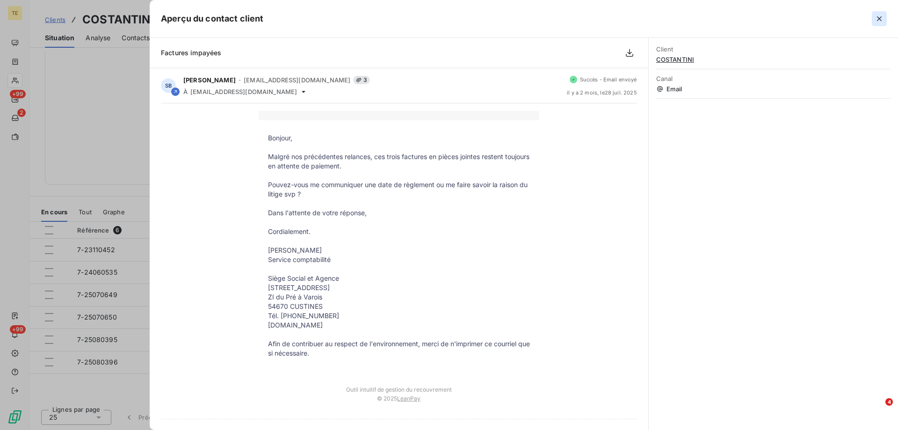
click at [879, 20] on icon "button" at bounding box center [879, 18] width 9 height 9
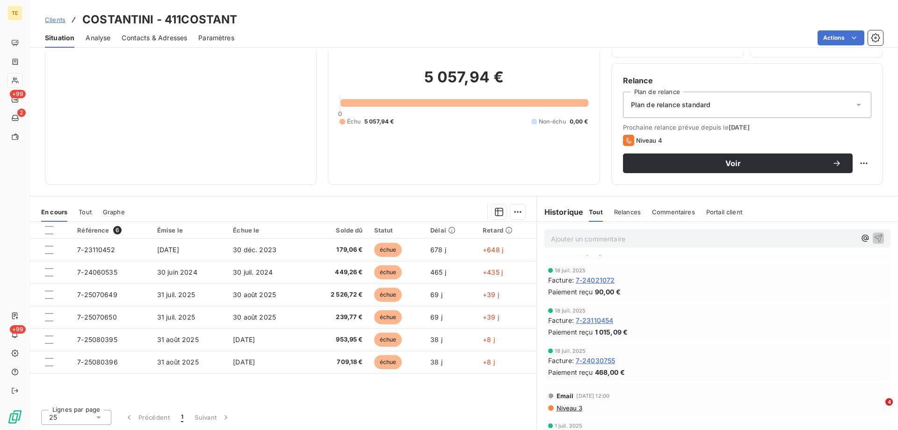
scroll to position [1591, 0]
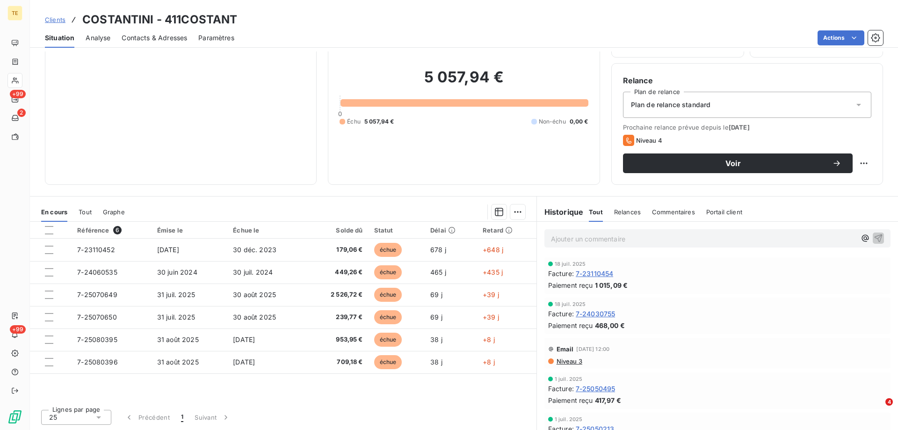
click at [568, 363] on span "Niveau 3" at bounding box center [569, 360] width 27 height 7
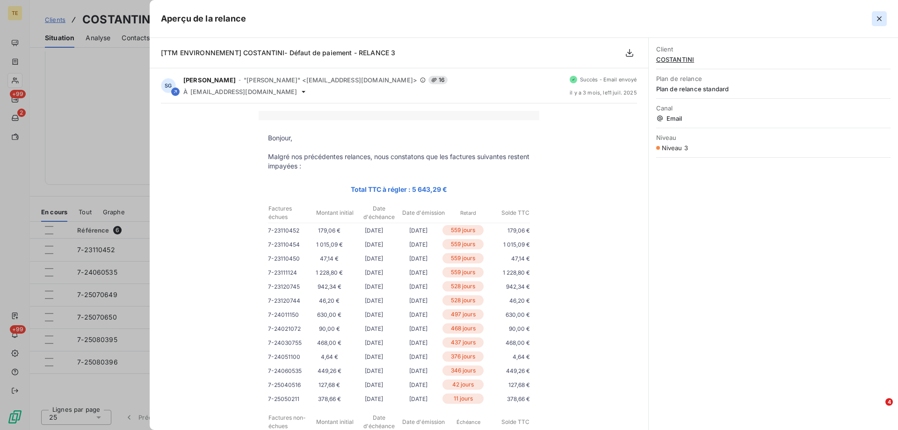
click at [879, 18] on icon "button" at bounding box center [879, 18] width 5 height 5
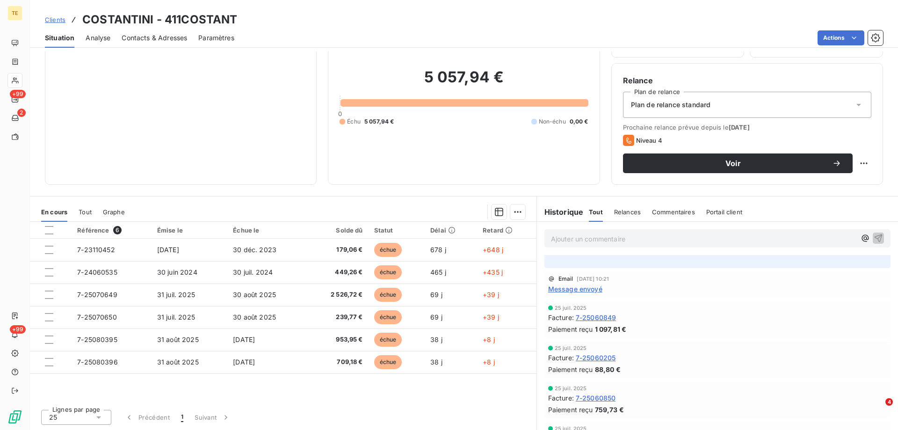
scroll to position [983, 0]
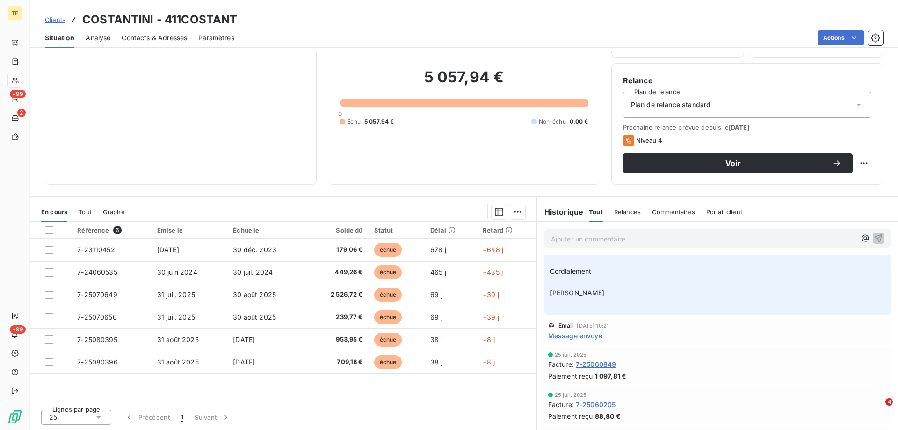
click at [567, 335] on span "Message envoyé" at bounding box center [575, 336] width 54 height 10
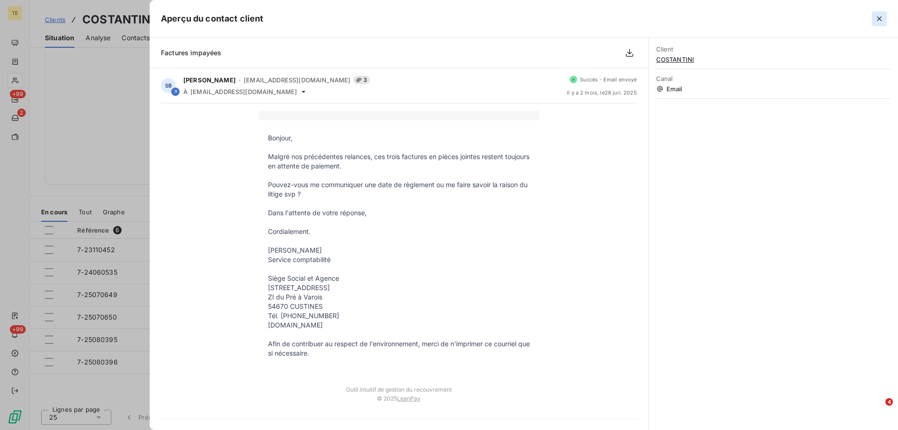
click at [882, 24] on button "button" at bounding box center [879, 18] width 15 height 15
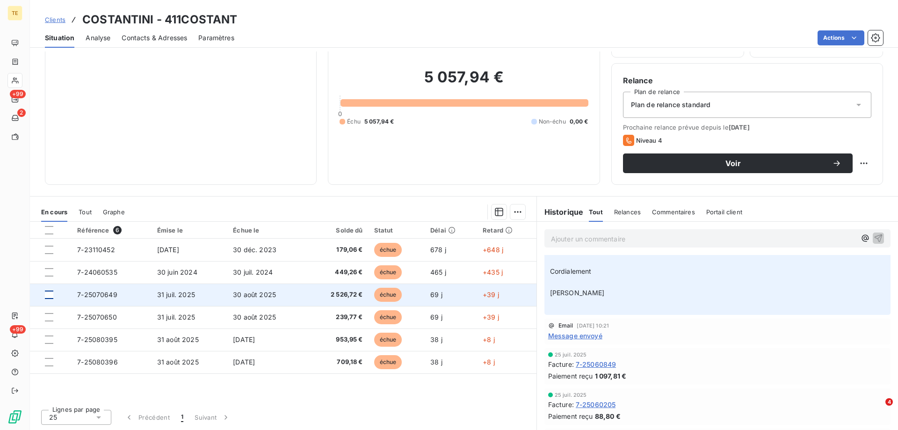
click at [51, 298] on div at bounding box center [49, 295] width 8 height 8
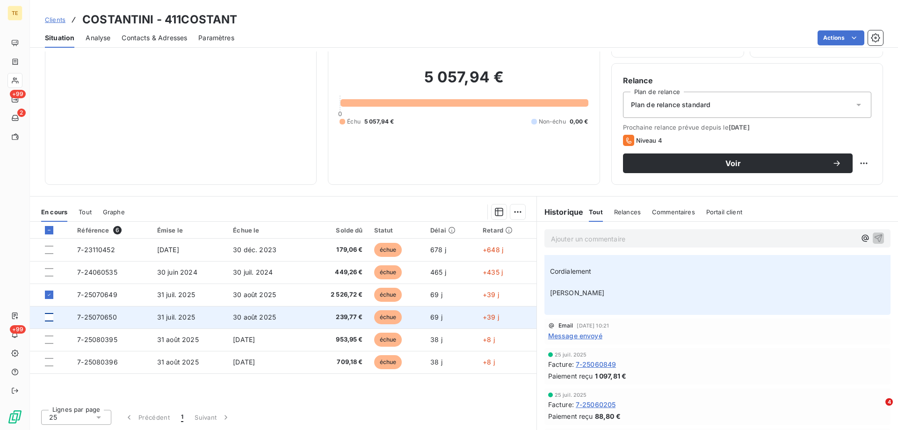
click at [46, 321] on div at bounding box center [49, 317] width 8 height 8
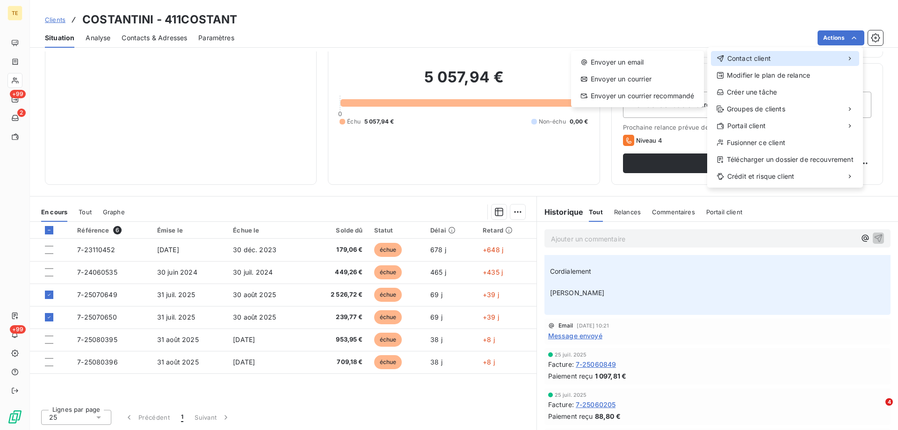
click at [743, 59] on span "Contact client" at bounding box center [750, 58] width 44 height 9
click at [624, 66] on div "Envoyer un email" at bounding box center [637, 62] width 125 height 15
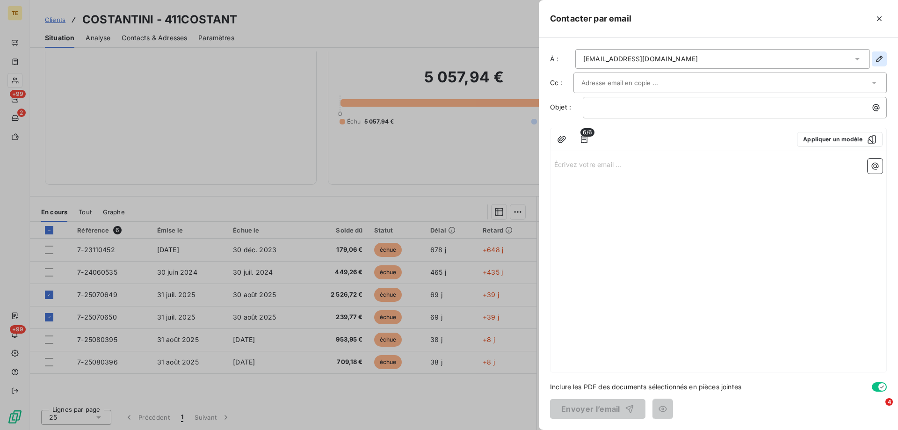
click at [879, 56] on icon "button" at bounding box center [879, 58] width 9 height 9
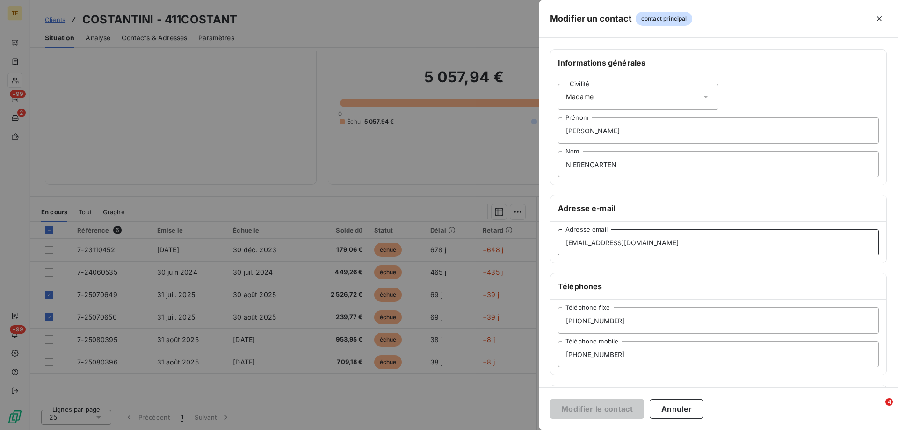
click at [665, 246] on input "[EMAIL_ADDRESS][DOMAIN_NAME]" at bounding box center [718, 242] width 321 height 26
drag, startPoint x: 600, startPoint y: 246, endPoint x: 486, endPoint y: 247, distance: 114.2
click at [486, 430] on div "Modifier un contact contact principal Informations générales Civilité Madame [P…" at bounding box center [449, 430] width 898 height 0
paste input "jnierengarten"
type input "[EMAIL_ADDRESS][DOMAIN_NAME]"
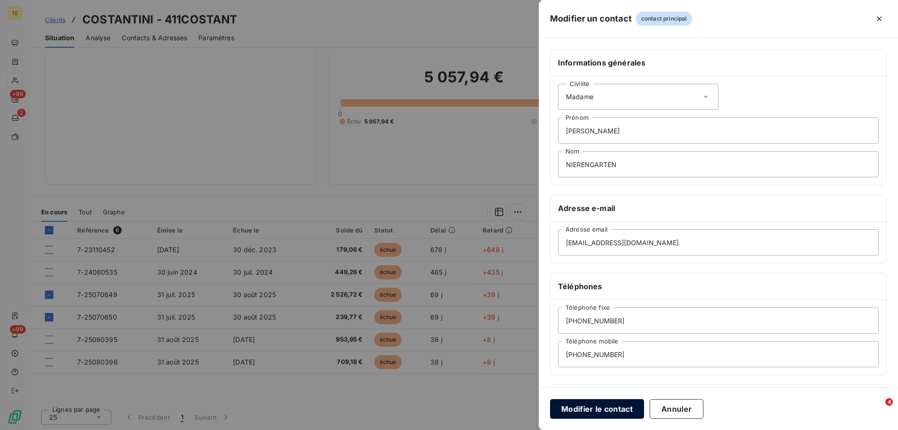
click at [592, 410] on button "Modifier le contact" at bounding box center [597, 409] width 94 height 20
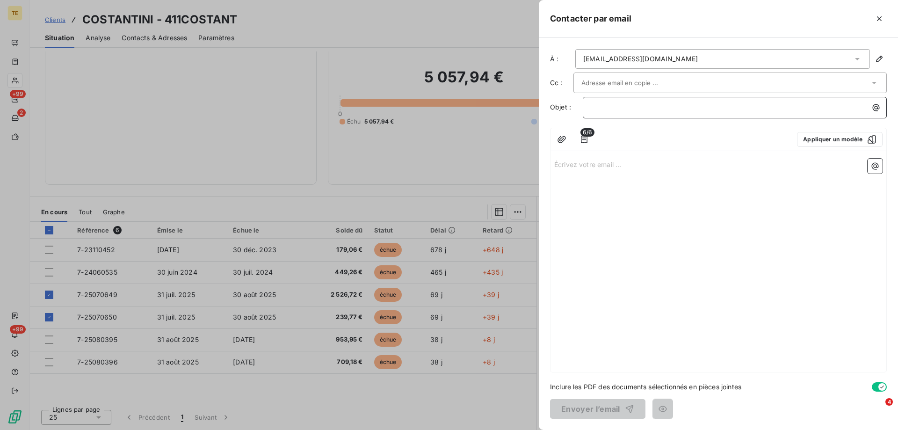
click at [631, 108] on p "﻿" at bounding box center [737, 107] width 293 height 11
click at [859, 140] on button "Appliquer un modèle" at bounding box center [840, 139] width 86 height 15
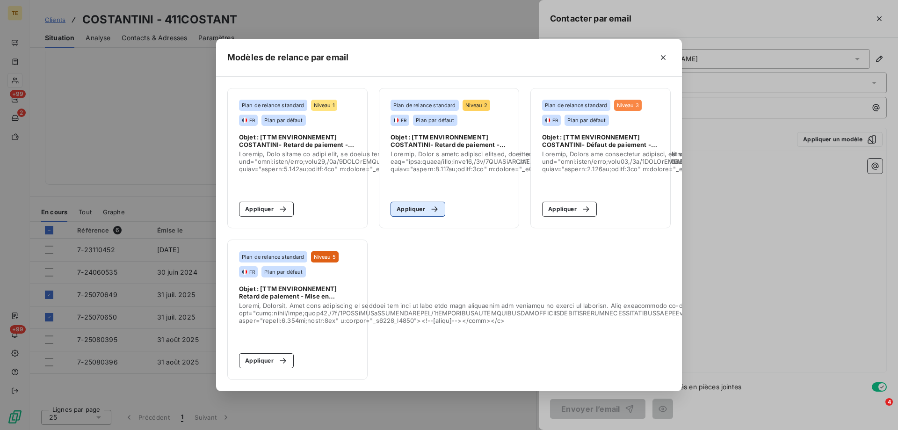
click at [428, 210] on div "button" at bounding box center [432, 208] width 14 height 9
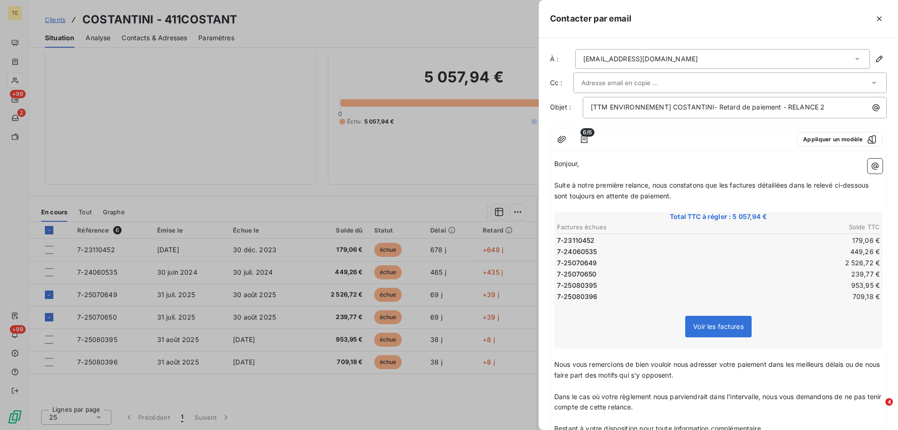
click at [870, 81] on icon at bounding box center [874, 82] width 9 height 9
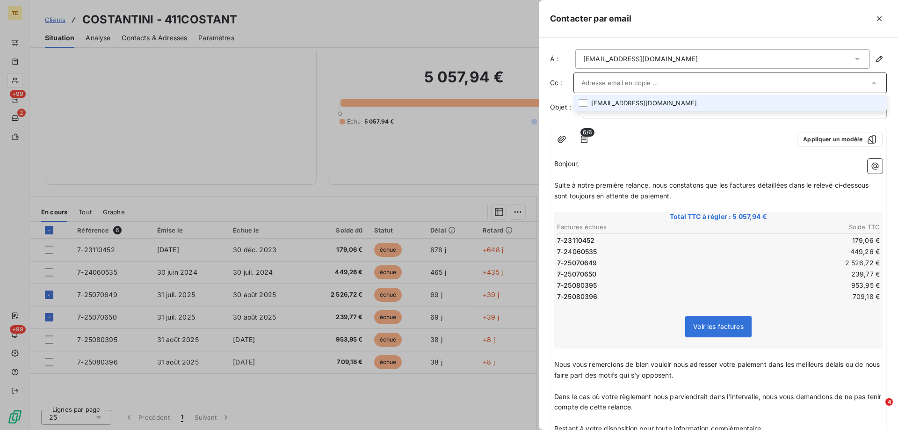
click at [664, 152] on div "6/6 Appliquer un modèle Bonjour, ﻿ Suite à notre première relance, nous constat…" at bounding box center [718, 386] width 337 height 517
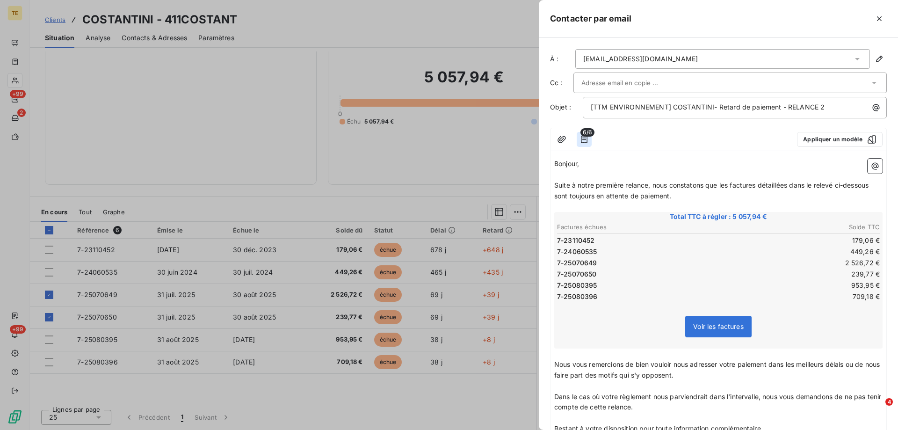
click at [584, 137] on icon "button" at bounding box center [584, 139] width 9 height 9
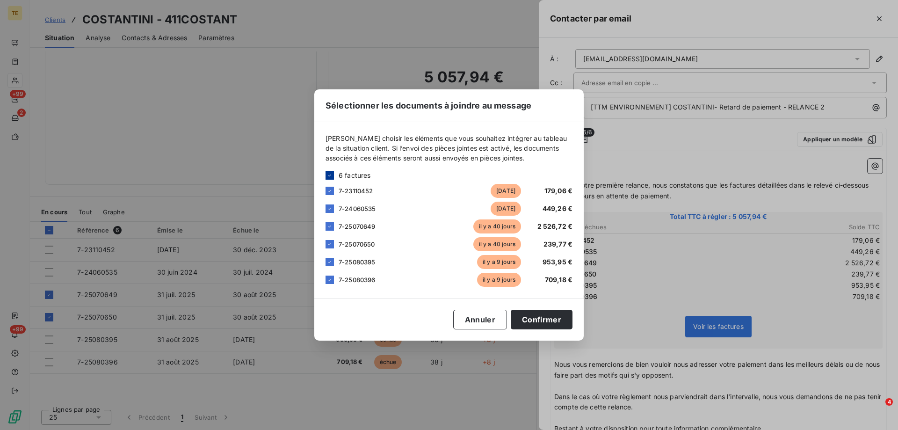
click at [331, 173] on icon at bounding box center [330, 176] width 6 height 6
click at [329, 227] on div at bounding box center [330, 226] width 8 height 8
click at [332, 245] on div at bounding box center [330, 244] width 8 height 8
click at [544, 319] on button "Confirmer" at bounding box center [542, 320] width 62 height 20
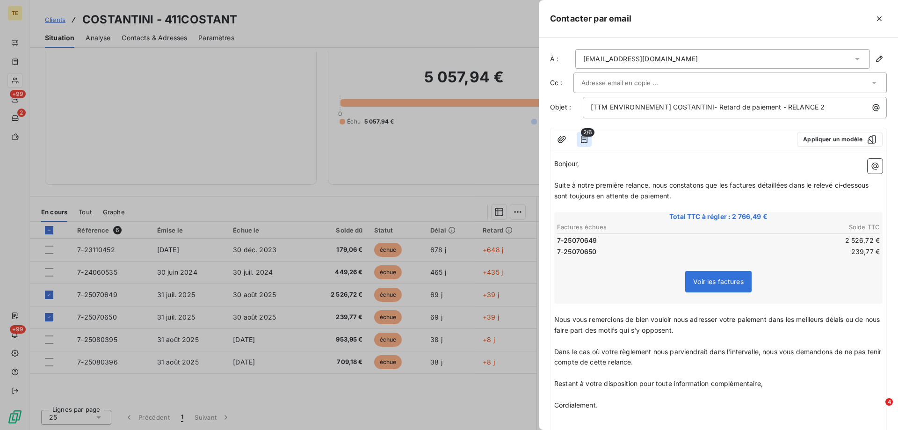
click at [584, 142] on icon "button" at bounding box center [584, 139] width 7 height 7
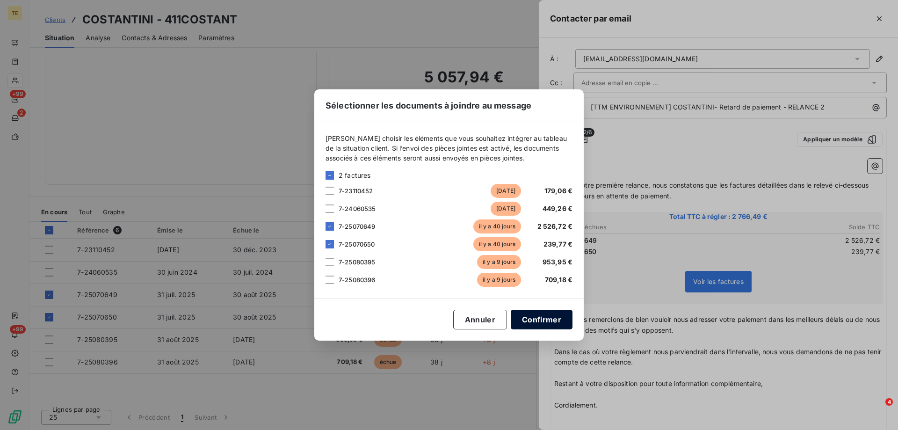
click at [551, 322] on button "Confirmer" at bounding box center [542, 320] width 62 height 20
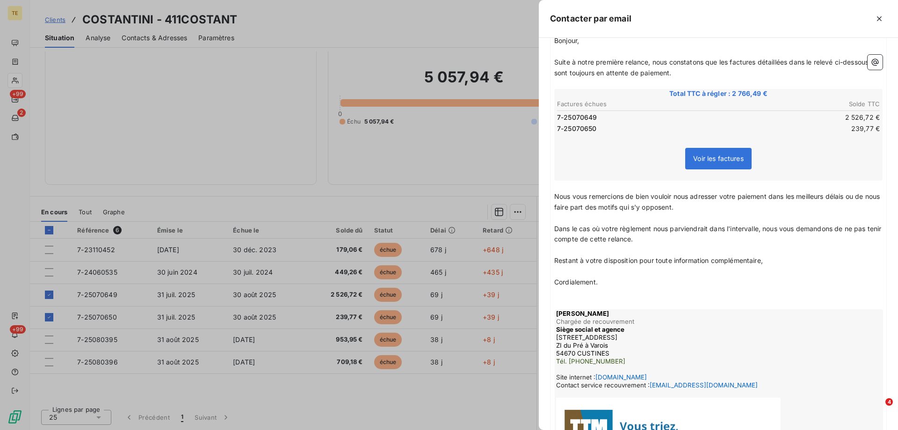
scroll to position [227, 0]
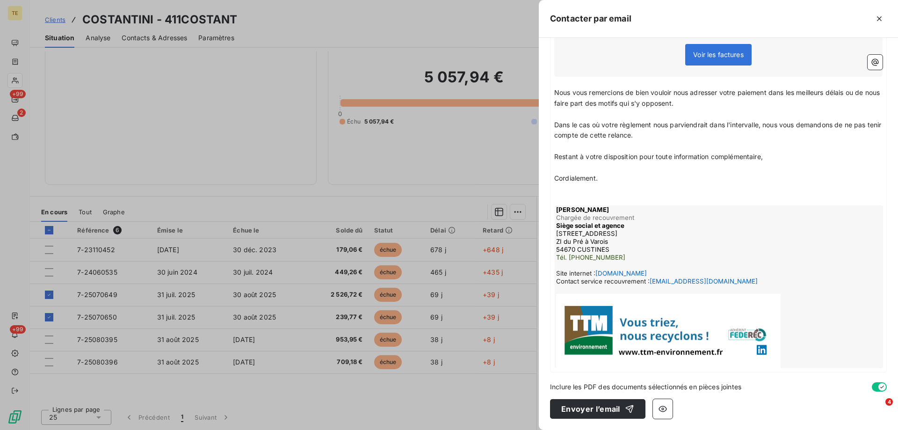
drag, startPoint x: 578, startPoint y: 410, endPoint x: 694, endPoint y: 229, distance: 215.7
click at [692, 232] on div "À : [EMAIL_ADDRESS][DOMAIN_NAME] Cc : Objet : [TTM ENVIRONNEMENT] COSTANTINI- R…" at bounding box center [718, 234] width 359 height 392
click at [586, 409] on button "Envoyer l’email" at bounding box center [597, 409] width 95 height 20
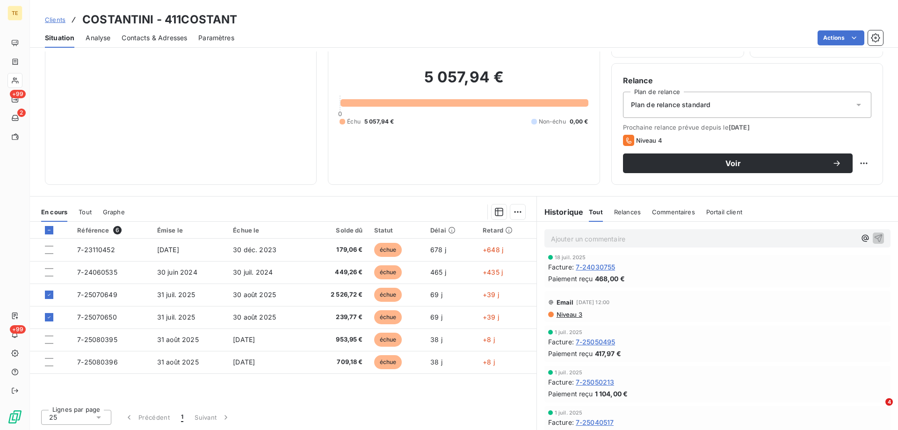
scroll to position [1591, 0]
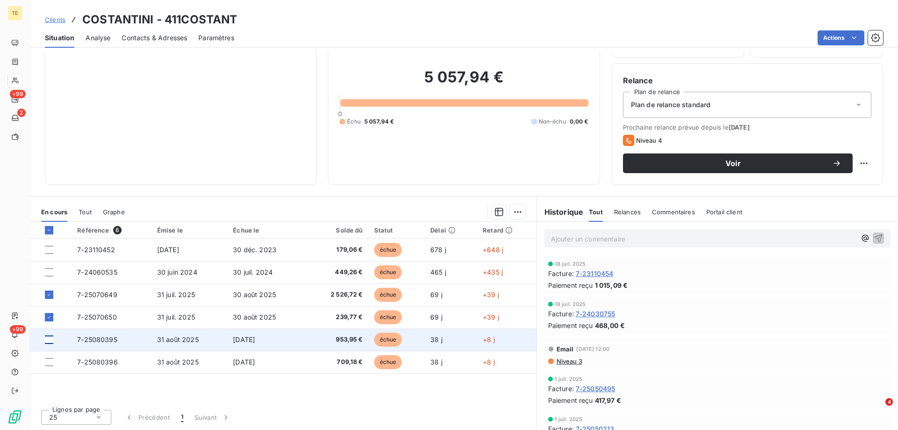
click at [47, 340] on div at bounding box center [49, 339] width 8 height 8
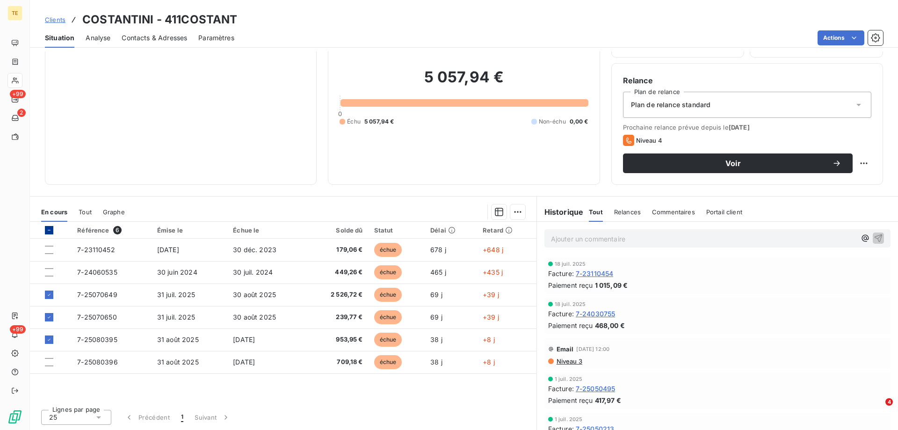
click at [51, 229] on icon at bounding box center [49, 230] width 6 height 6
click at [52, 230] on div at bounding box center [49, 230] width 8 height 8
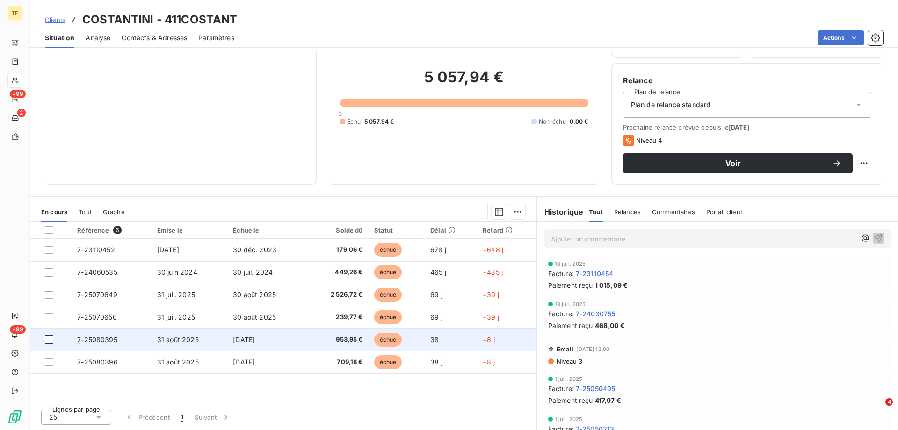
click at [51, 339] on div at bounding box center [49, 339] width 8 height 8
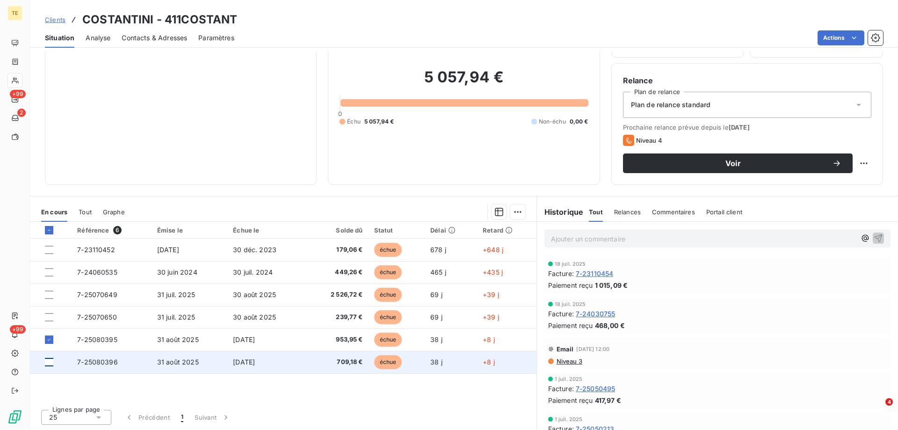
click at [51, 362] on div at bounding box center [49, 362] width 8 height 8
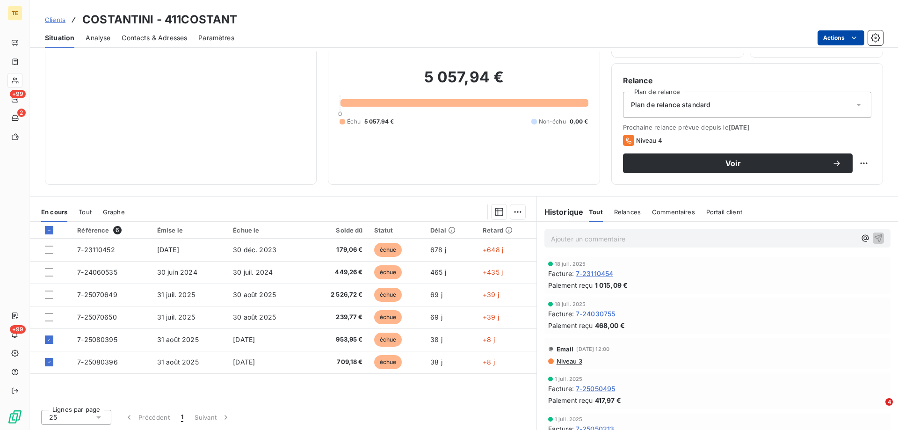
click at [849, 33] on html "TE +99 2 +99 Clients COSTANTINI - 411COSTANT Situation Analyse Contacts & Adres…" at bounding box center [449, 215] width 898 height 430
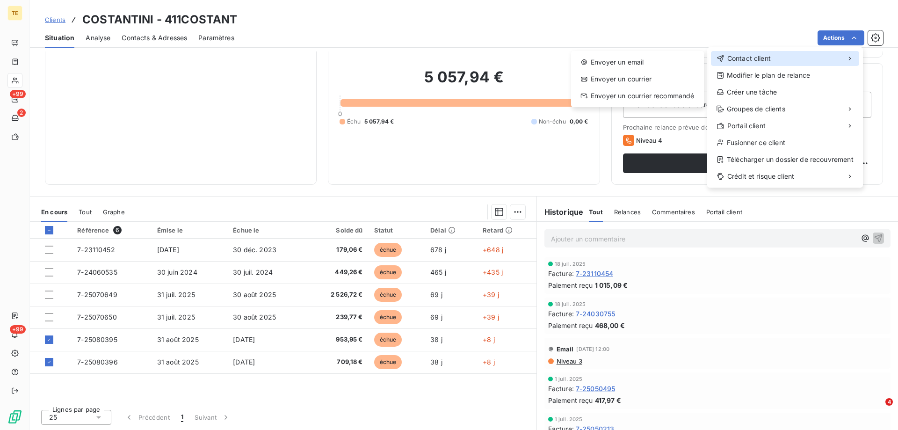
click at [754, 55] on span "Contact client" at bounding box center [750, 58] width 44 height 9
click at [652, 62] on div "Envoyer un email" at bounding box center [637, 62] width 125 height 15
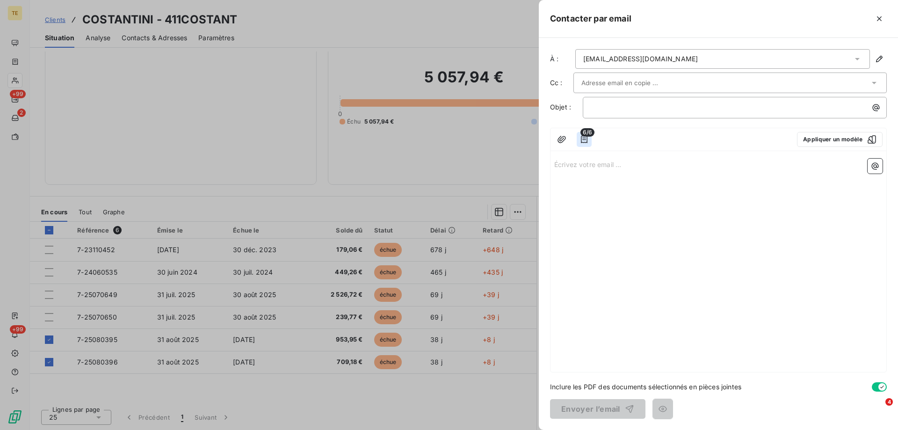
click at [582, 139] on icon "button" at bounding box center [584, 139] width 9 height 9
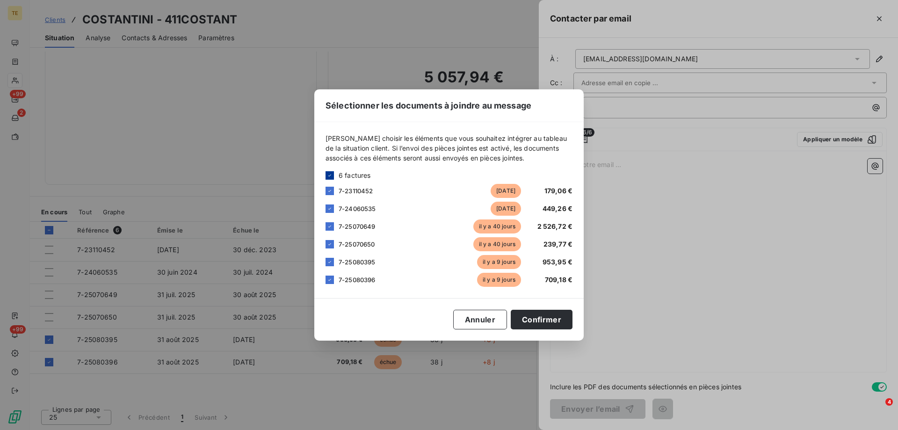
click at [332, 176] on icon at bounding box center [330, 176] width 6 height 6
click at [332, 268] on div "7-25080395 [DATE] 953,95 €" at bounding box center [449, 262] width 247 height 14
drag, startPoint x: 330, startPoint y: 283, endPoint x: 329, endPoint y: 268, distance: 15.0
click at [330, 283] on div at bounding box center [330, 280] width 8 height 8
click at [329, 260] on div at bounding box center [330, 262] width 8 height 8
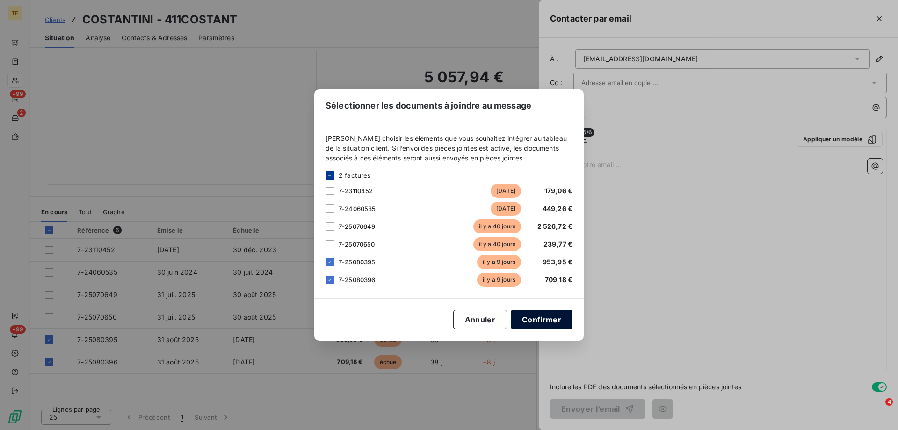
click at [553, 324] on button "Confirmer" at bounding box center [542, 320] width 62 height 20
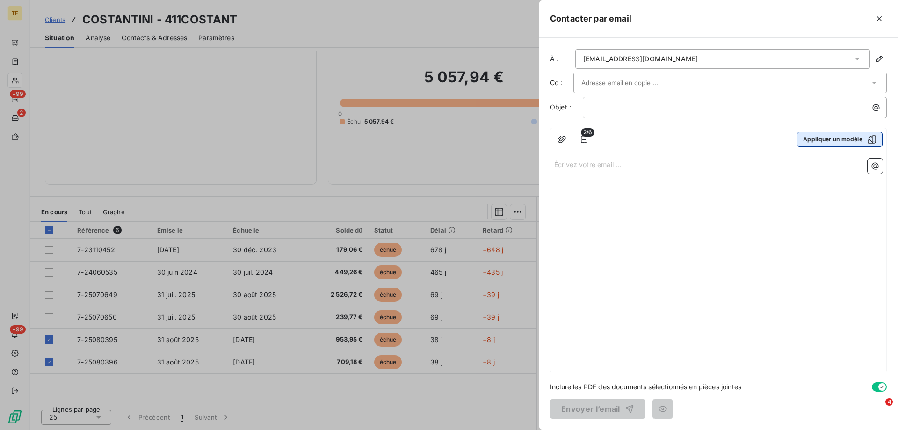
click at [863, 137] on div "button" at bounding box center [870, 139] width 14 height 9
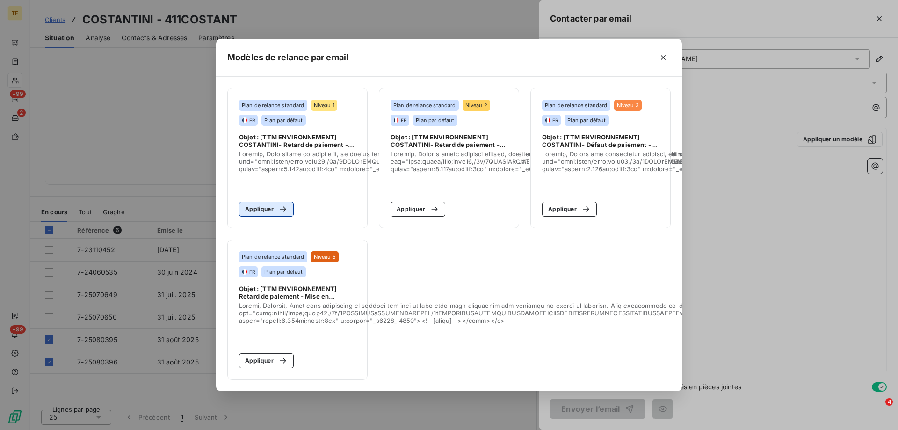
click at [274, 209] on div "button" at bounding box center [281, 208] width 14 height 9
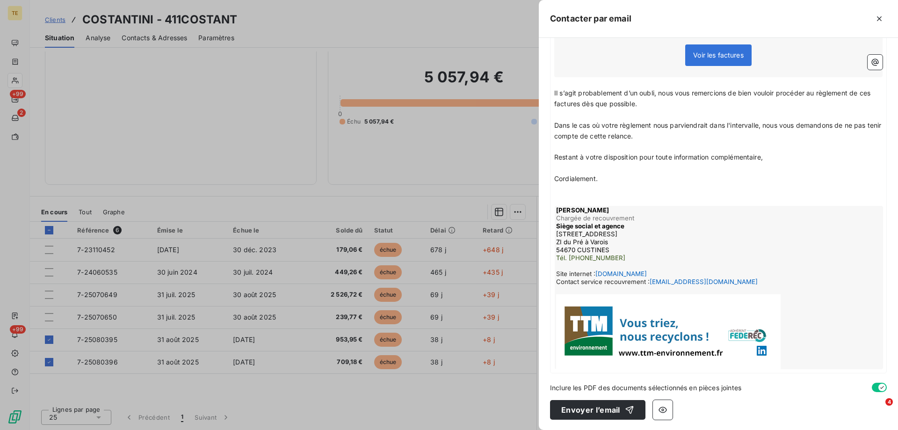
scroll to position [217, 0]
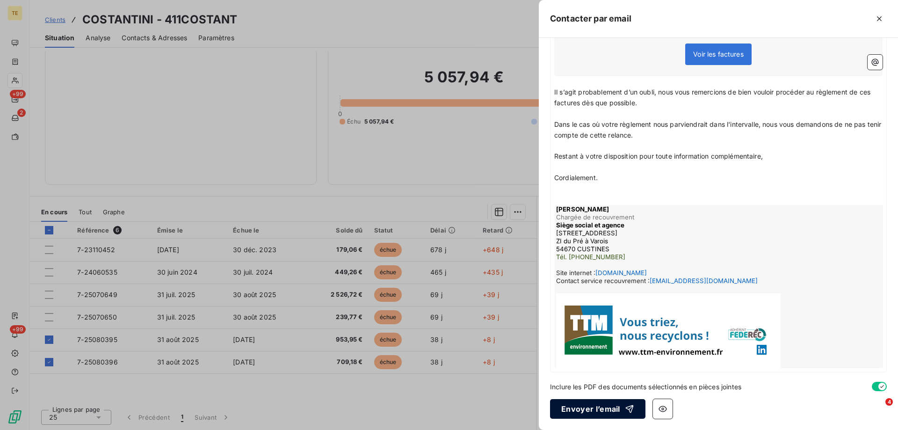
click at [604, 411] on button "Envoyer l’email" at bounding box center [597, 409] width 95 height 20
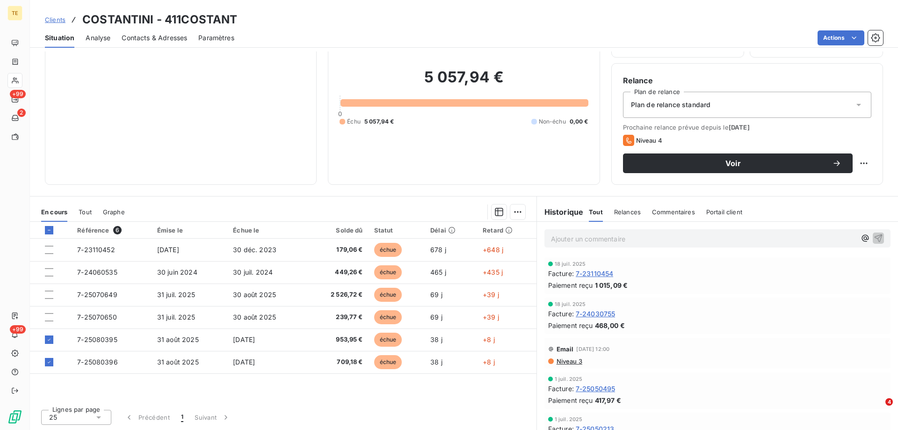
click at [163, 188] on div "Informations client Propriétés Client Encours client 5 057,94 € 0 Échu 5 057,94…" at bounding box center [464, 240] width 868 height 379
click at [49, 228] on icon at bounding box center [49, 230] width 6 height 6
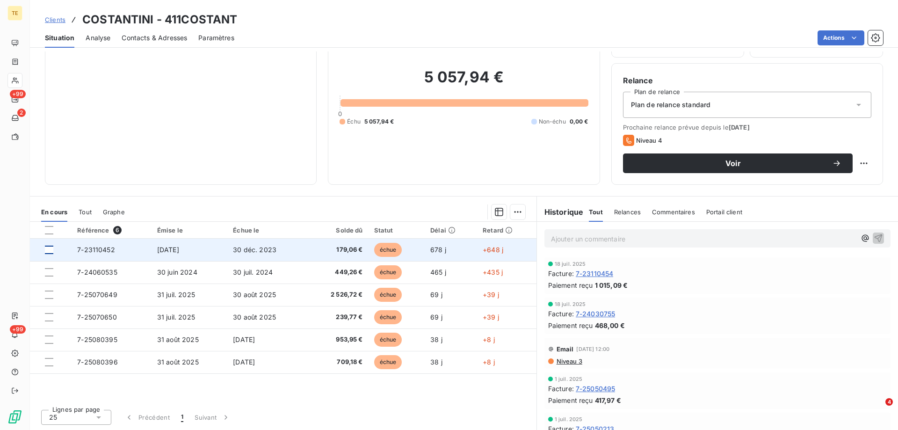
click at [48, 248] on div at bounding box center [49, 250] width 8 height 8
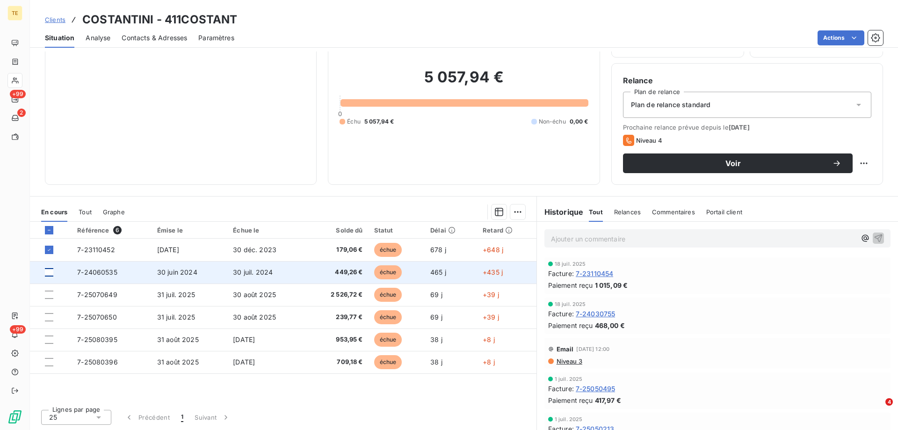
click at [51, 276] on div at bounding box center [49, 272] width 8 height 8
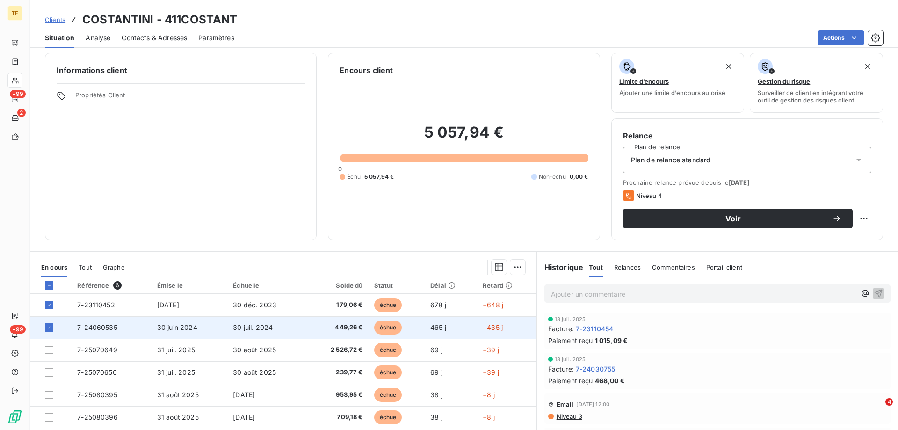
scroll to position [0, 0]
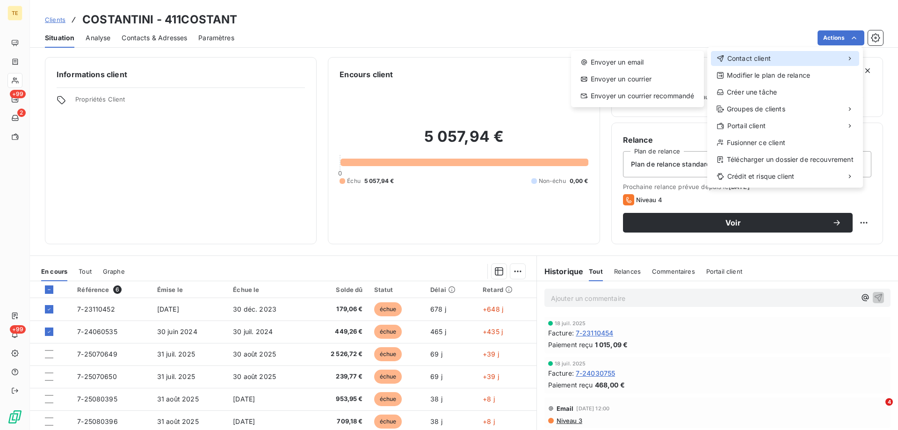
click at [755, 56] on span "Contact client" at bounding box center [750, 58] width 44 height 9
click at [648, 61] on div "Envoyer un email" at bounding box center [637, 62] width 125 height 15
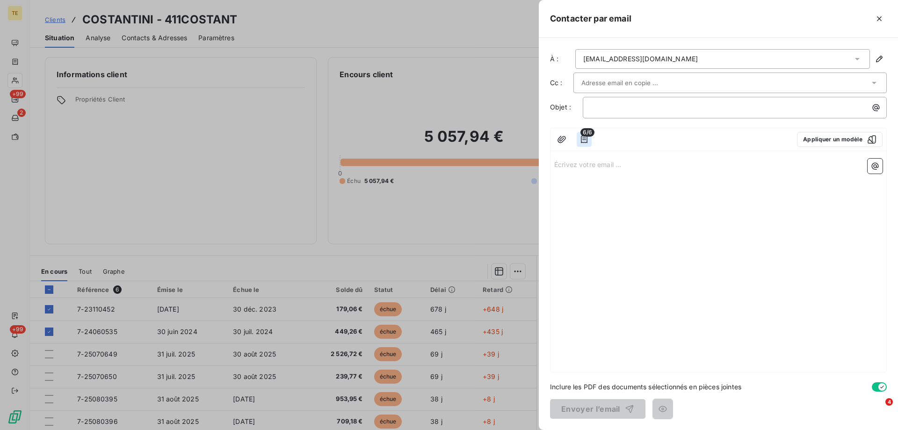
click at [583, 138] on icon "button" at bounding box center [584, 139] width 9 height 9
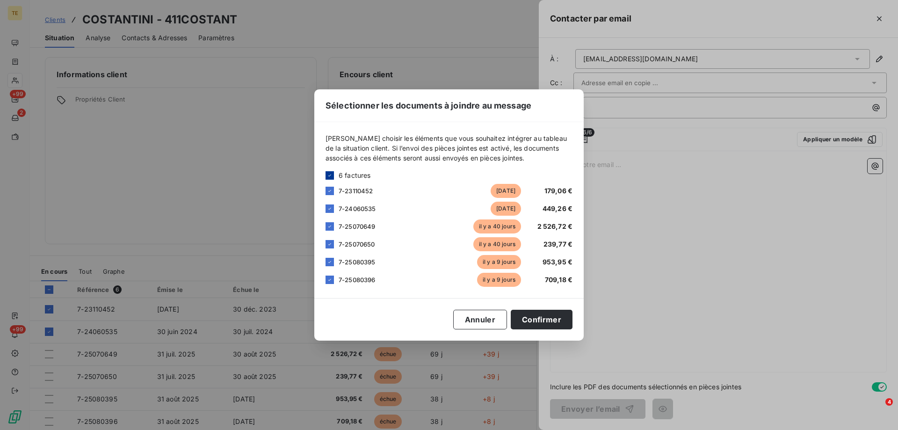
click at [329, 175] on icon at bounding box center [330, 176] width 6 height 6
click at [328, 191] on div at bounding box center [330, 191] width 8 height 8
click at [328, 209] on div at bounding box center [330, 208] width 8 height 8
click at [553, 321] on button "Confirmer" at bounding box center [542, 320] width 62 height 20
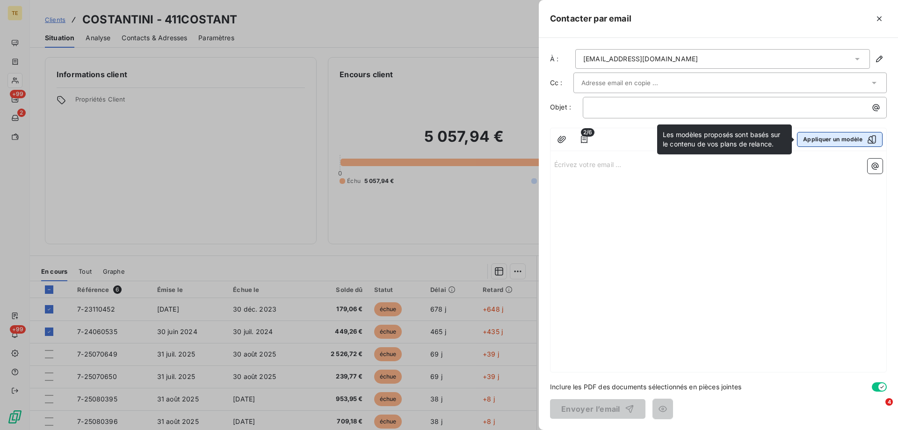
click at [849, 137] on button "Appliquer un modèle" at bounding box center [840, 139] width 86 height 15
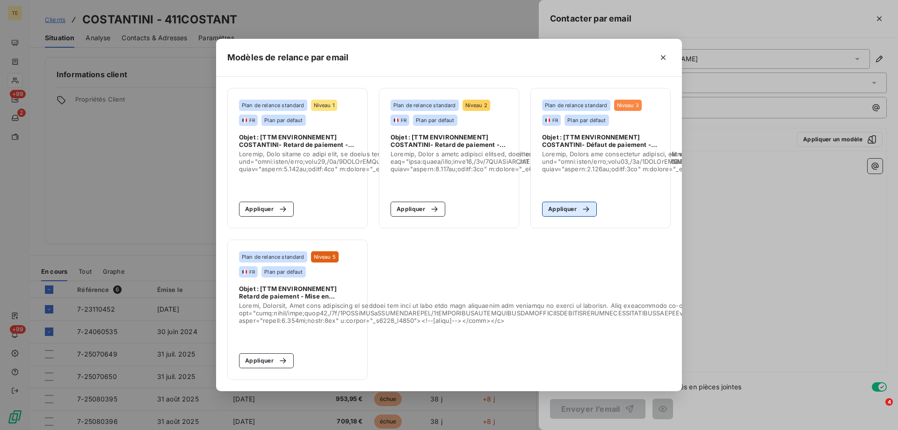
click at [583, 209] on icon "button" at bounding box center [586, 208] width 9 height 9
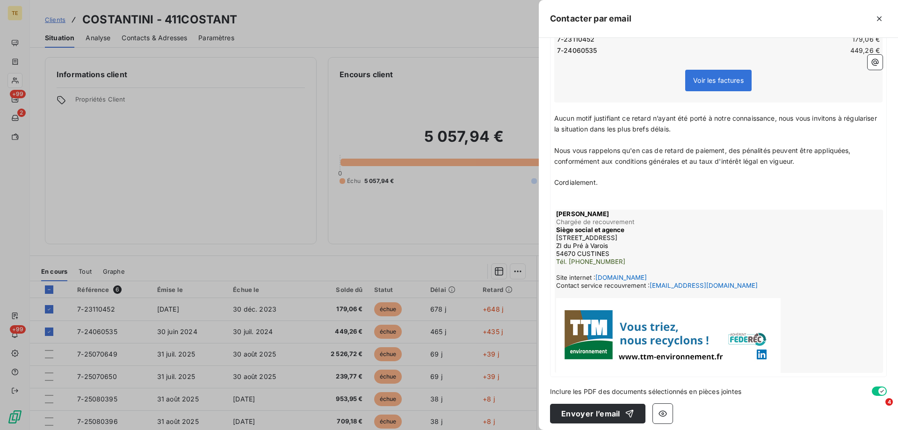
scroll to position [195, 0]
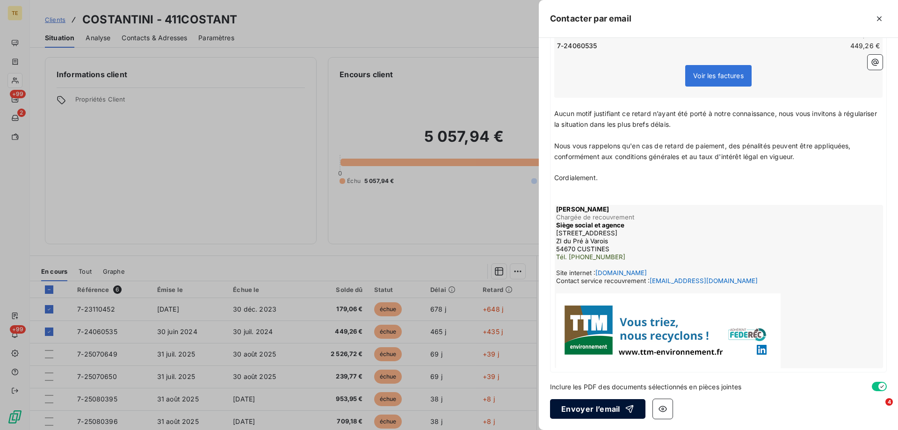
click at [593, 411] on button "Envoyer l’email" at bounding box center [597, 409] width 95 height 20
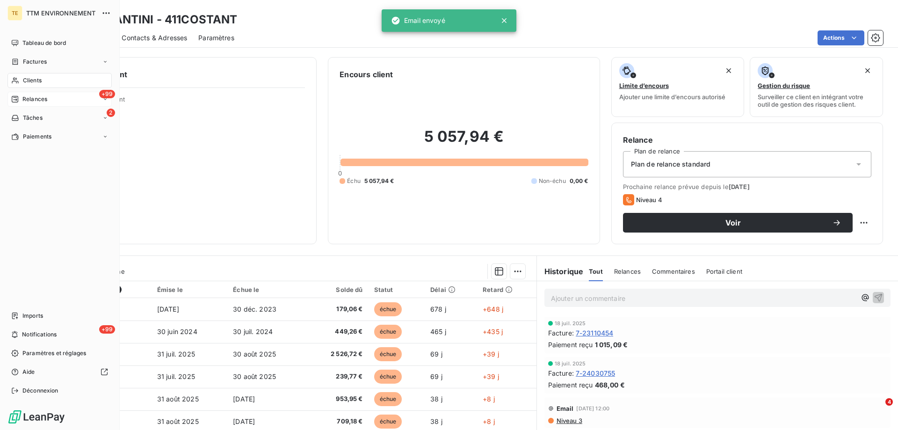
click at [35, 99] on span "Relances" at bounding box center [34, 99] width 25 height 8
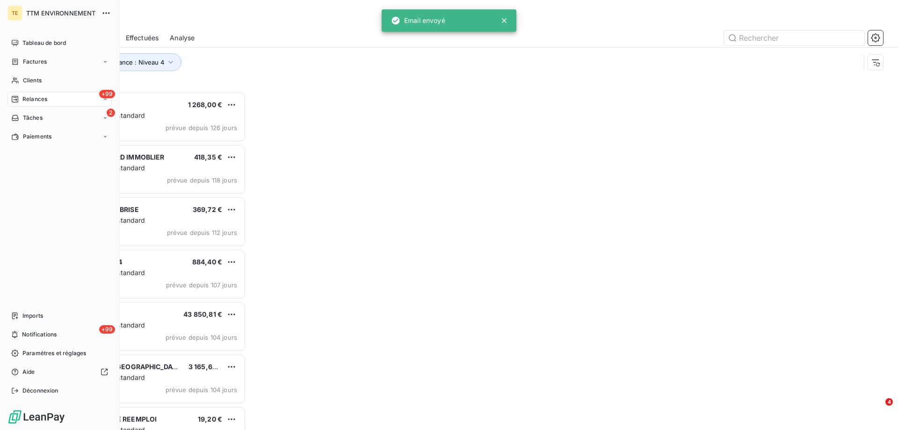
scroll to position [331, 194]
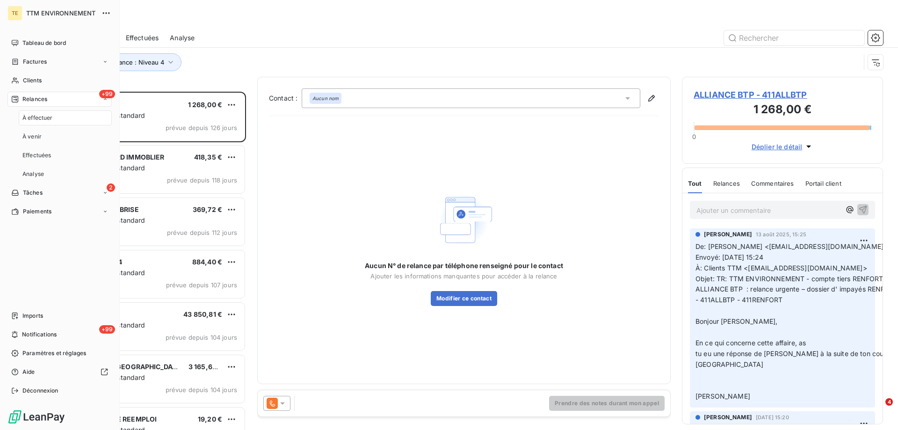
click at [24, 99] on span "Relances" at bounding box center [34, 99] width 25 height 8
click at [33, 97] on span "Relances" at bounding box center [34, 99] width 25 height 8
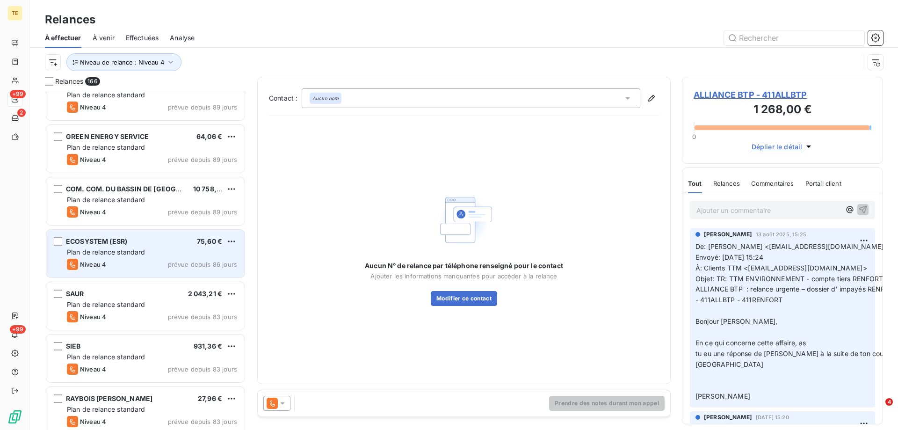
scroll to position [749, 0]
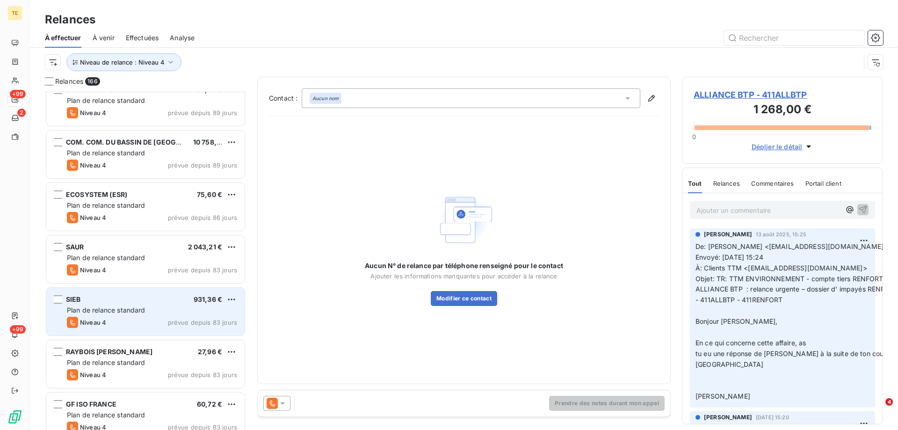
click at [127, 307] on span "Plan de relance standard" at bounding box center [106, 310] width 79 height 8
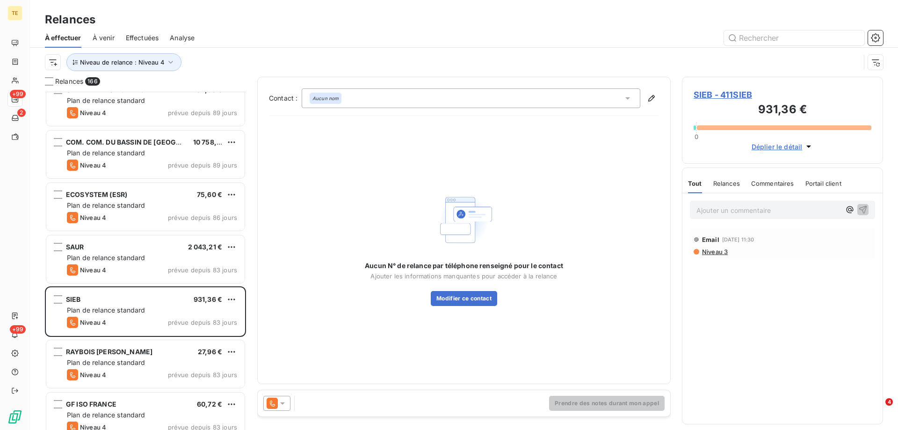
click at [711, 250] on span "Niveau 3" at bounding box center [714, 251] width 27 height 7
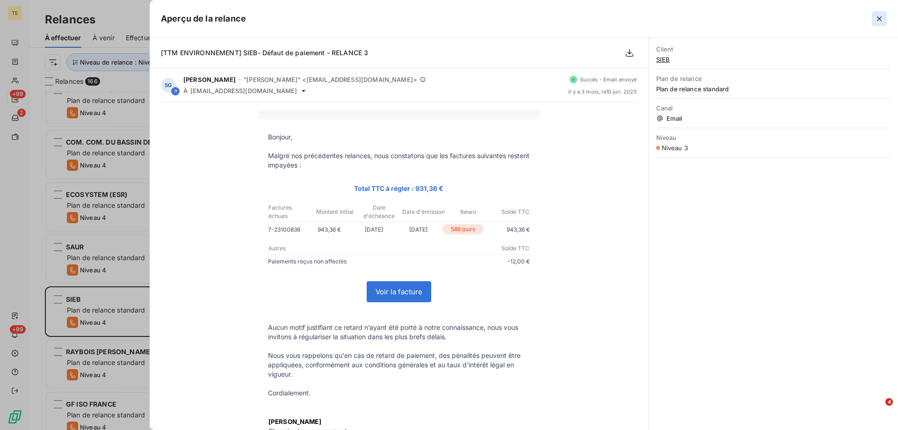
click at [881, 18] on icon "button" at bounding box center [879, 18] width 5 height 5
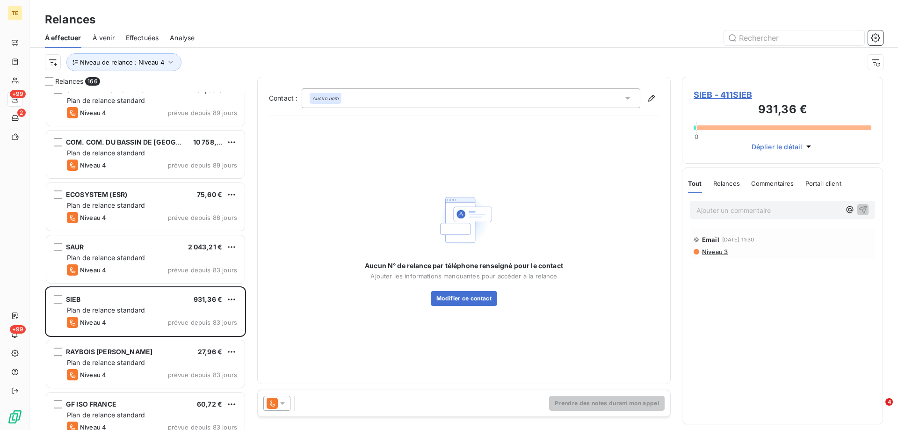
click at [715, 95] on span "SIEB - 411SIEB" at bounding box center [783, 94] width 178 height 13
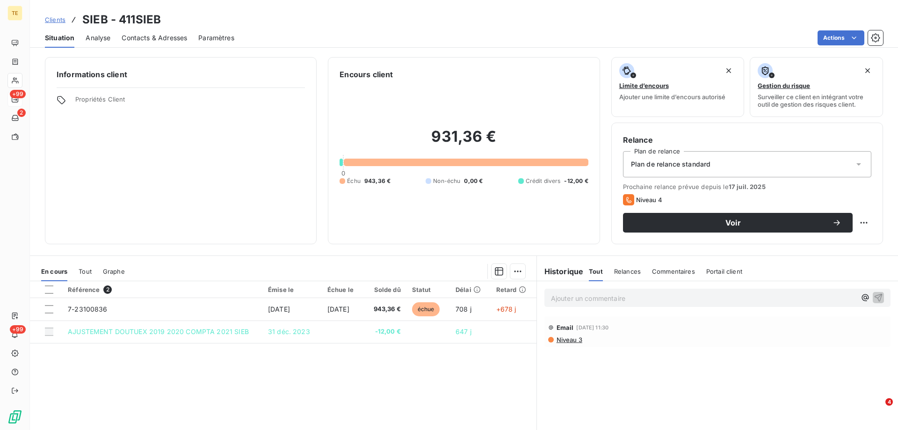
click at [572, 298] on p "Ajouter un commentaire ﻿" at bounding box center [703, 298] width 305 height 12
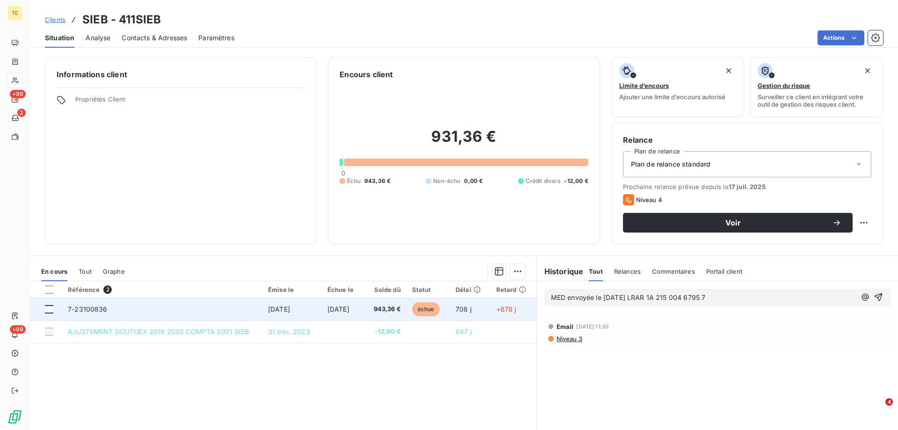
click at [46, 308] on div at bounding box center [49, 309] width 8 height 8
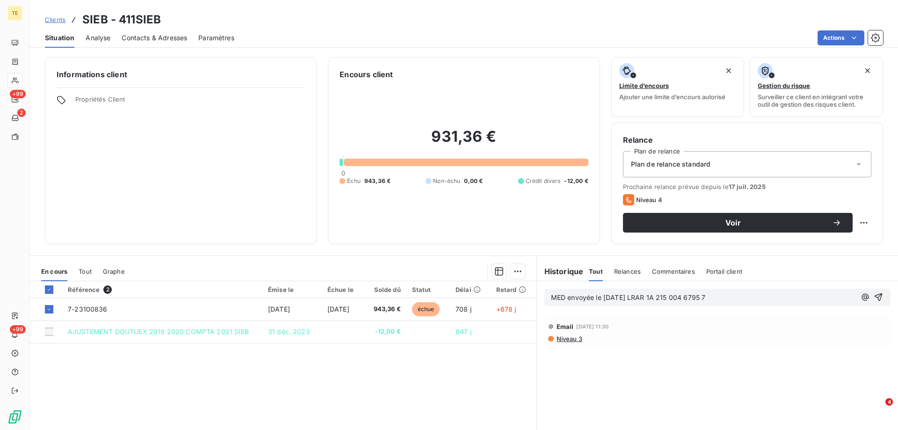
click at [728, 297] on p "MED envoyée le [DATE] LRAR 1A 215 004 6795 7" at bounding box center [703, 297] width 305 height 11
click at [721, 299] on span "MED envoyée le [DATE] LRAR 1A 215 004 6795 7 : 943.36€" at bounding box center [645, 297] width 188 height 8
click at [720, 299] on span "MED envoyée le [DATE] LRAR 1A 215 004 6795 7 : 943.36€" at bounding box center [645, 297] width 188 height 8
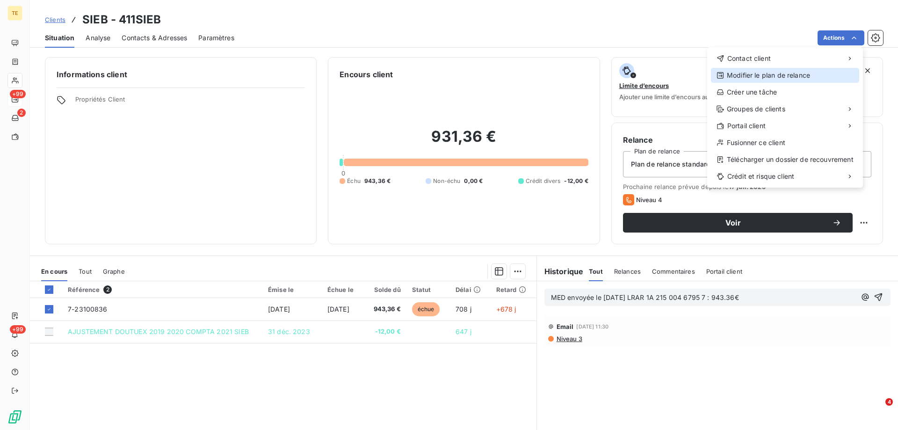
click at [767, 80] on div "Modifier le plan de relance" at bounding box center [785, 75] width 148 height 15
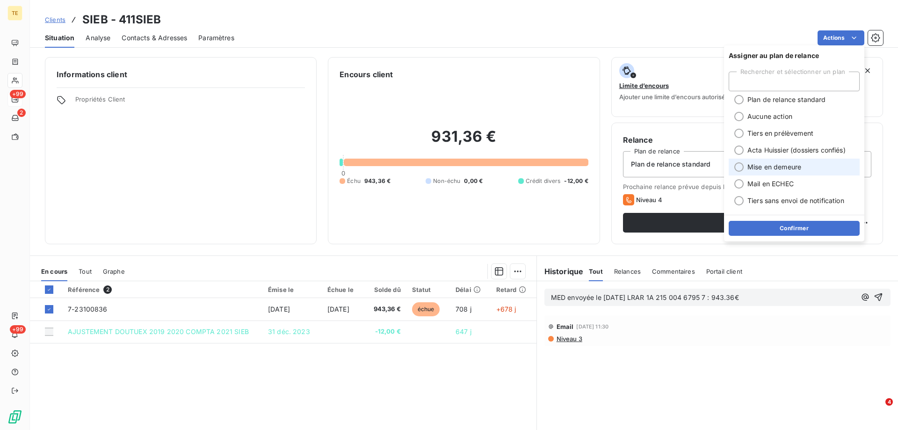
click at [753, 173] on li "Mise en demeure" at bounding box center [794, 167] width 131 height 17
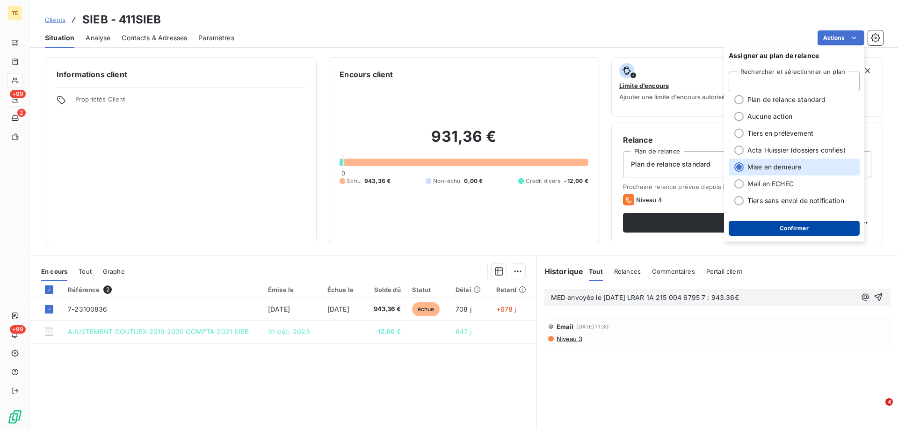
click at [773, 230] on button "Confirmer" at bounding box center [794, 228] width 131 height 15
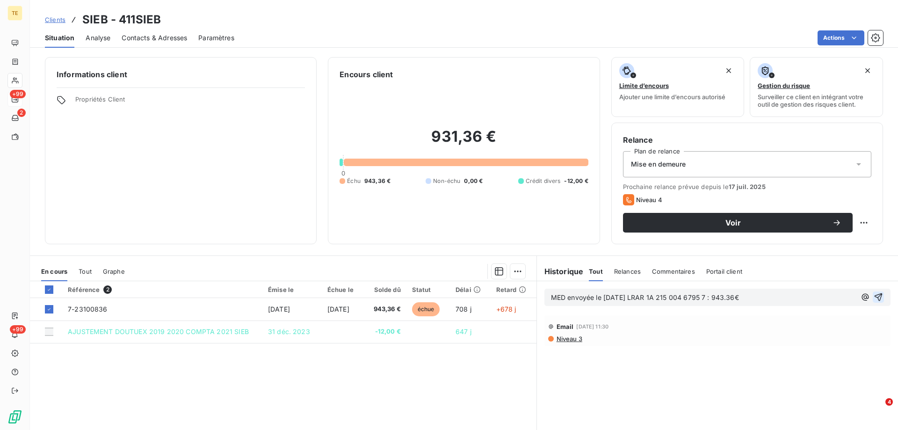
click at [875, 297] on icon "button" at bounding box center [879, 297] width 8 height 8
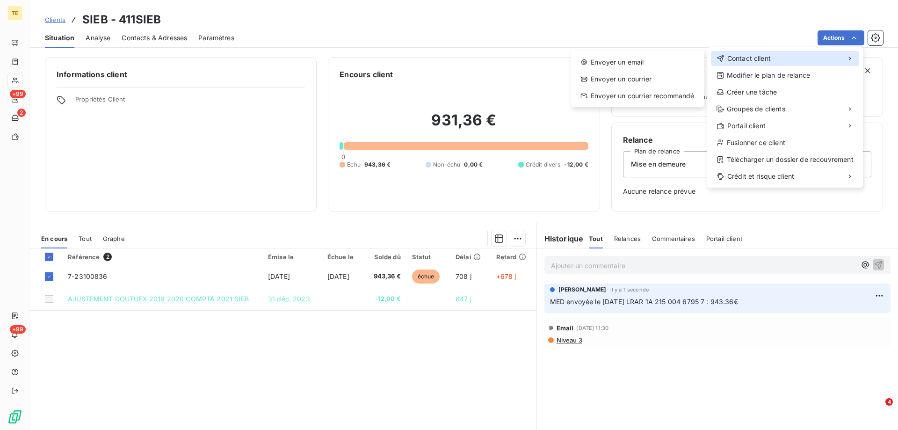
click at [736, 60] on span "Contact client" at bounding box center [750, 58] width 44 height 9
click at [634, 61] on div "Envoyer un email" at bounding box center [637, 62] width 125 height 15
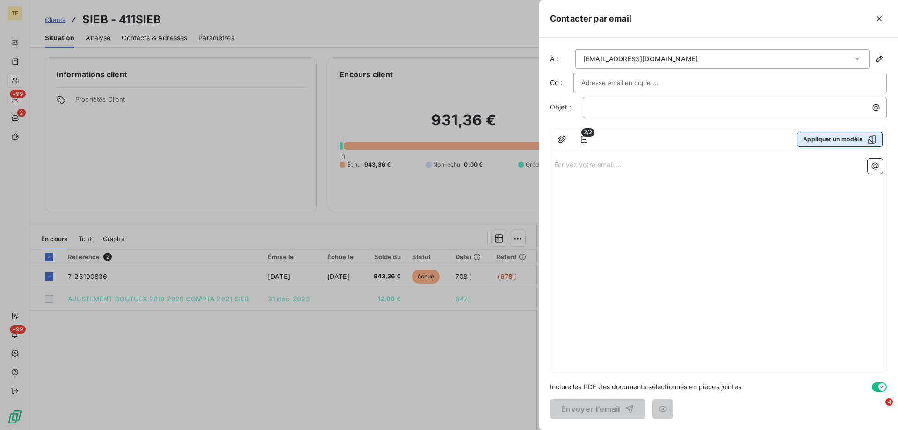
click at [835, 136] on button "Appliquer un modèle" at bounding box center [840, 139] width 86 height 15
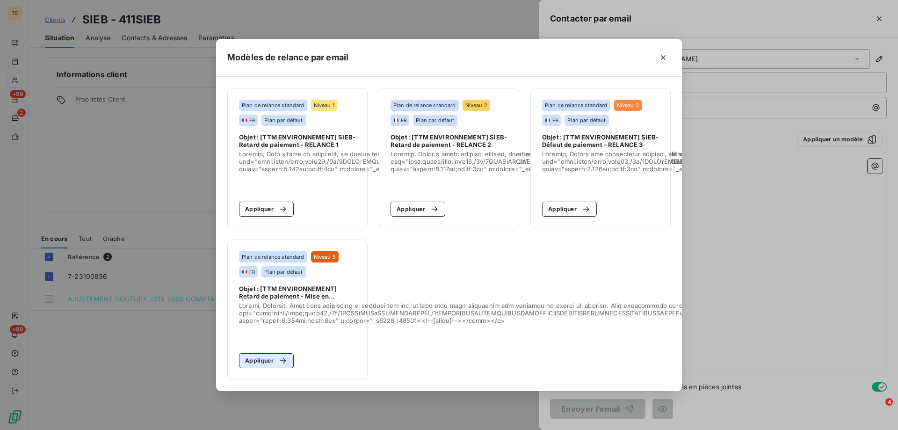
click at [270, 360] on button "Appliquer" at bounding box center [266, 360] width 55 height 15
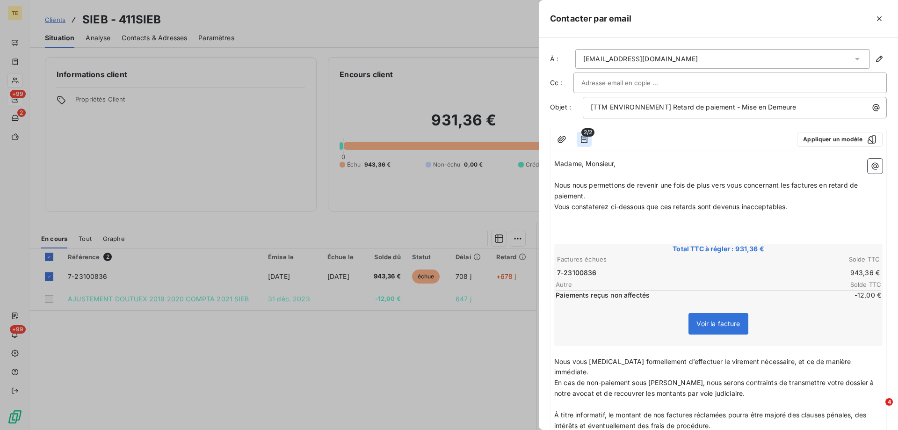
click at [583, 137] on icon "button" at bounding box center [584, 139] width 9 height 9
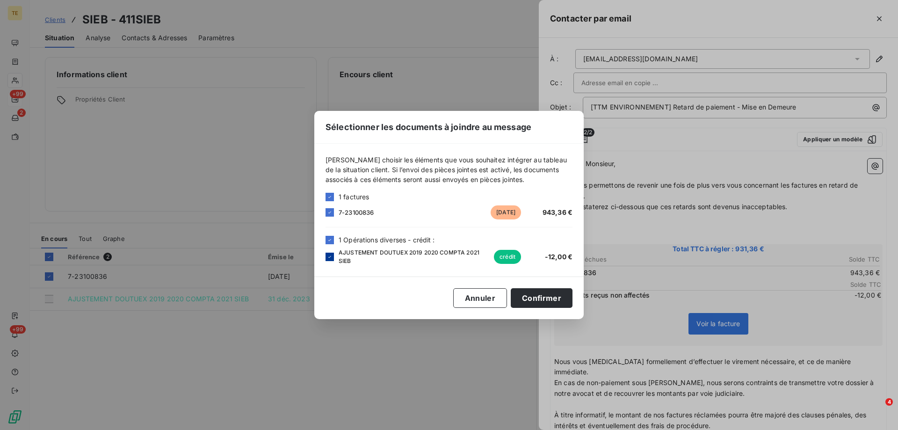
click at [327, 257] on div at bounding box center [330, 257] width 8 height 8
click at [552, 299] on button "Confirmer" at bounding box center [542, 298] width 62 height 20
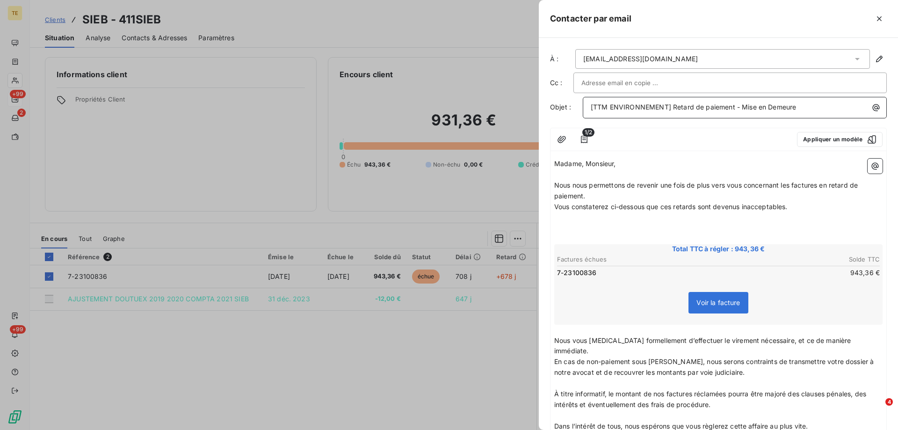
click at [811, 106] on p "[TTM ENVIRONNEMENT] Retard de paiement - Mise en Demeure" at bounding box center [737, 107] width 293 height 11
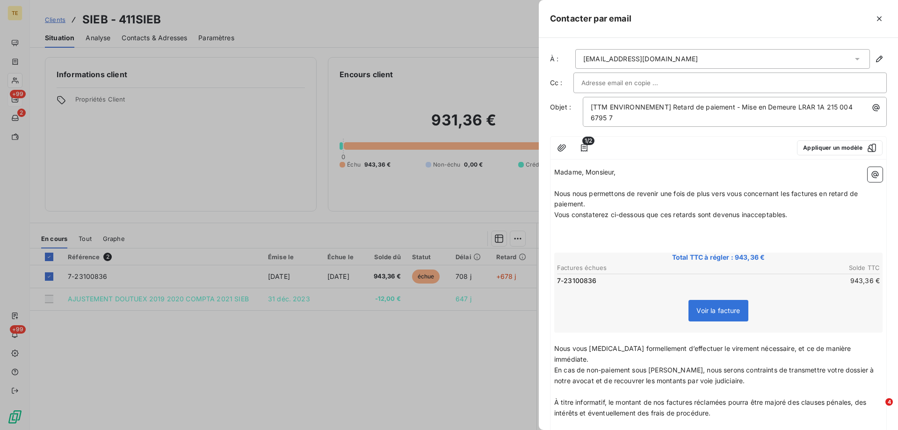
click at [585, 144] on span "1/2" at bounding box center [589, 141] width 12 height 8
click at [583, 147] on icon "button" at bounding box center [584, 147] width 9 height 9
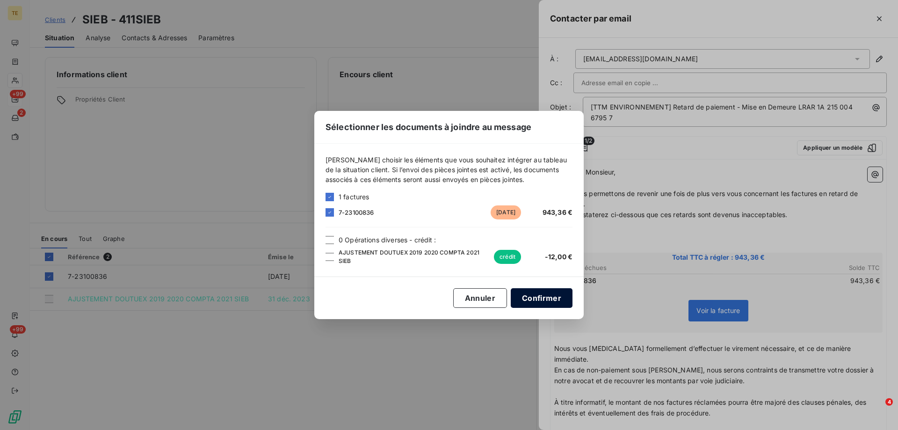
click at [533, 302] on button "Confirmer" at bounding box center [542, 298] width 62 height 20
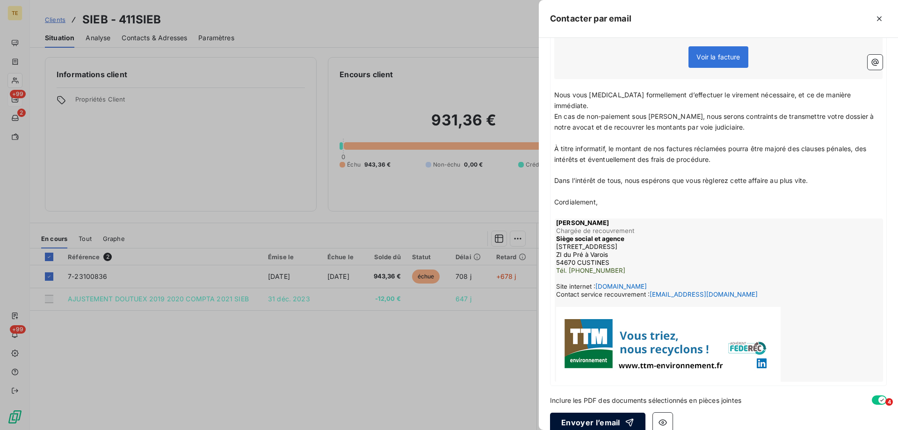
scroll to position [256, 0]
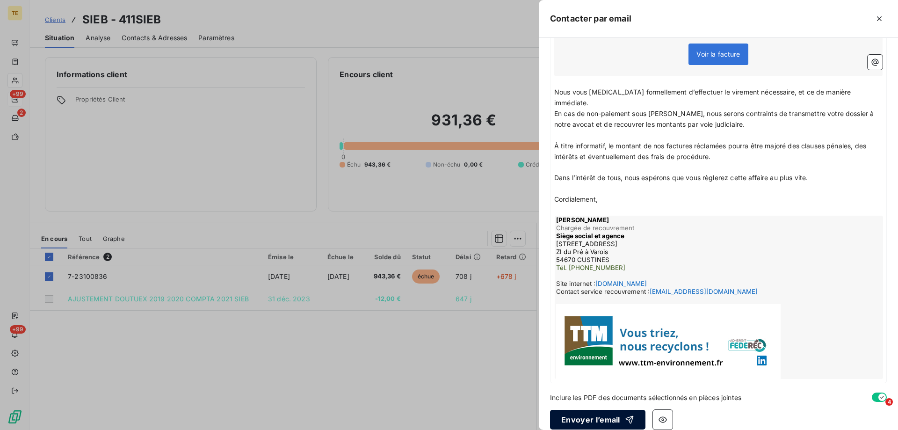
click at [586, 410] on button "Envoyer l’email" at bounding box center [597, 420] width 95 height 20
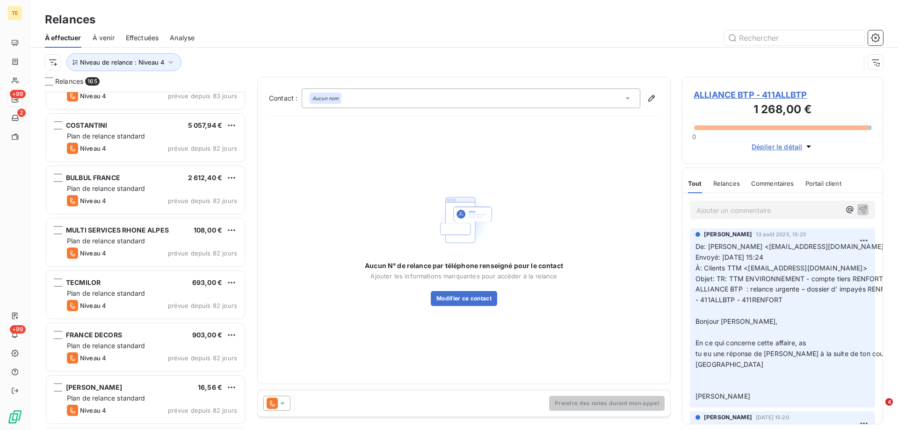
scroll to position [1030, 0]
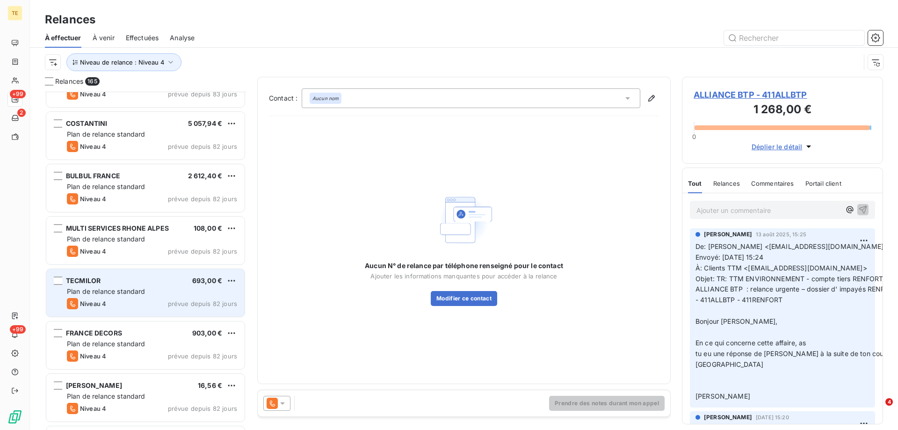
click at [105, 291] on span "Plan de relance standard" at bounding box center [106, 291] width 79 height 8
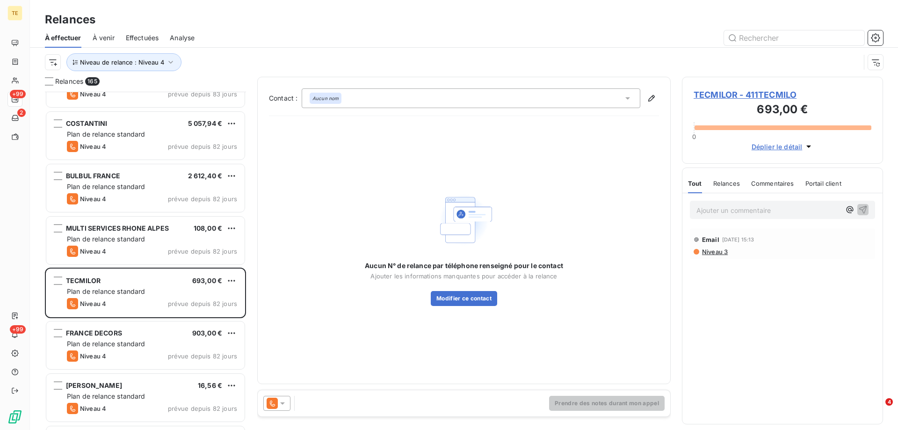
click at [717, 92] on span "TECMILOR - 411TECMILO" at bounding box center [783, 94] width 178 height 13
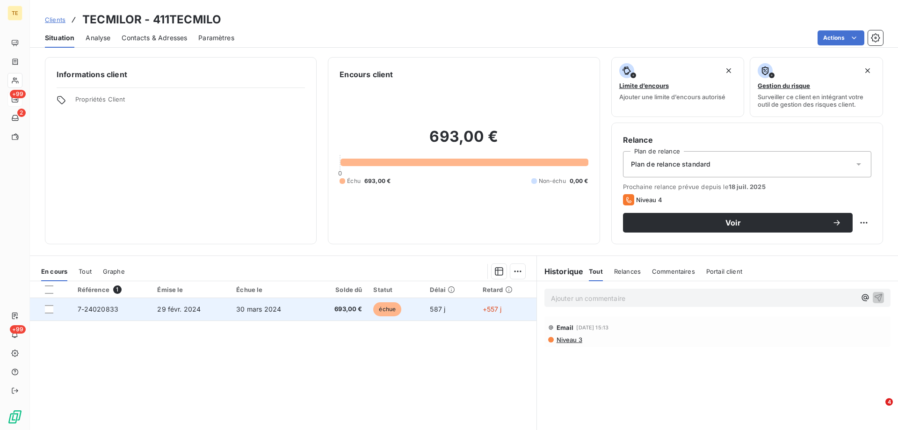
click at [107, 307] on span "7-24020833" at bounding box center [98, 309] width 41 height 8
click at [49, 309] on div at bounding box center [49, 309] width 8 height 8
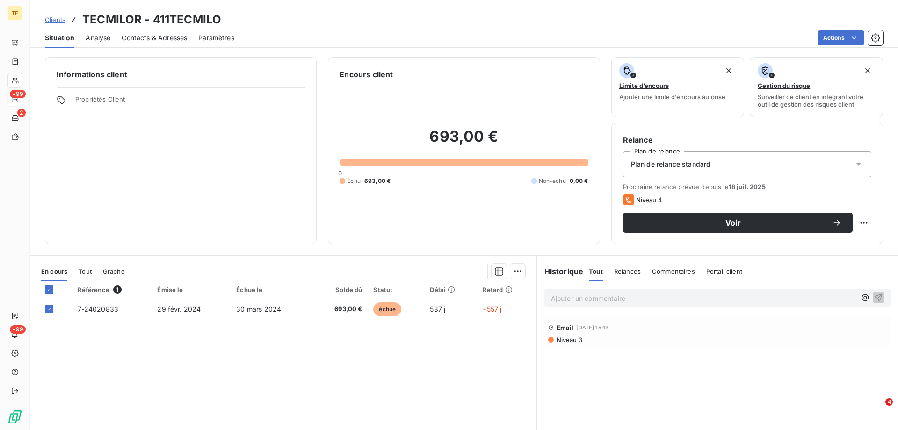
click at [606, 294] on p "Ajouter un commentaire ﻿" at bounding box center [703, 298] width 305 height 12
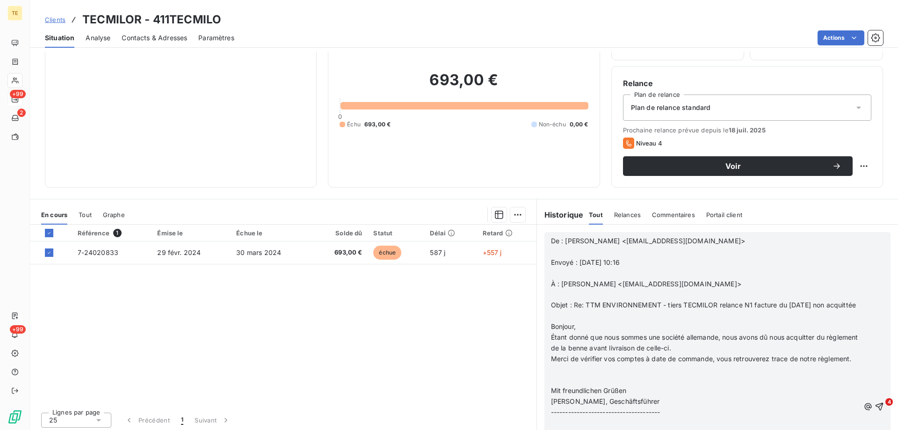
scroll to position [59, 0]
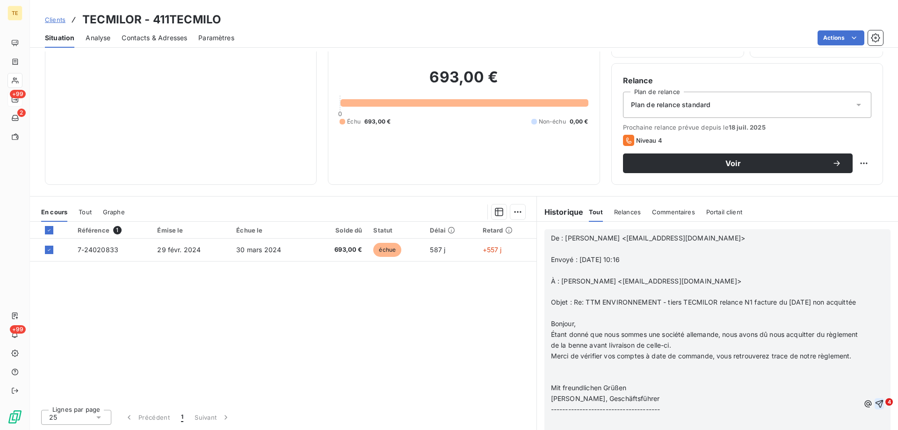
click at [875, 408] on icon "button" at bounding box center [879, 403] width 9 height 9
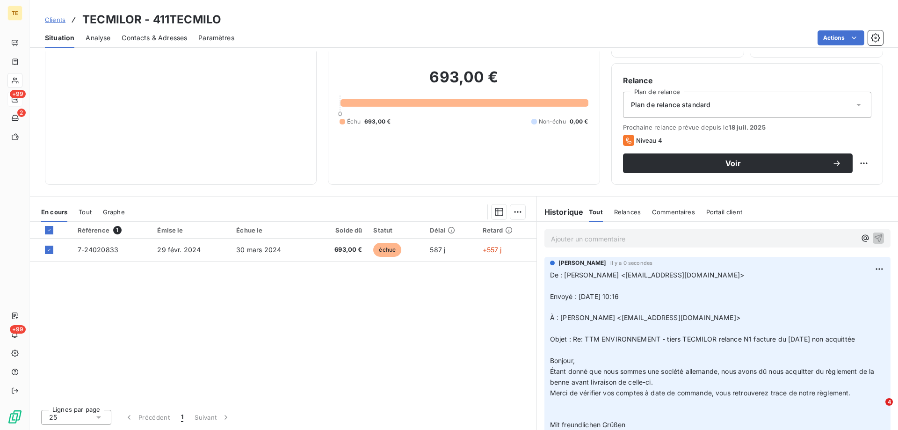
click at [555, 238] on p "Ajouter un commentaire ﻿" at bounding box center [703, 239] width 305 height 12
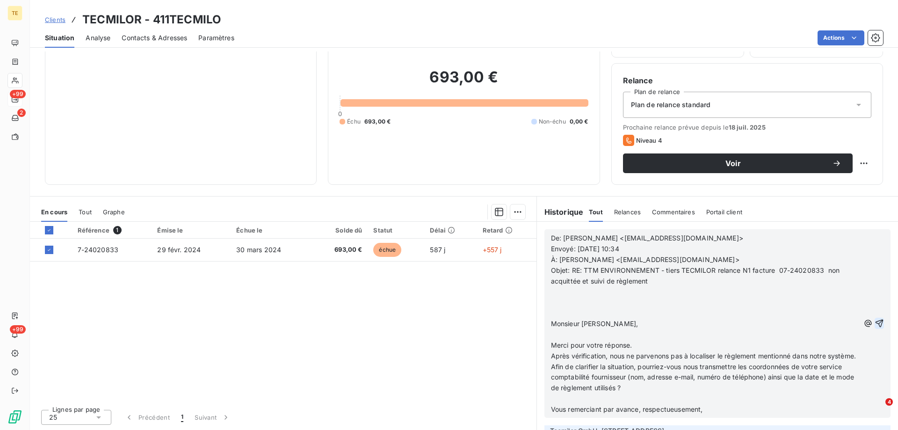
scroll to position [374, 0]
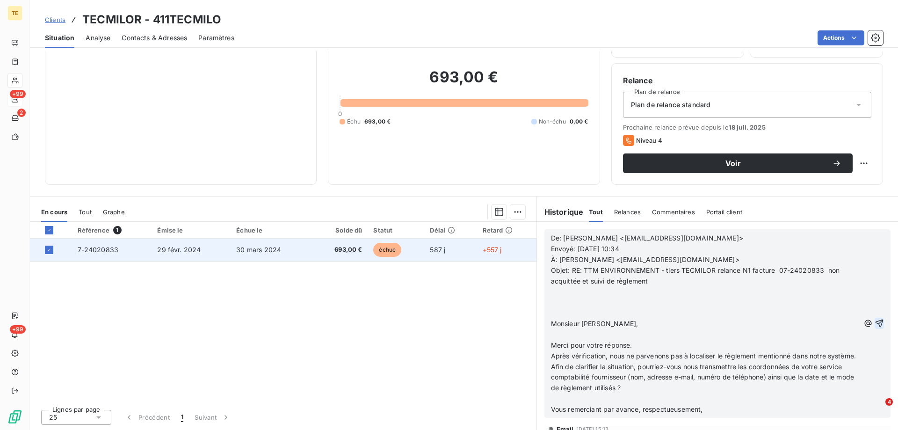
click at [88, 248] on span "7-24020833" at bounding box center [98, 250] width 41 height 8
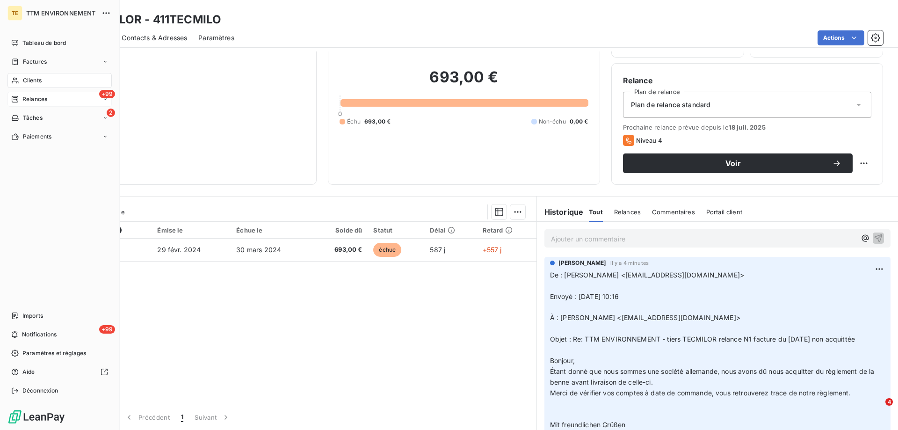
click at [34, 83] on span "Clients" at bounding box center [32, 80] width 19 height 8
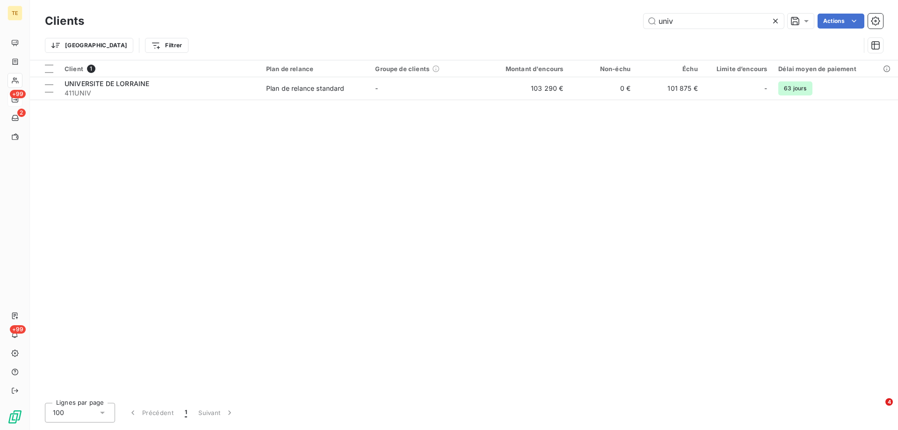
drag, startPoint x: 633, startPoint y: 20, endPoint x: 614, endPoint y: 19, distance: 19.2
click at [614, 19] on div "univ Actions" at bounding box center [489, 21] width 788 height 15
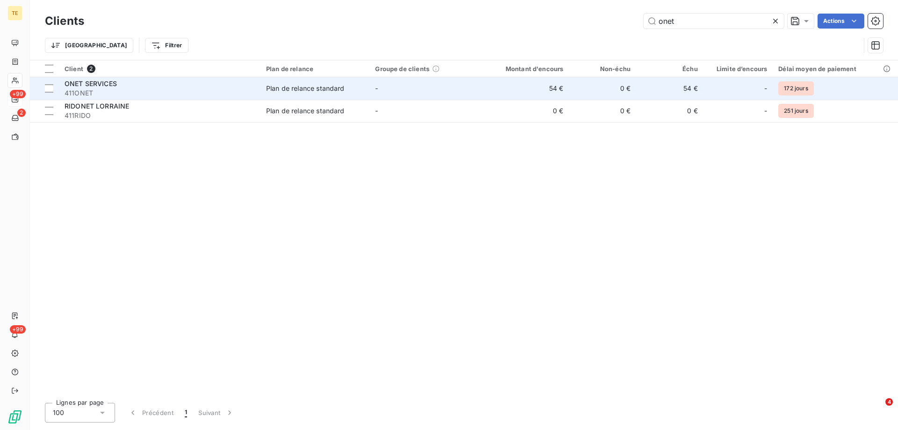
type input "onet"
click at [79, 92] on span "411ONET" at bounding box center [160, 92] width 190 height 9
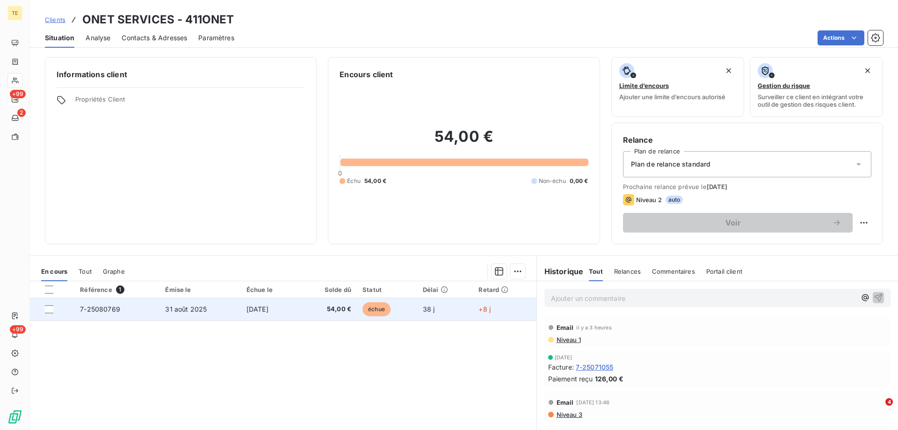
click at [91, 309] on span "7-25080769" at bounding box center [100, 309] width 40 height 8
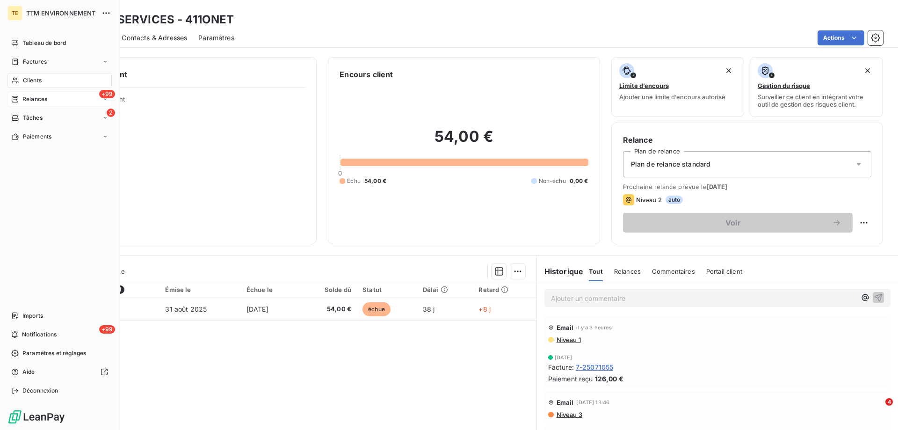
click at [25, 80] on span "Clients" at bounding box center [32, 80] width 19 height 8
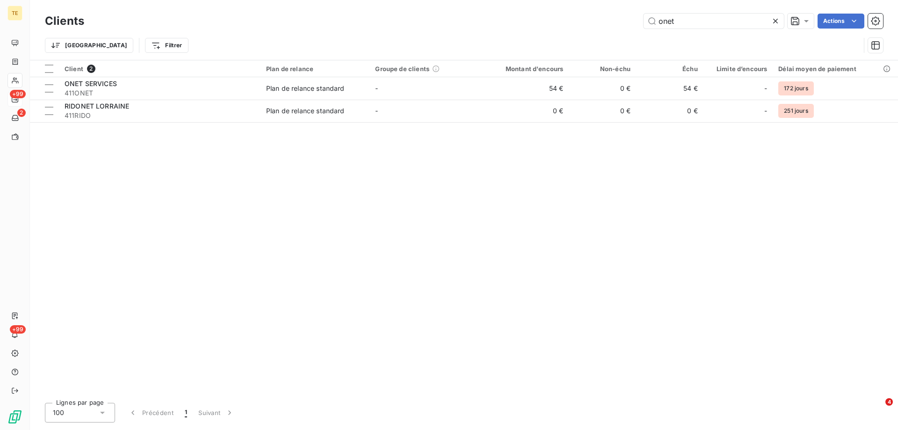
drag, startPoint x: 684, startPoint y: 22, endPoint x: 572, endPoint y: 21, distance: 112.3
click at [572, 21] on div "onet Actions" at bounding box center [489, 21] width 788 height 15
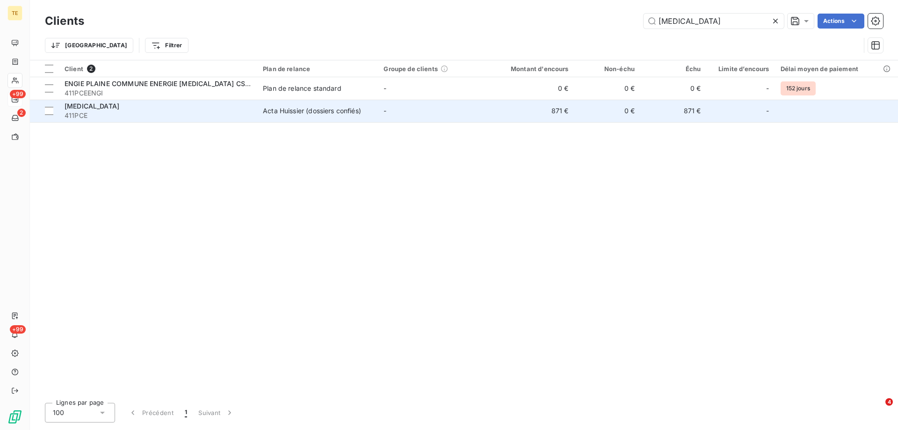
type input "[MEDICAL_DATA]"
click at [95, 113] on span "411PCE" at bounding box center [158, 115] width 187 height 9
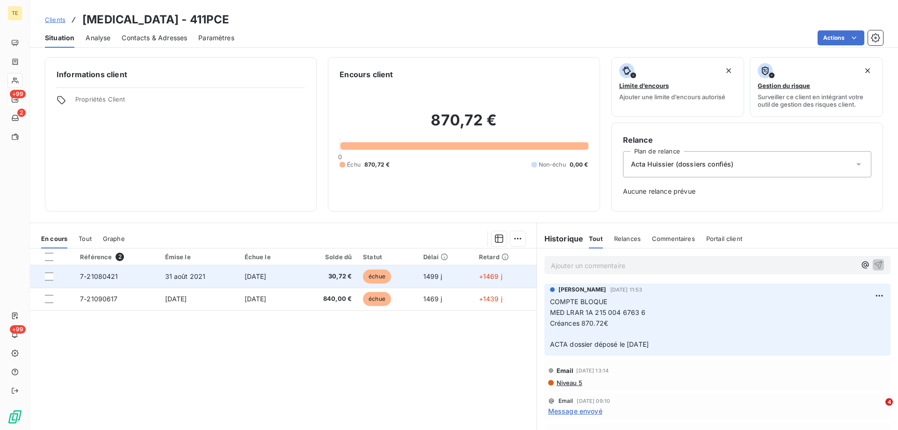
scroll to position [27, 0]
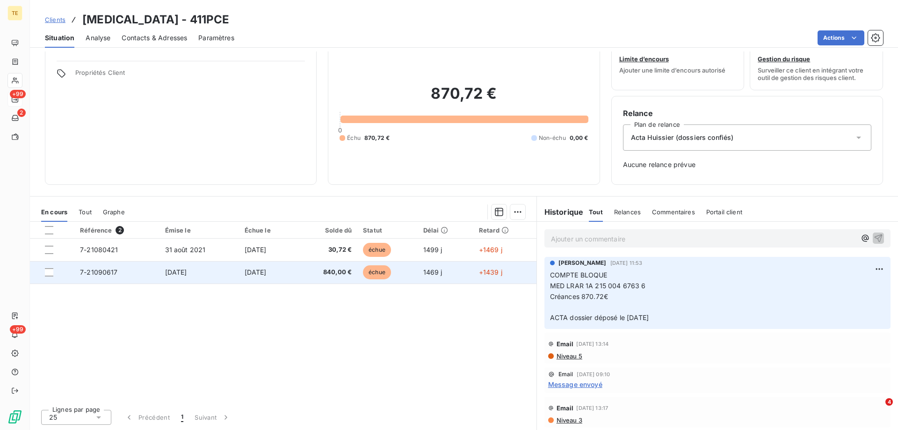
click at [103, 275] on span "7-21090617" at bounding box center [99, 272] width 38 height 8
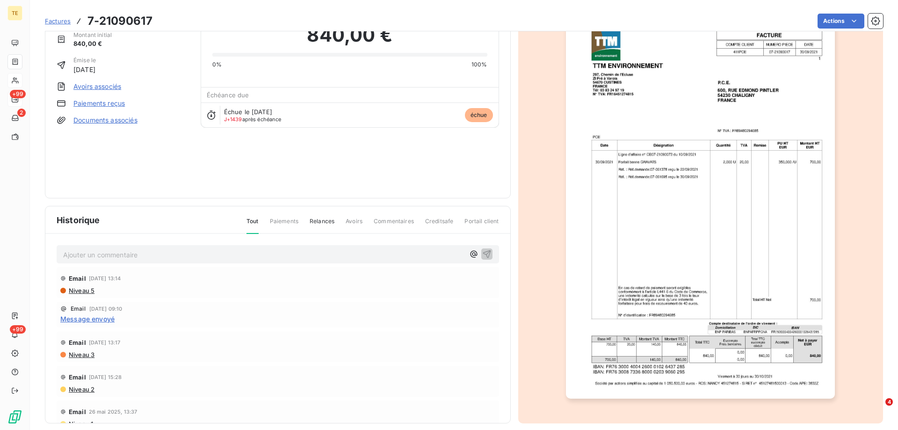
scroll to position [52, 0]
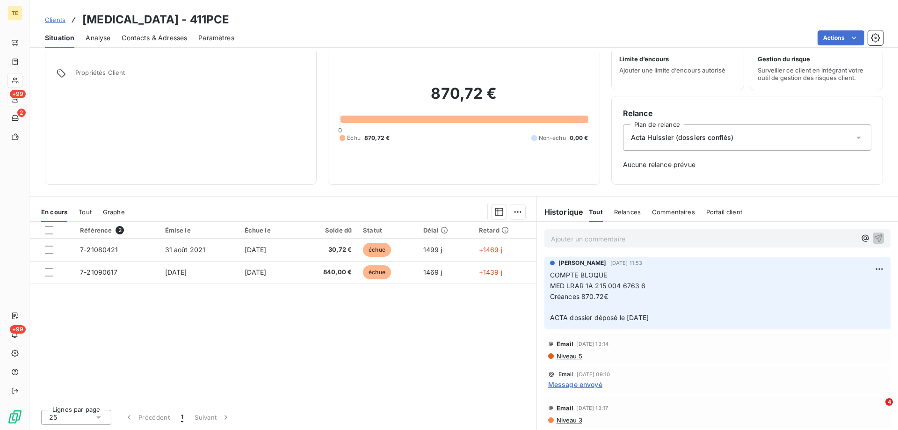
click at [562, 238] on p "Ajouter un commentaire ﻿" at bounding box center [703, 239] width 305 height 12
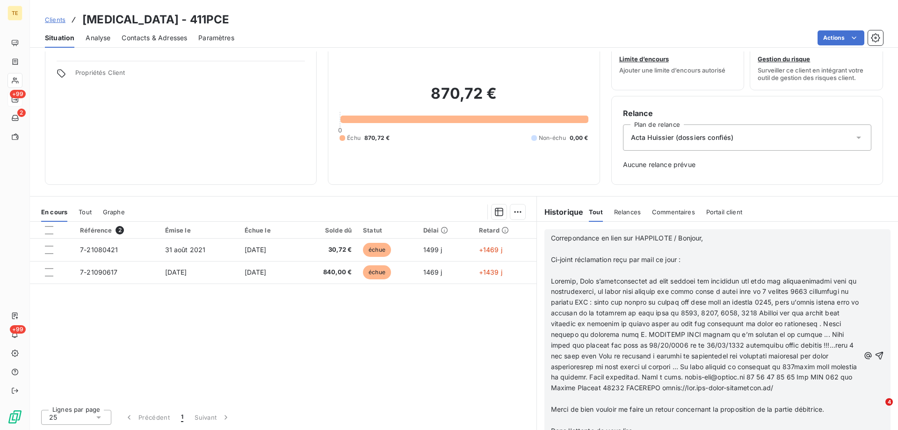
click at [563, 249] on p "﻿" at bounding box center [705, 249] width 309 height 11
click at [565, 238] on span "Correpondance en lien sur HAPPILOTE / Bonjour," at bounding box center [627, 238] width 153 height 8
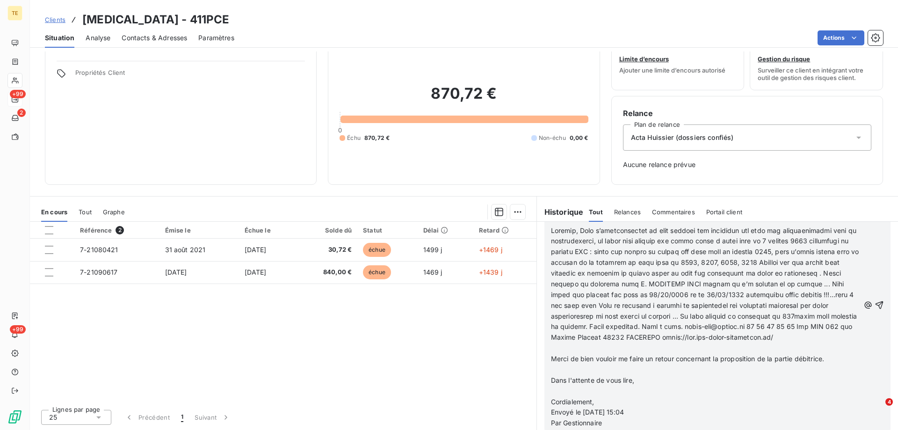
scroll to position [304, 0]
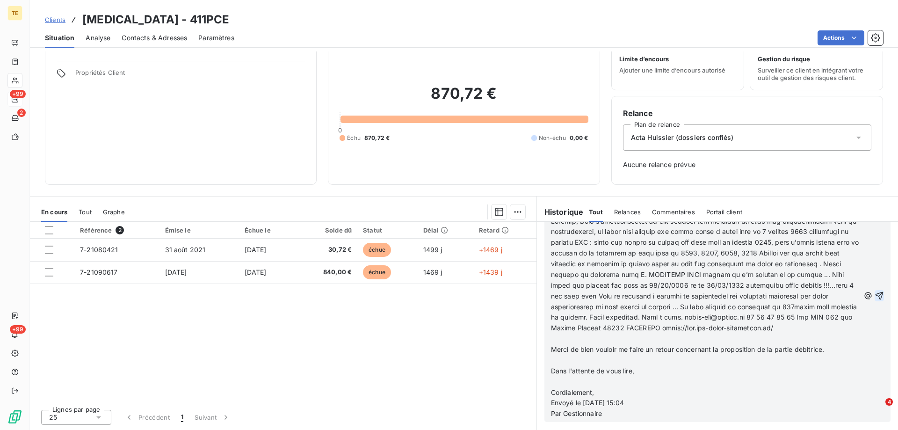
click at [875, 293] on icon "button" at bounding box center [879, 295] width 9 height 9
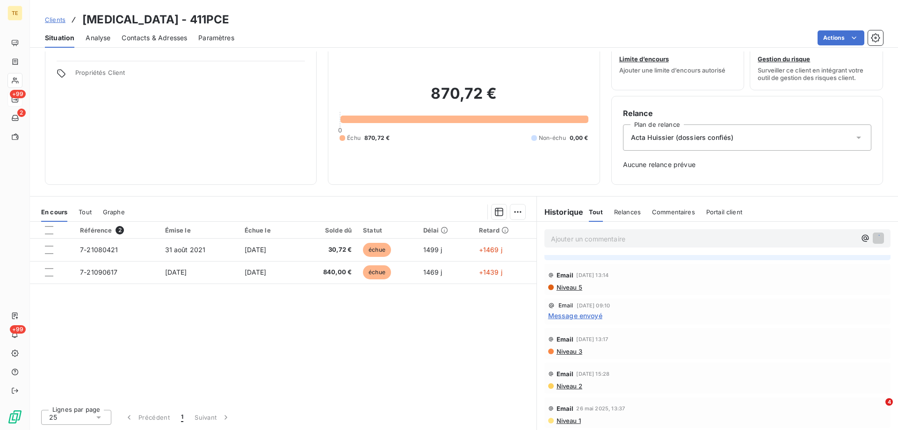
scroll to position [337, 0]
click at [620, 209] on span "Relances" at bounding box center [627, 211] width 27 height 7
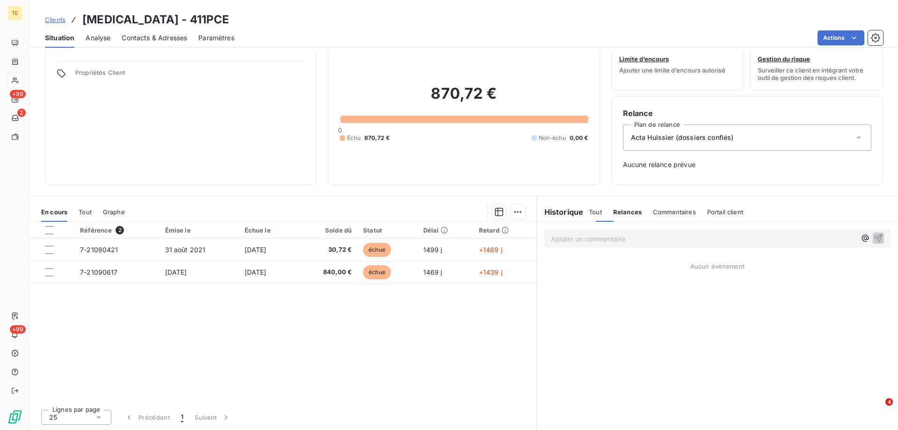
scroll to position [0, 0]
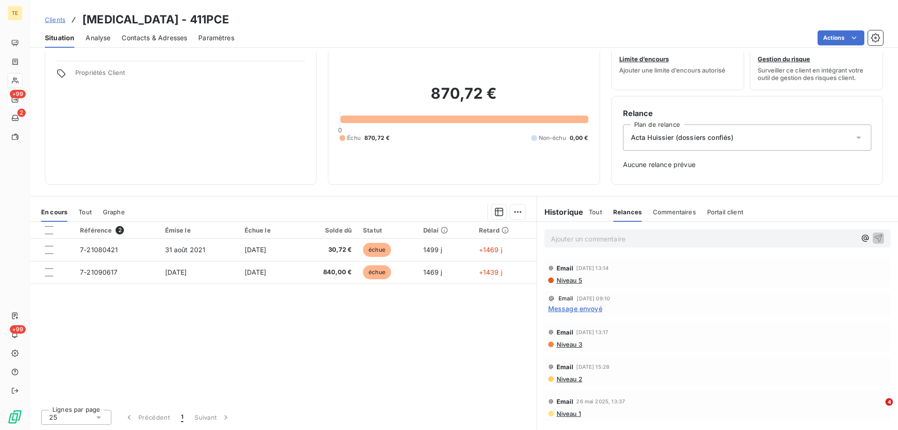
click at [589, 214] on span "Tout" at bounding box center [595, 211] width 13 height 7
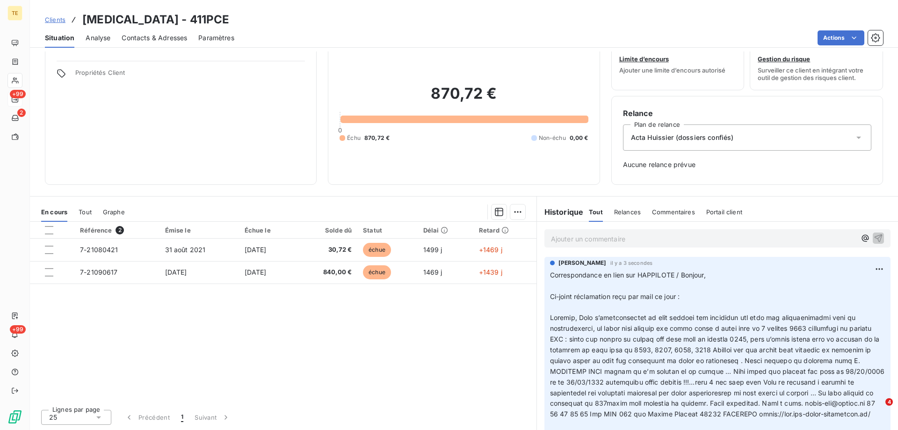
click at [714, 276] on p "Correspondance en lien sur HAPPILOTE / Bonjour, ﻿ Ci-joint réclamation reçu par…" at bounding box center [717, 387] width 335 height 235
click at [694, 275] on span "Correspondance en lien sur HAPPILOTE / Bonjour," at bounding box center [628, 275] width 156 height 8
drag, startPoint x: 721, startPoint y: 272, endPoint x: 673, endPoint y: 272, distance: 47.3
click at [673, 272] on p "Correspondance en lien sur HAPPILOTE / Bonjour, ﻿ Ci-joint réclamation reçu par…" at bounding box center [717, 387] width 335 height 235
click at [641, 280] on p "Correspondance en lien sur HAPPILOTE / Bonjour, ﻿ Ci-joint réclamation reçu par…" at bounding box center [717, 387] width 335 height 235
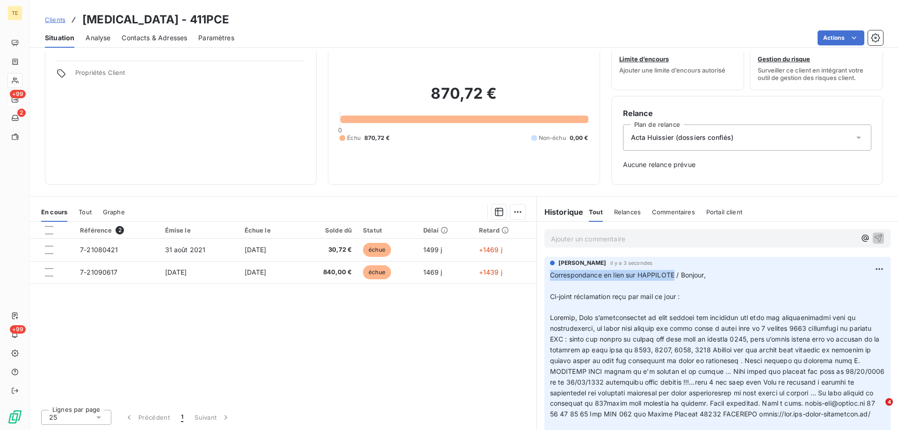
drag, startPoint x: 671, startPoint y: 273, endPoint x: 547, endPoint y: 277, distance: 124.5
click at [550, 277] on span "Correspondance en lien sur HAPPILOTE / Bonjour," at bounding box center [628, 275] width 156 height 8
copy span "Correspondance en lien sur HAPPILOTE"
click at [862, 268] on html "TE +99 2 +99 Clients [MEDICAL_DATA] - 411PCE Situation Analyse Contacts & Adres…" at bounding box center [449, 215] width 898 height 430
click at [825, 308] on div "Supprimer" at bounding box center [843, 306] width 52 height 15
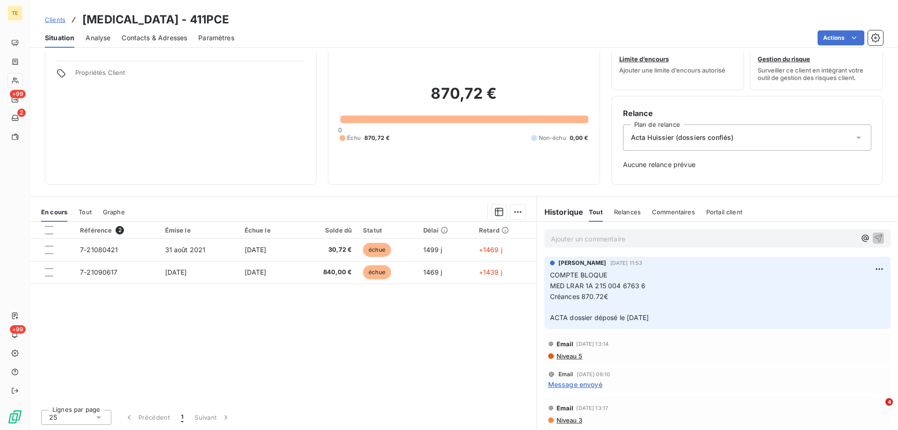
click at [560, 242] on p "Ajouter un commentaire ﻿" at bounding box center [703, 239] width 305 height 12
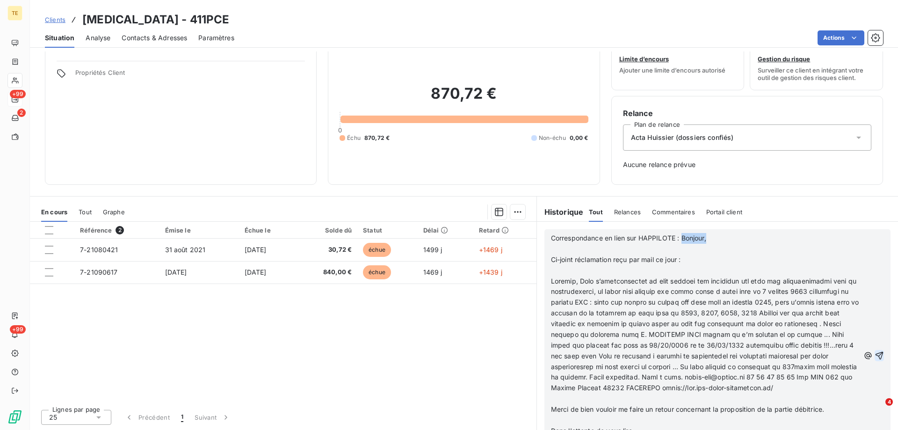
drag, startPoint x: 678, startPoint y: 236, endPoint x: 713, endPoint y: 237, distance: 34.7
click at [713, 237] on p "Correspondance en lien sur HAPPILOTE : Bonjour," at bounding box center [705, 238] width 309 height 11
click at [601, 249] on p "﻿" at bounding box center [705, 249] width 309 height 11
click at [552, 254] on p "﻿" at bounding box center [705, 249] width 309 height 11
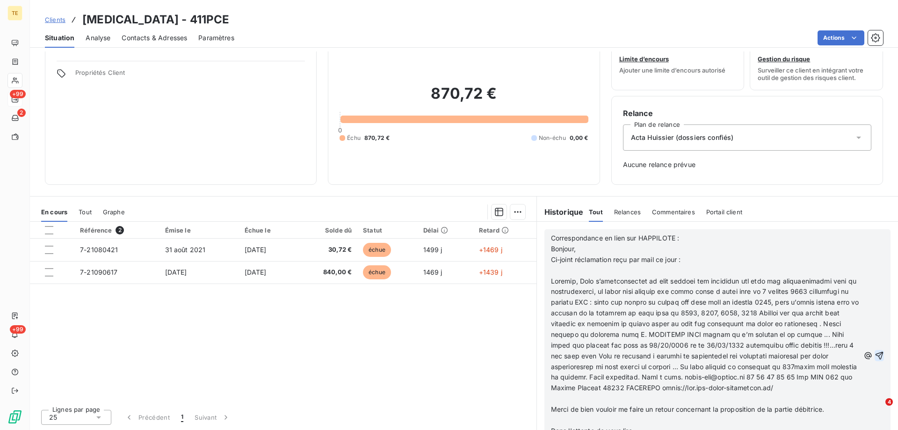
click at [876, 353] on icon "button" at bounding box center [880, 356] width 8 height 8
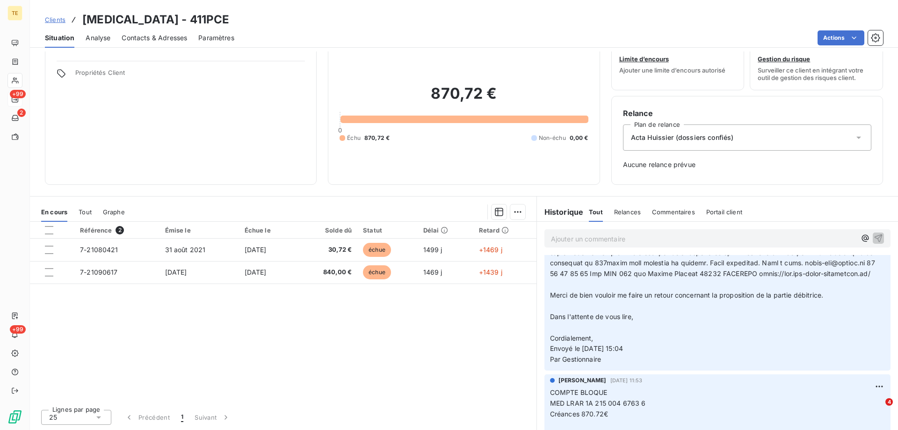
scroll to position [187, 0]
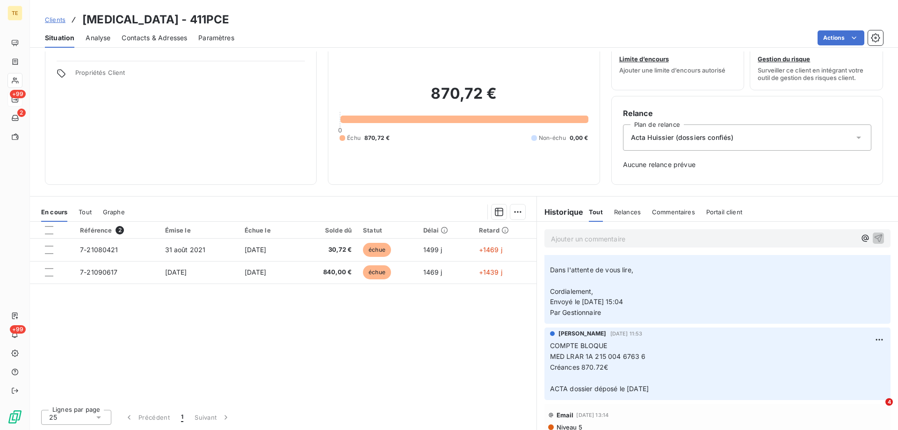
click at [593, 242] on p "Ajouter un commentaire ﻿" at bounding box center [703, 239] width 305 height 12
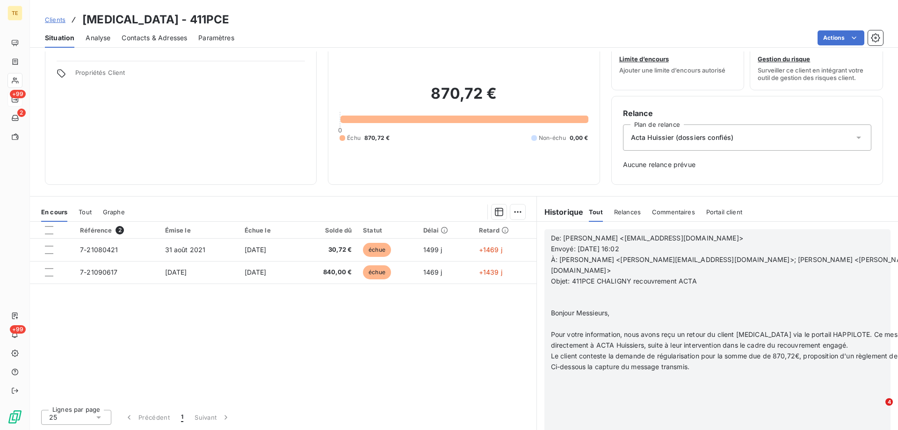
scroll to position [422, 0]
click at [575, 297] on p "﻿" at bounding box center [765, 302] width 428 height 11
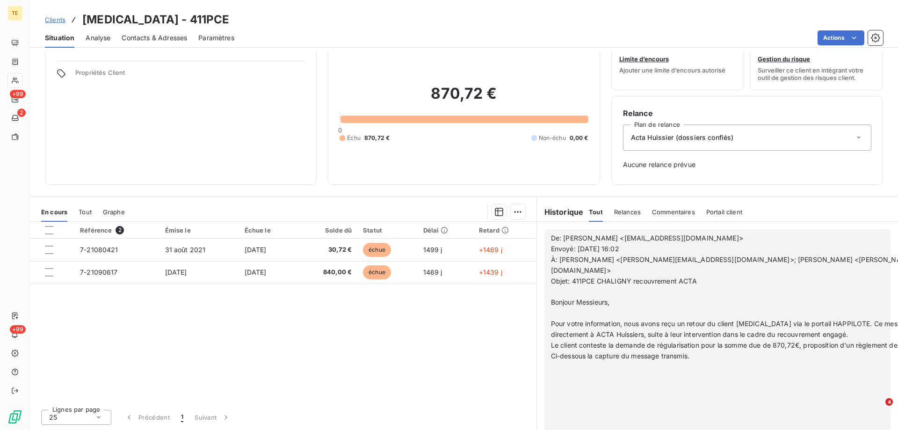
click at [567, 297] on p "Bonjour Messieurs," at bounding box center [765, 302] width 428 height 11
click at [555, 308] on p "﻿" at bounding box center [765, 313] width 428 height 11
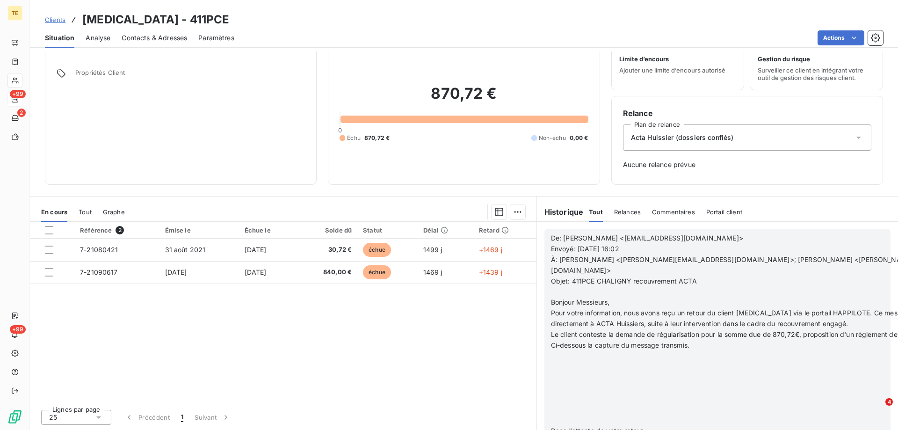
scroll to position [401, 0]
click at [551, 341] on span "Ci-dessous la capture du message transmis." at bounding box center [620, 345] width 138 height 8
click at [560, 351] on p "﻿" at bounding box center [765, 356] width 428 height 11
click at [560, 351] on p at bounding box center [765, 362] width 428 height 22
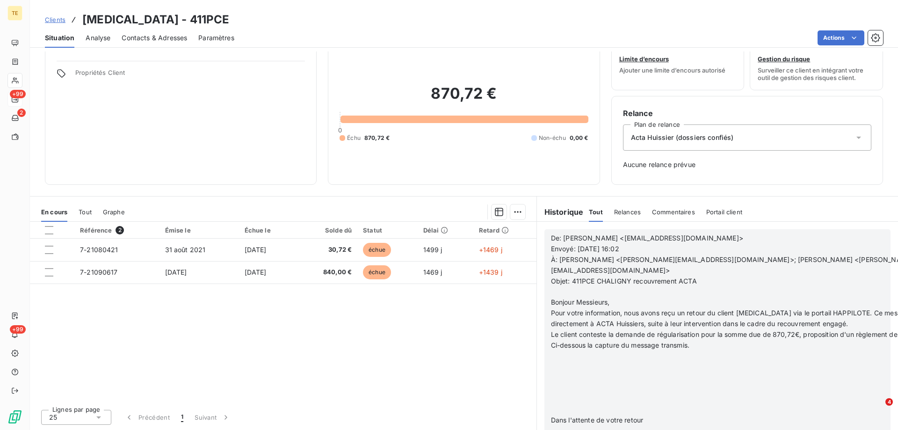
click at [560, 351] on p at bounding box center [758, 362] width 415 height 22
click at [560, 351] on p at bounding box center [743, 362] width 385 height 22
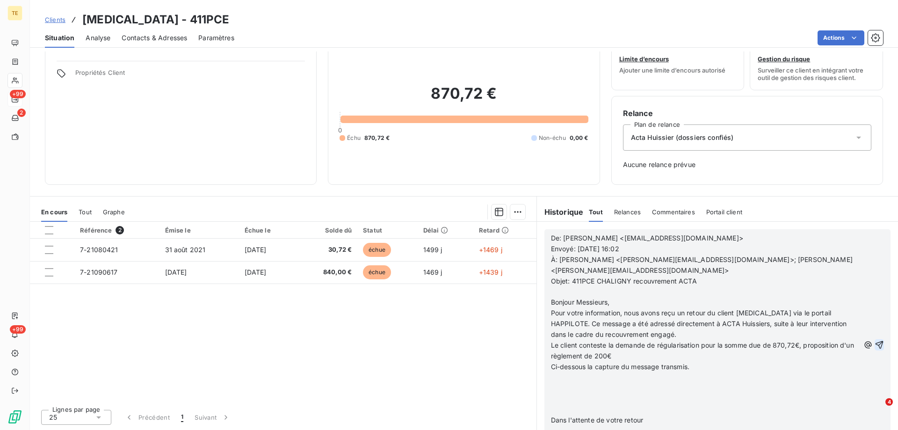
click at [560, 372] on p "﻿" at bounding box center [705, 377] width 309 height 11
click at [560, 372] on p at bounding box center [705, 377] width 309 height 11
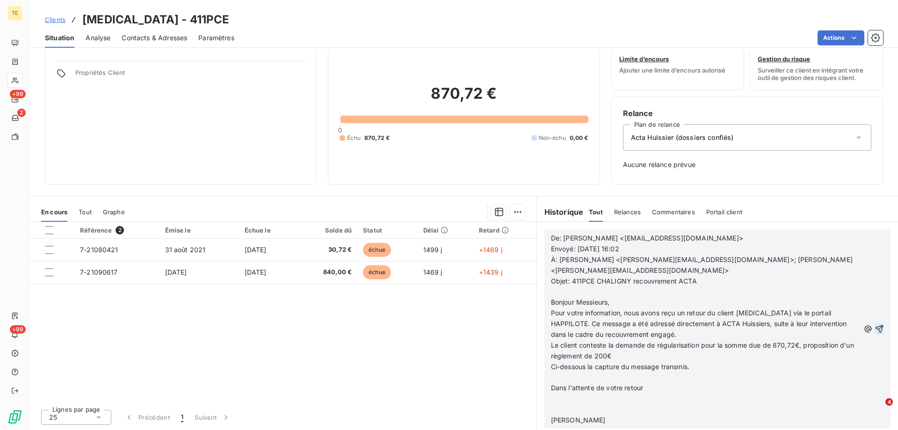
click at [560, 372] on p "﻿" at bounding box center [705, 377] width 309 height 11
click at [559, 383] on p "﻿" at bounding box center [705, 388] width 309 height 11
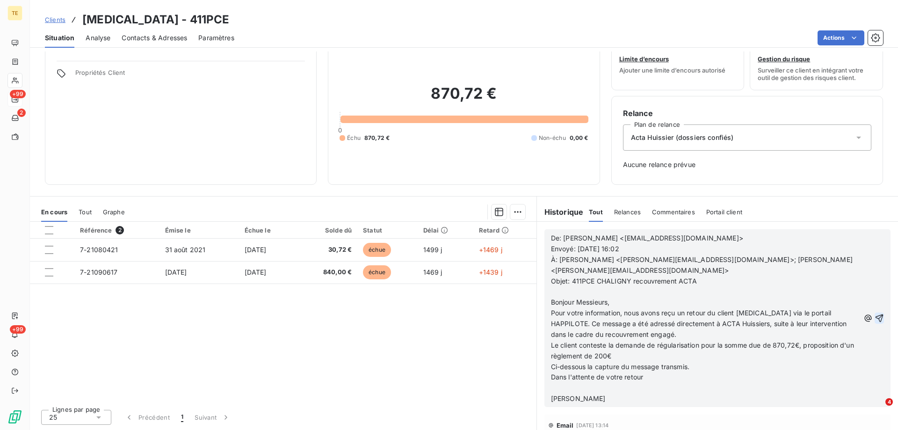
scroll to position [326, 0]
drag, startPoint x: 587, startPoint y: 382, endPoint x: 535, endPoint y: 376, distance: 51.9
click at [537, 377] on section "Historique Tout Relances Commentaires Portail client Tout Relances Commentaires…" at bounding box center [718, 313] width 362 height 233
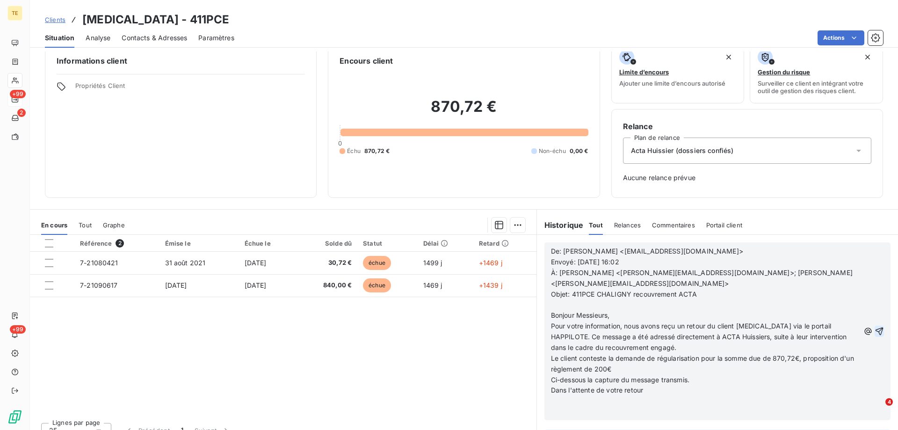
scroll to position [0, 0]
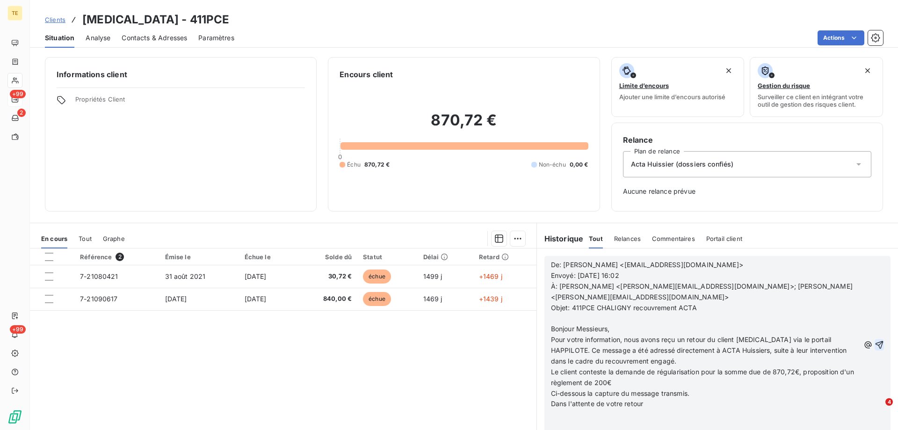
click at [700, 303] on p "Objet: 411PCE CHALIGNY recouvrement ACTA" at bounding box center [705, 308] width 309 height 11
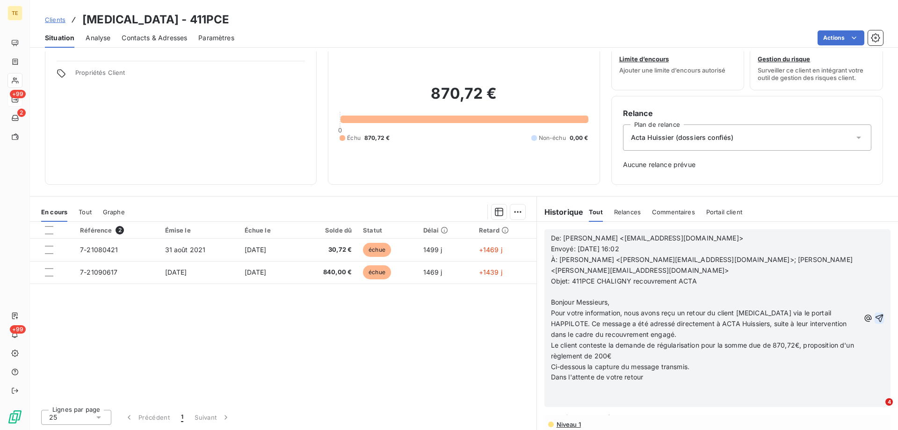
click at [674, 340] on p "Le client conteste la demande de régularisation pour la somme due de 870,72€, p…" at bounding box center [705, 351] width 309 height 22
click at [649, 362] on p "Ci-dessous la capture du message transmis." at bounding box center [705, 367] width 309 height 11
click at [880, 313] on icon "button" at bounding box center [879, 317] width 9 height 9
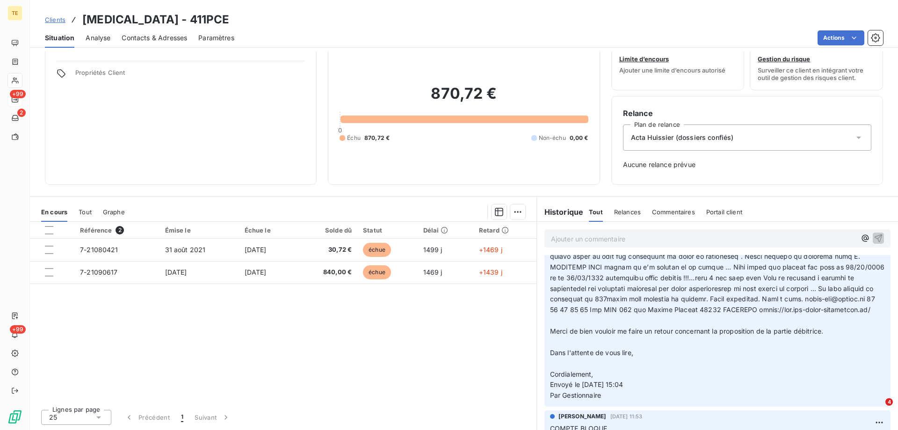
scroll to position [470, 0]
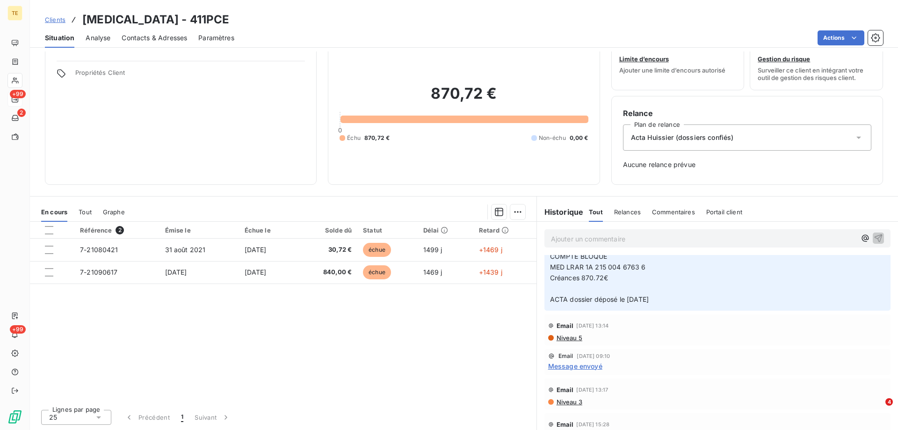
click at [618, 215] on span "Relances" at bounding box center [627, 211] width 27 height 7
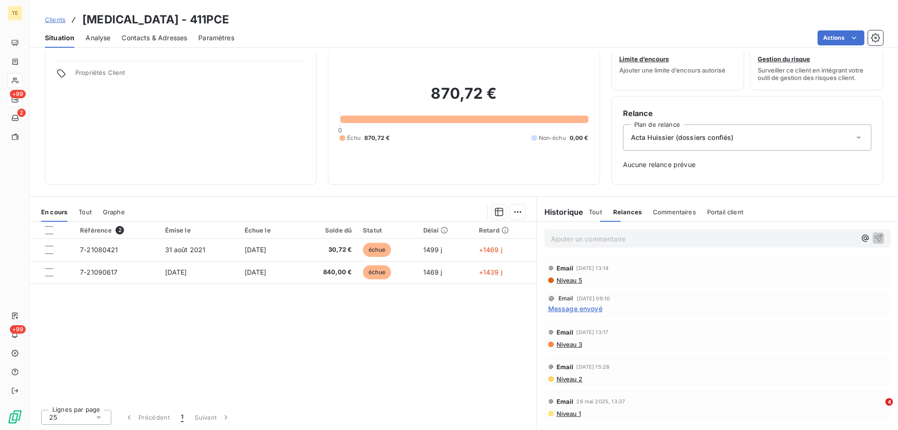
scroll to position [0, 0]
click at [590, 213] on span "Tout" at bounding box center [595, 211] width 13 height 7
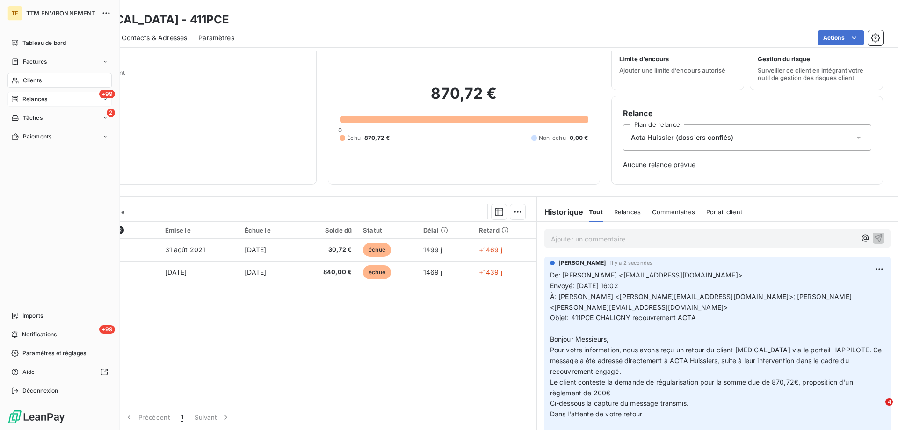
click at [27, 79] on span "Clients" at bounding box center [32, 80] width 19 height 8
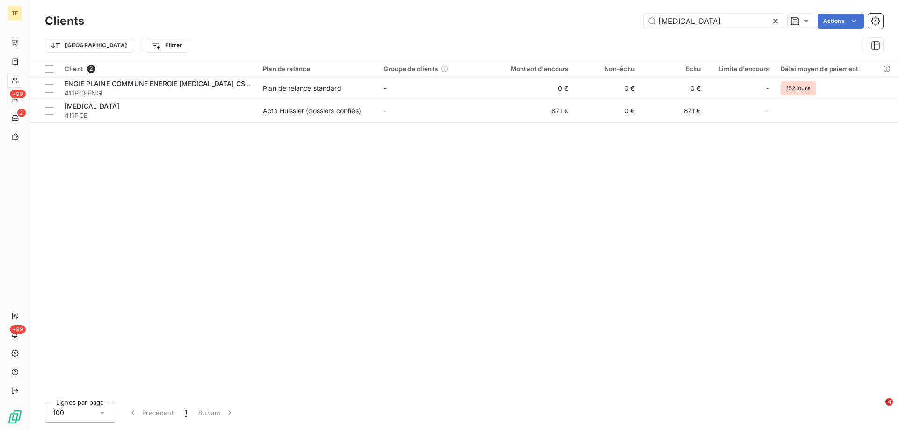
drag, startPoint x: 648, startPoint y: 24, endPoint x: 618, endPoint y: 24, distance: 29.5
click at [618, 24] on div "[MEDICAL_DATA] Actions" at bounding box center [489, 21] width 788 height 15
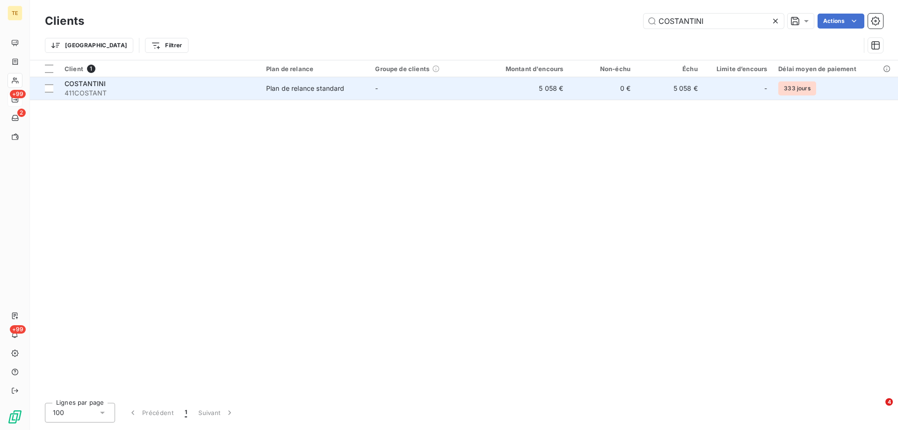
type input "COSTANTINI"
click at [81, 87] on span "COSTANTINI" at bounding box center [86, 84] width 42 height 8
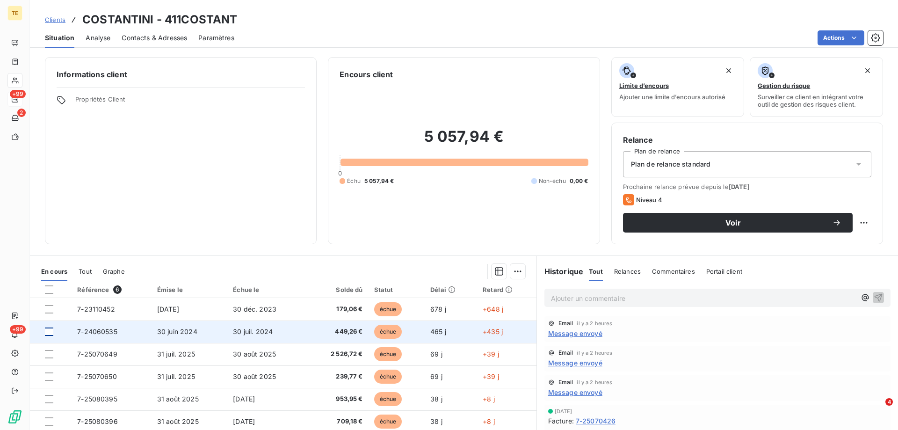
click at [52, 332] on div at bounding box center [49, 332] width 8 height 8
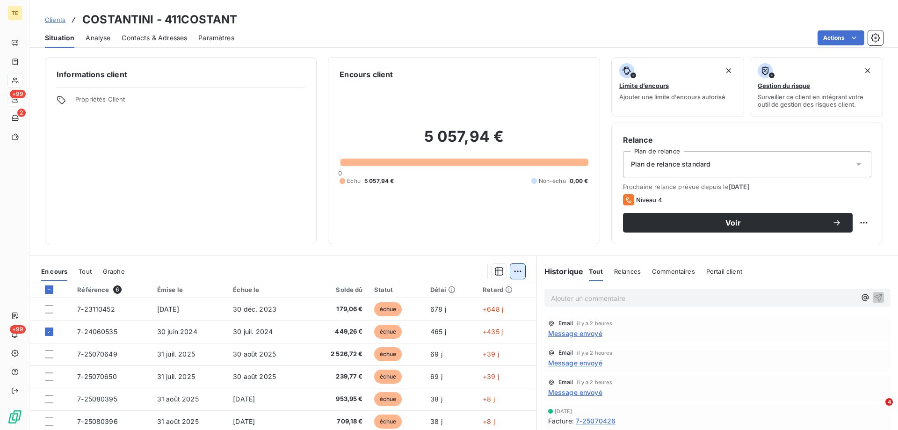
click at [514, 270] on html "TE +99 2 +99 Clients COSTANTINI - 411COSTANT Situation Analyse Contacts & Adres…" at bounding box center [449, 215] width 898 height 430
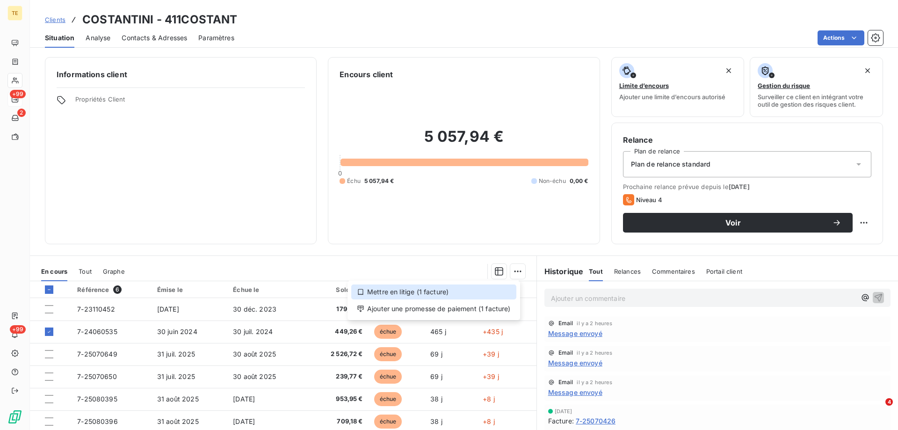
click at [434, 292] on div "Mettre en litige (1 facture)" at bounding box center [433, 291] width 165 height 15
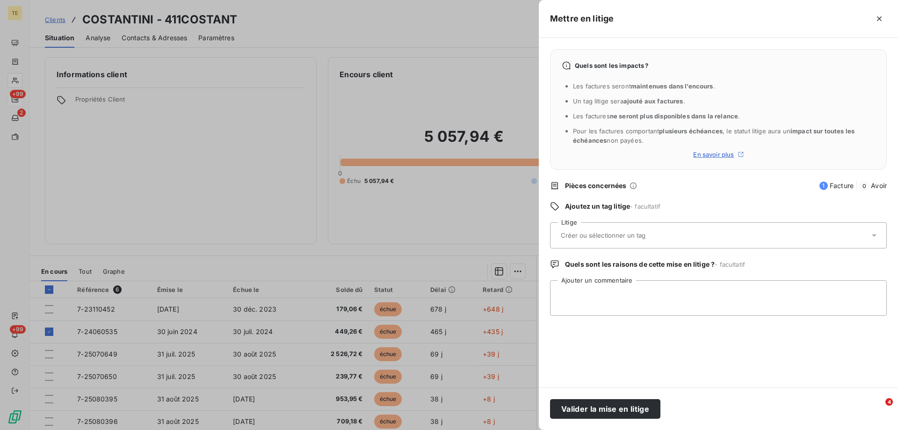
click at [569, 239] on input "text" at bounding box center [628, 235] width 136 height 8
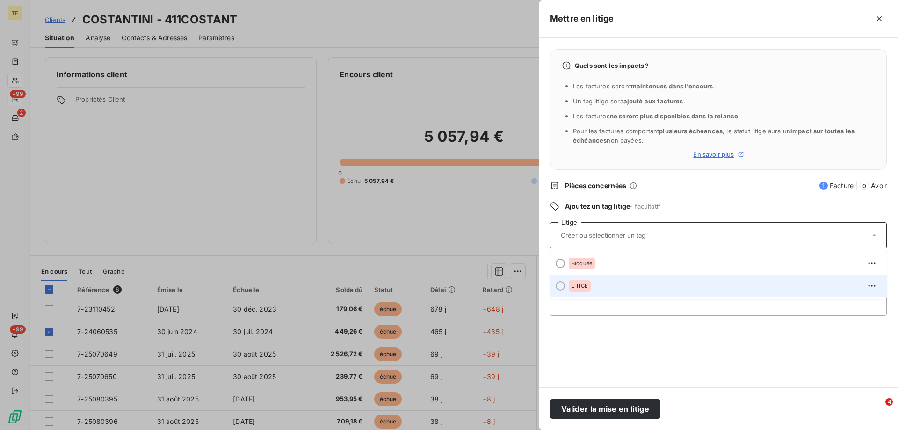
click at [575, 289] on span "LITIGE" at bounding box center [580, 286] width 16 height 6
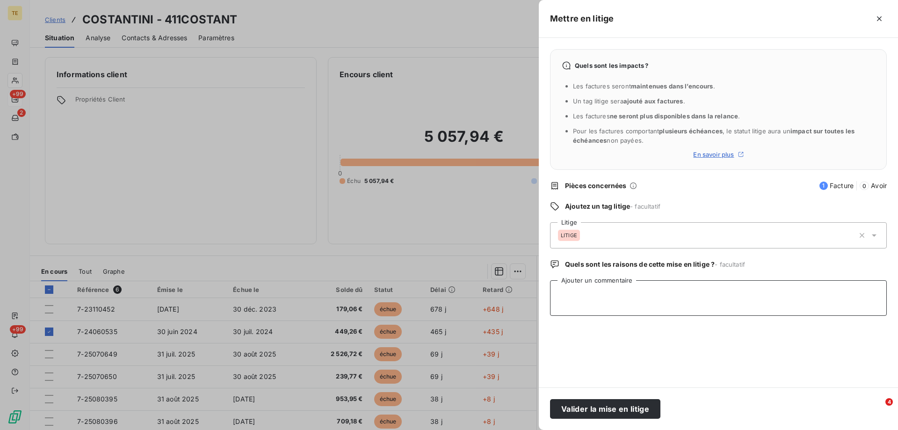
click at [594, 291] on textarea "Ajouter un commentaire" at bounding box center [718, 298] width 337 height 36
paste textarea "Loremip, Dolor s ametc adipisci el 46 sed 2357 doeiusmodt in utlab et dolor mag…"
type textarea "Loremip, Dolor s ametc adipisci el 46 sed 2357 doeiusmodt in utlab et dolor mag…"
click at [608, 408] on button "Valider la mise en litige" at bounding box center [605, 409] width 110 height 20
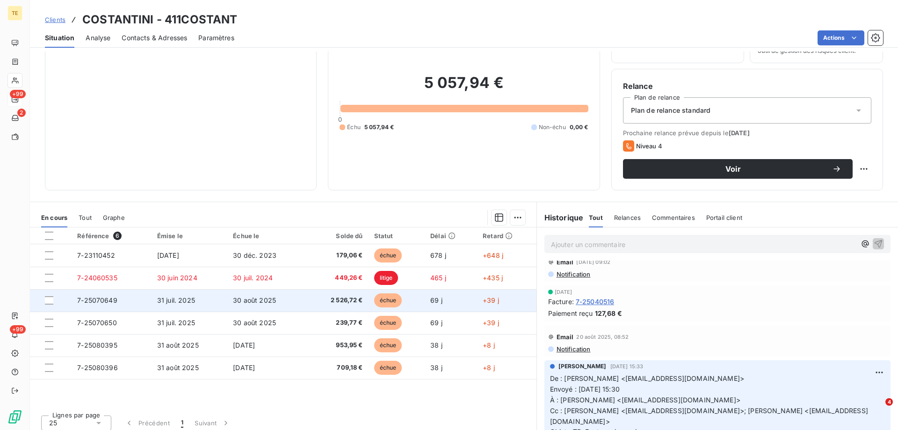
scroll to position [59, 0]
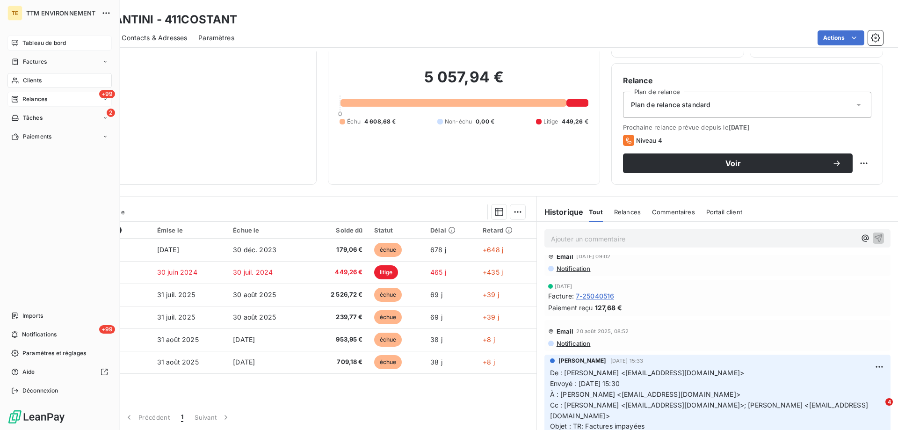
click at [36, 37] on div "Tableau de bord" at bounding box center [59, 43] width 104 height 15
